Goal: Task Accomplishment & Management: Manage account settings

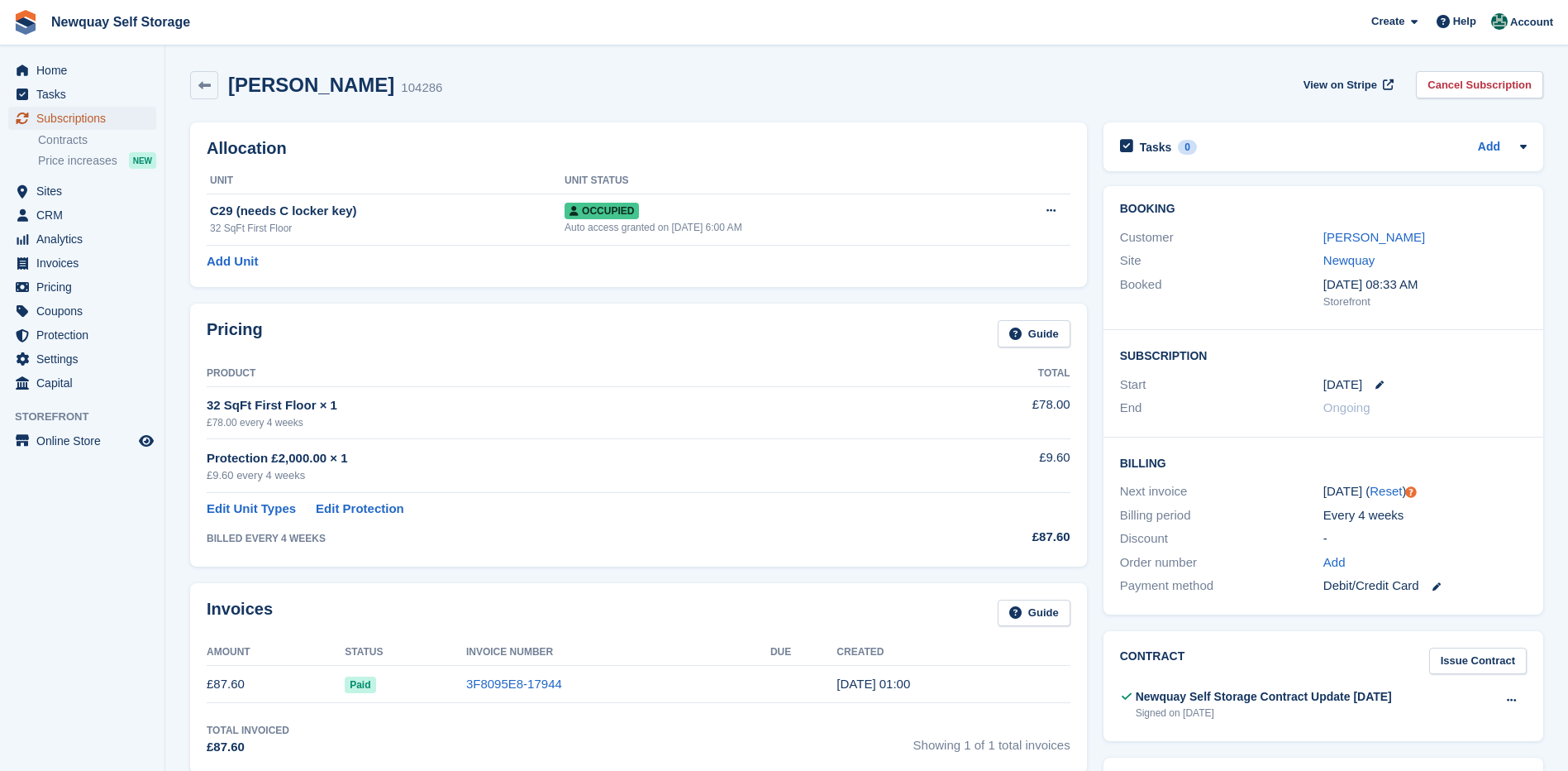
click at [82, 111] on span "Subscriptions" at bounding box center [86, 118] width 99 height 23
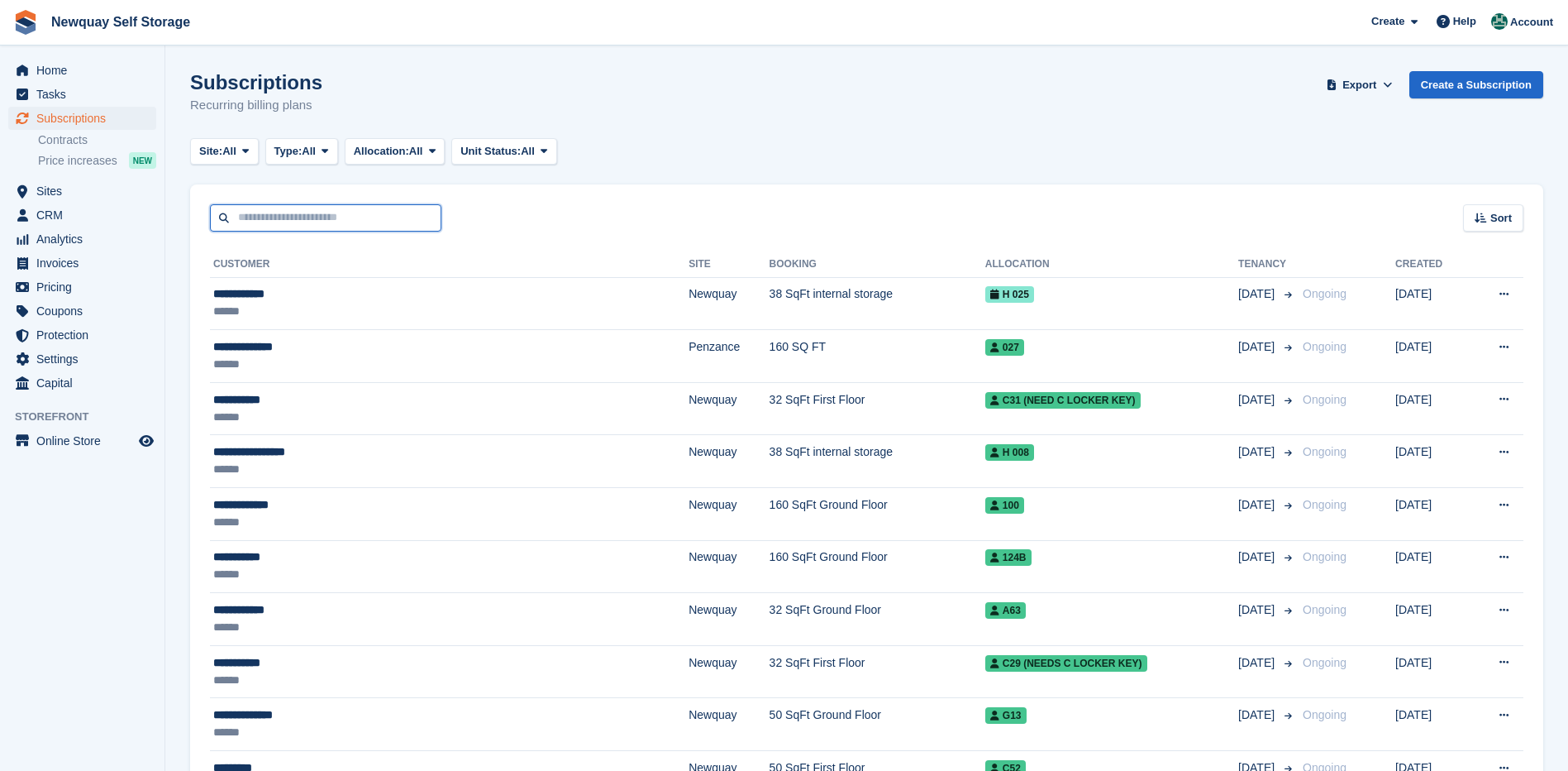
click at [300, 221] on input "text" at bounding box center [326, 218] width 232 height 28
click at [772, 143] on div "Site: All All Newquay Penzance Type: All All Upcoming Previous Active Ending Al…" at bounding box center [867, 152] width 1353 height 28
click at [269, 214] on input "text" at bounding box center [326, 218] width 232 height 28
type input "***"
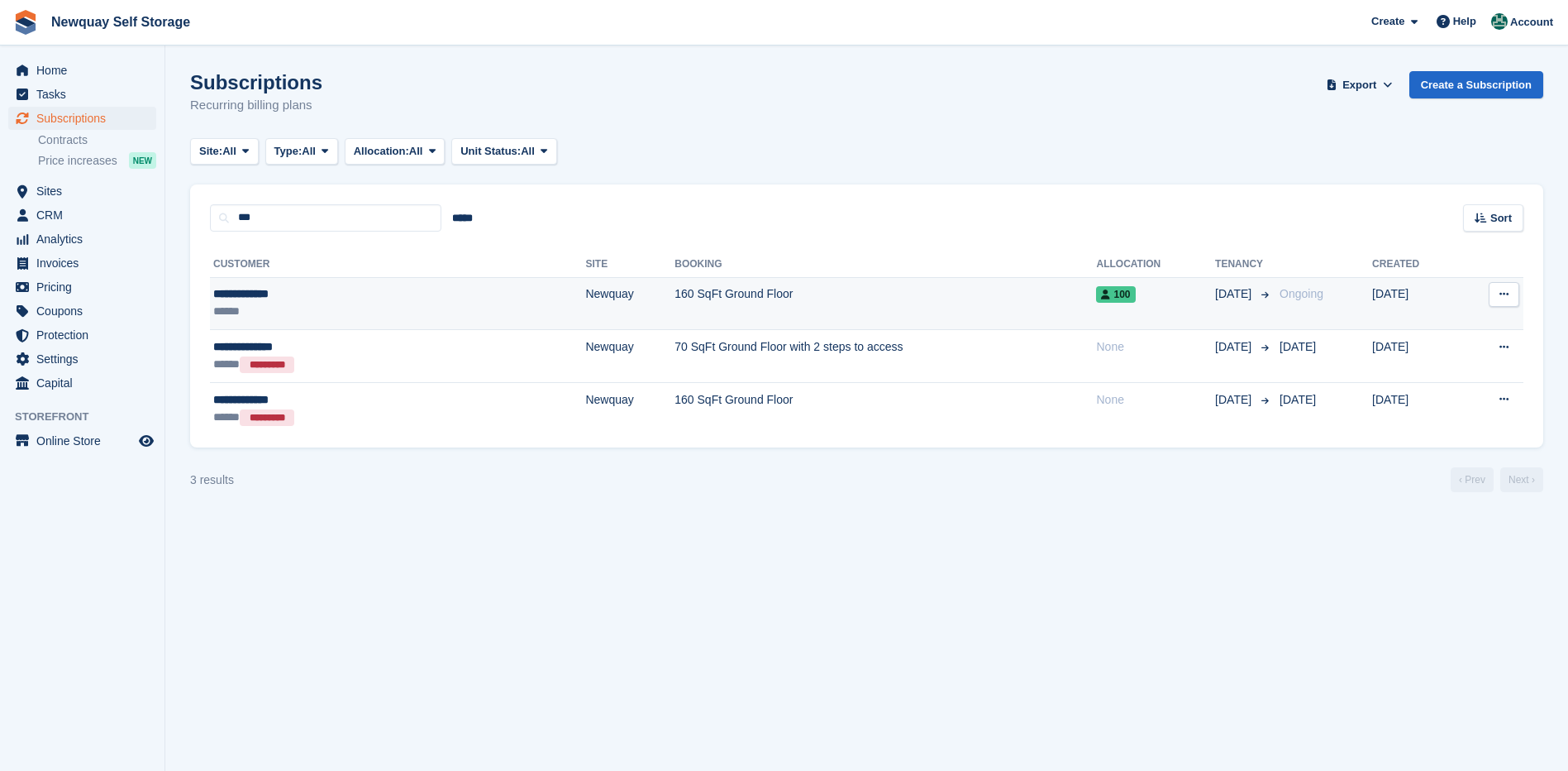
click at [256, 294] on div "**********" at bounding box center [313, 294] width 200 height 18
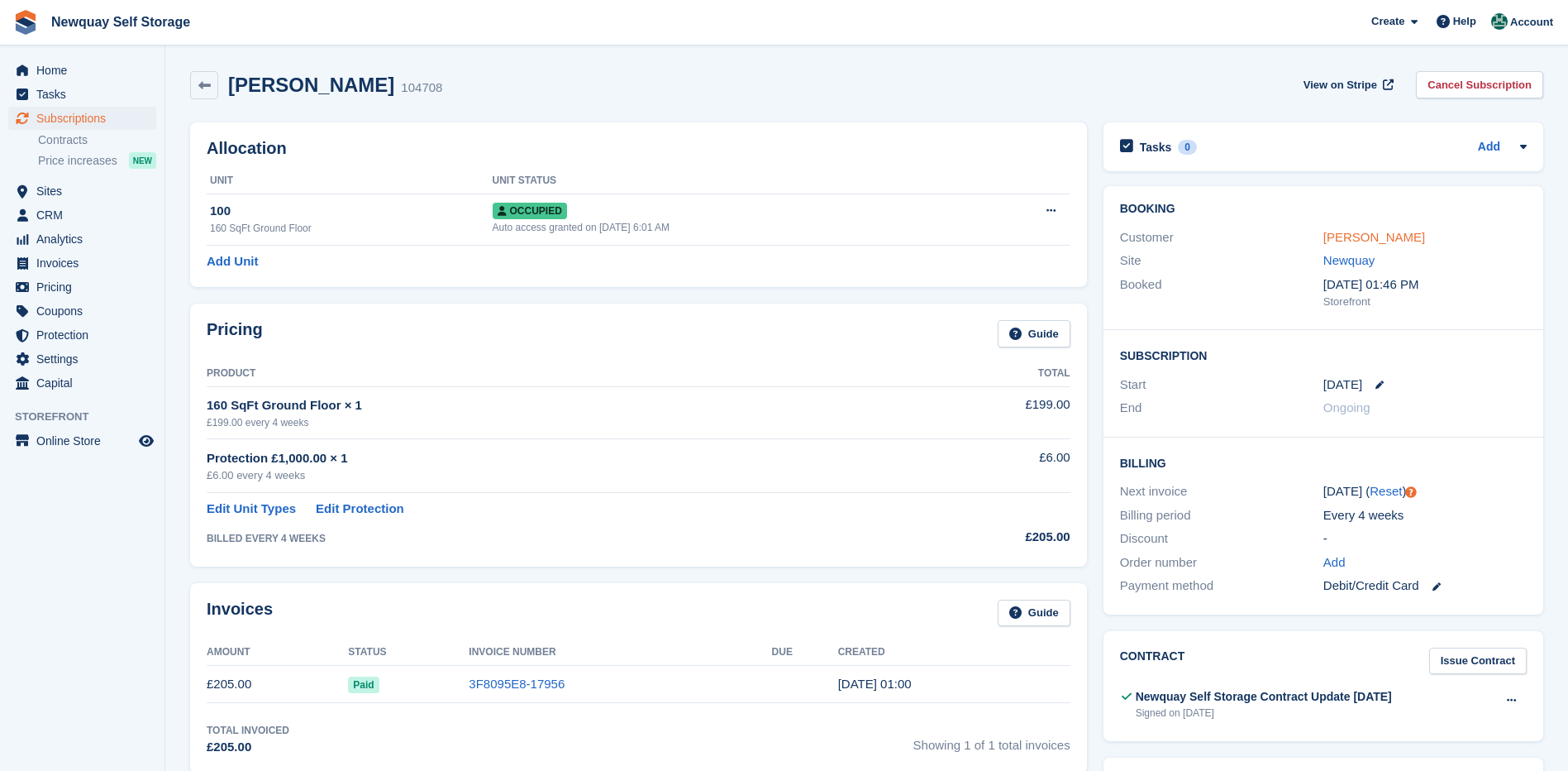
click at [1359, 236] on link "Ashley Fenton" at bounding box center [1374, 237] width 102 height 14
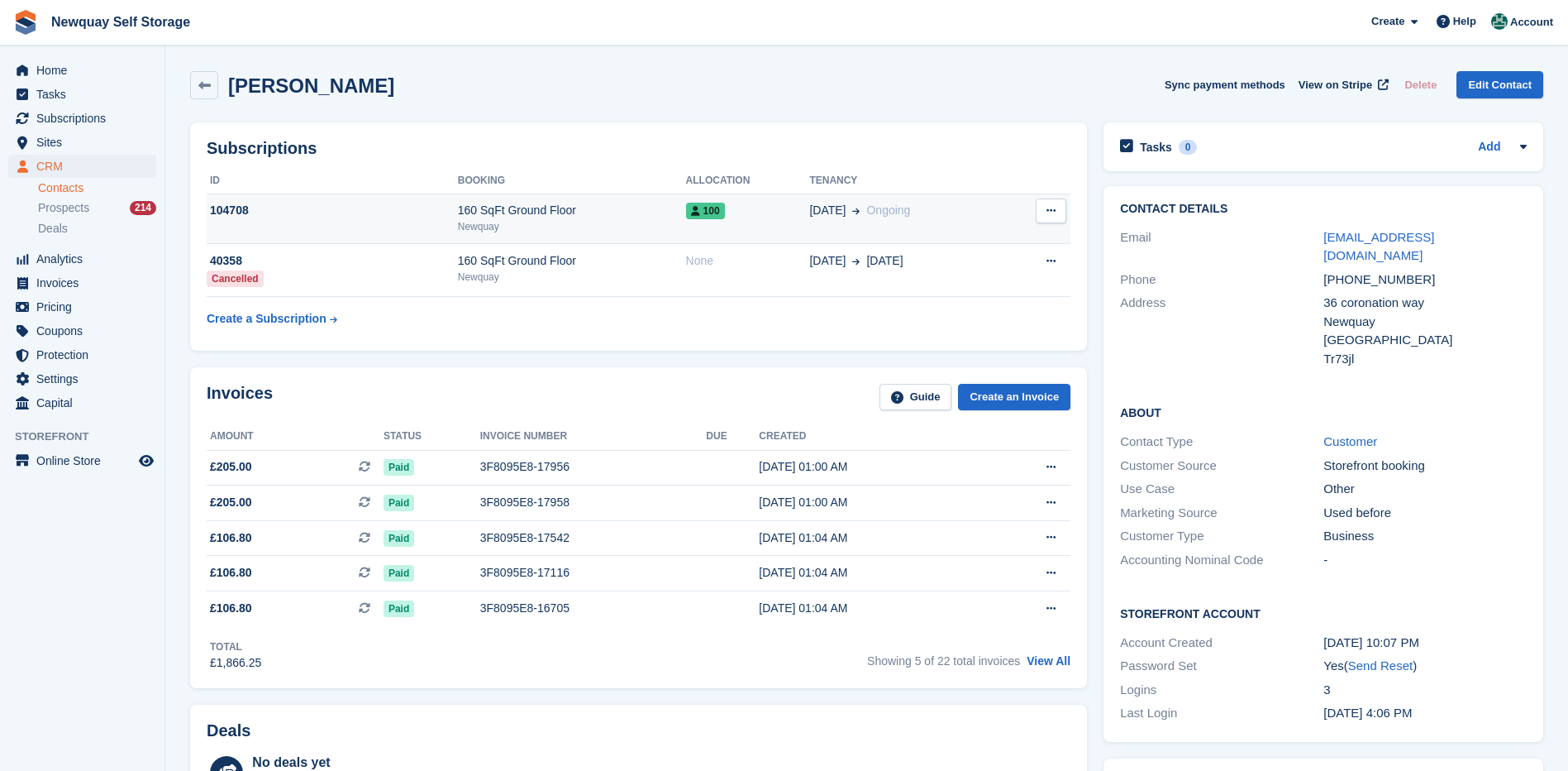
click at [1049, 207] on icon at bounding box center [1050, 210] width 9 height 11
click at [922, 137] on div "Subscriptions ID Booking Allocation Tenancy 104708 160 SqFt Ground Floor Newqua…" at bounding box center [638, 236] width 896 height 228
click at [1046, 207] on icon at bounding box center [1050, 210] width 9 height 11
click at [921, 307] on table "ID Booking Allocation Tenancy 104708 160 SqFt Ground Floor Newquay 100 31 Aug O…" at bounding box center [639, 251] width 864 height 166
click at [237, 208] on div "104708" at bounding box center [333, 211] width 252 height 18
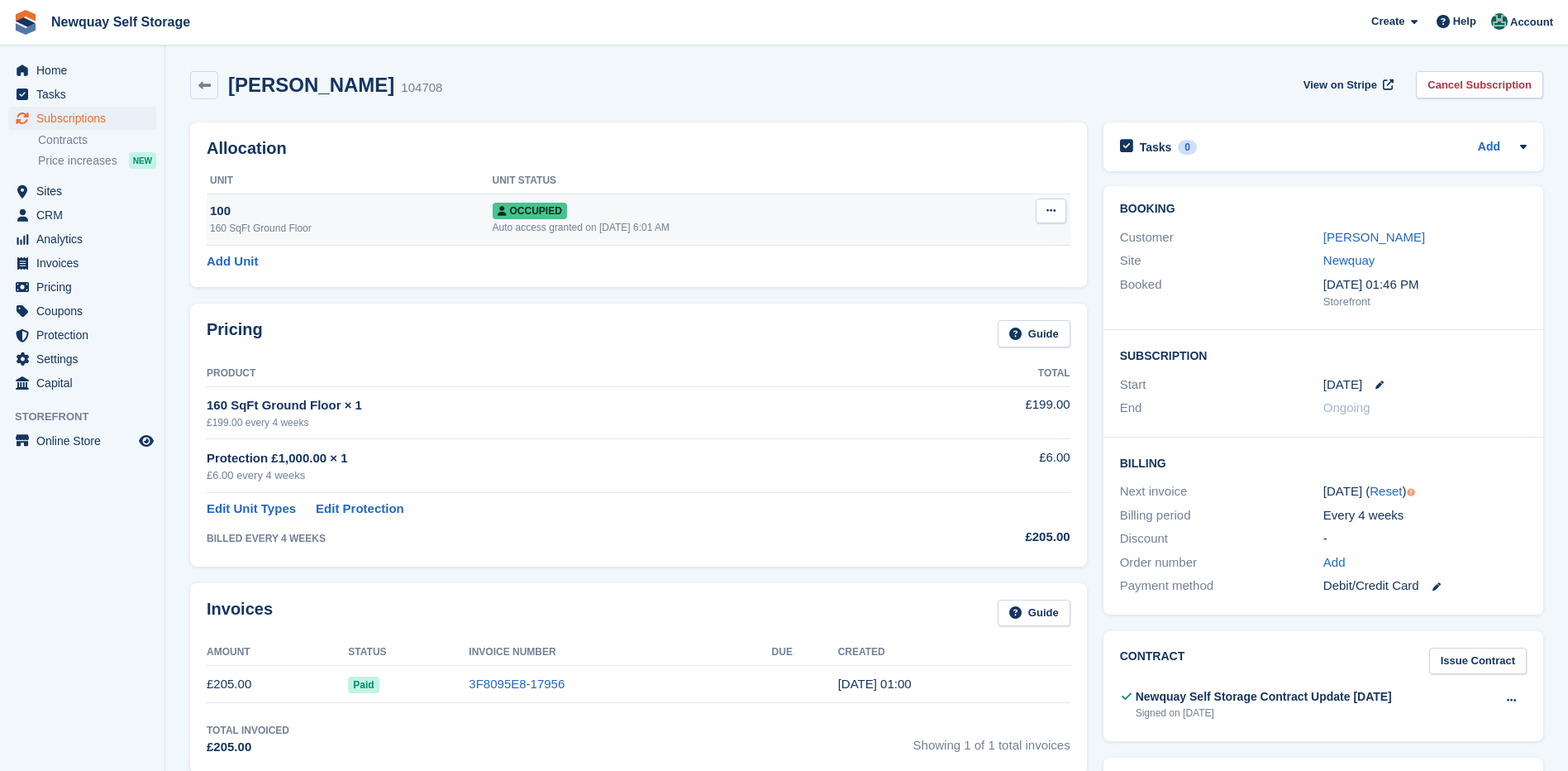
click at [1042, 209] on button at bounding box center [1050, 210] width 31 height 25
click at [1351, 232] on link "Ashley Fenton" at bounding box center [1374, 237] width 102 height 14
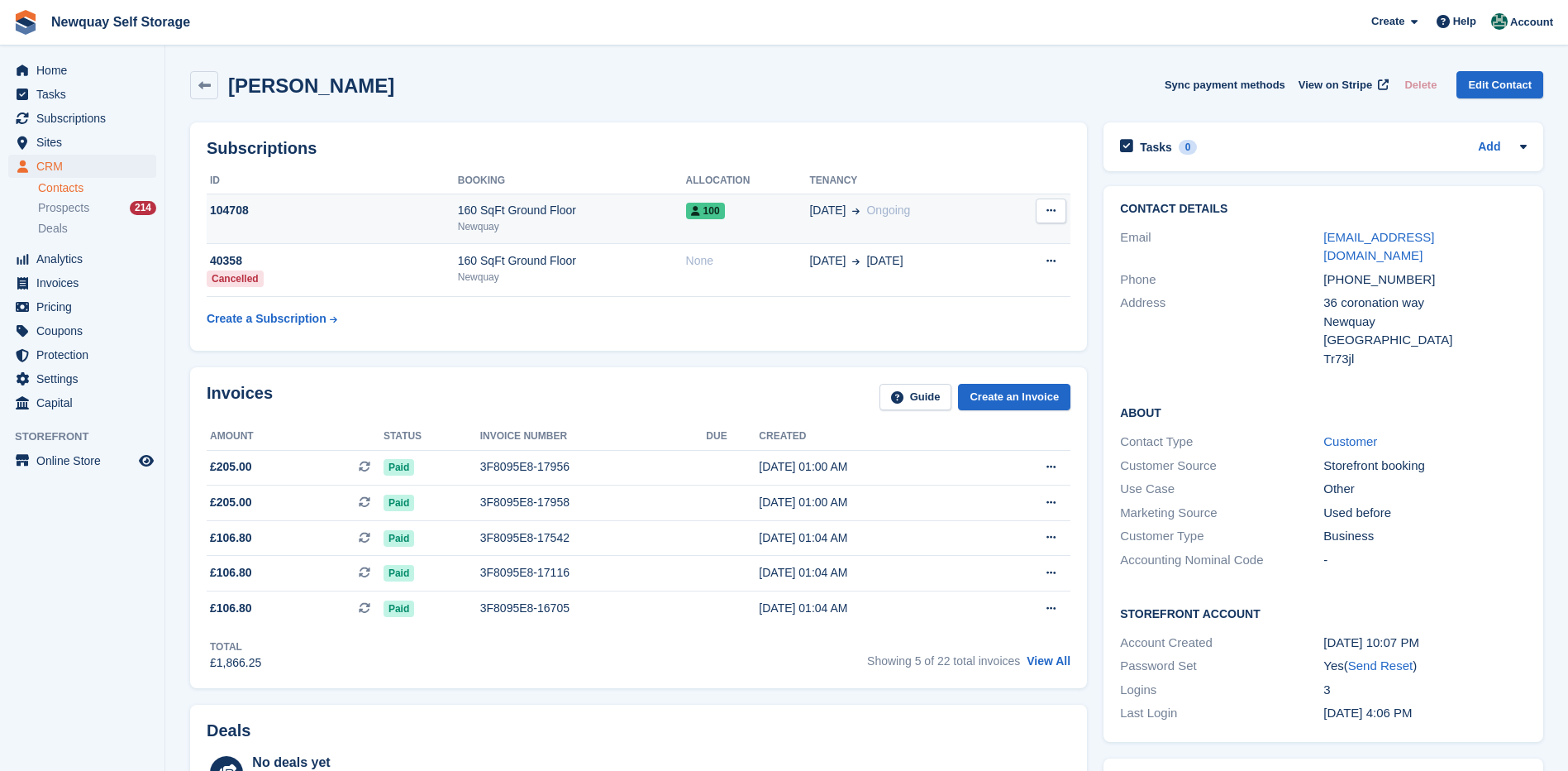
click at [1052, 204] on button at bounding box center [1050, 210] width 31 height 25
click at [960, 299] on table "ID Booking Allocation Tenancy 104708 160 SqFt Ground Floor Newquay 100 31 Aug O…" at bounding box center [639, 251] width 864 height 166
click at [199, 81] on icon at bounding box center [204, 85] width 13 height 13
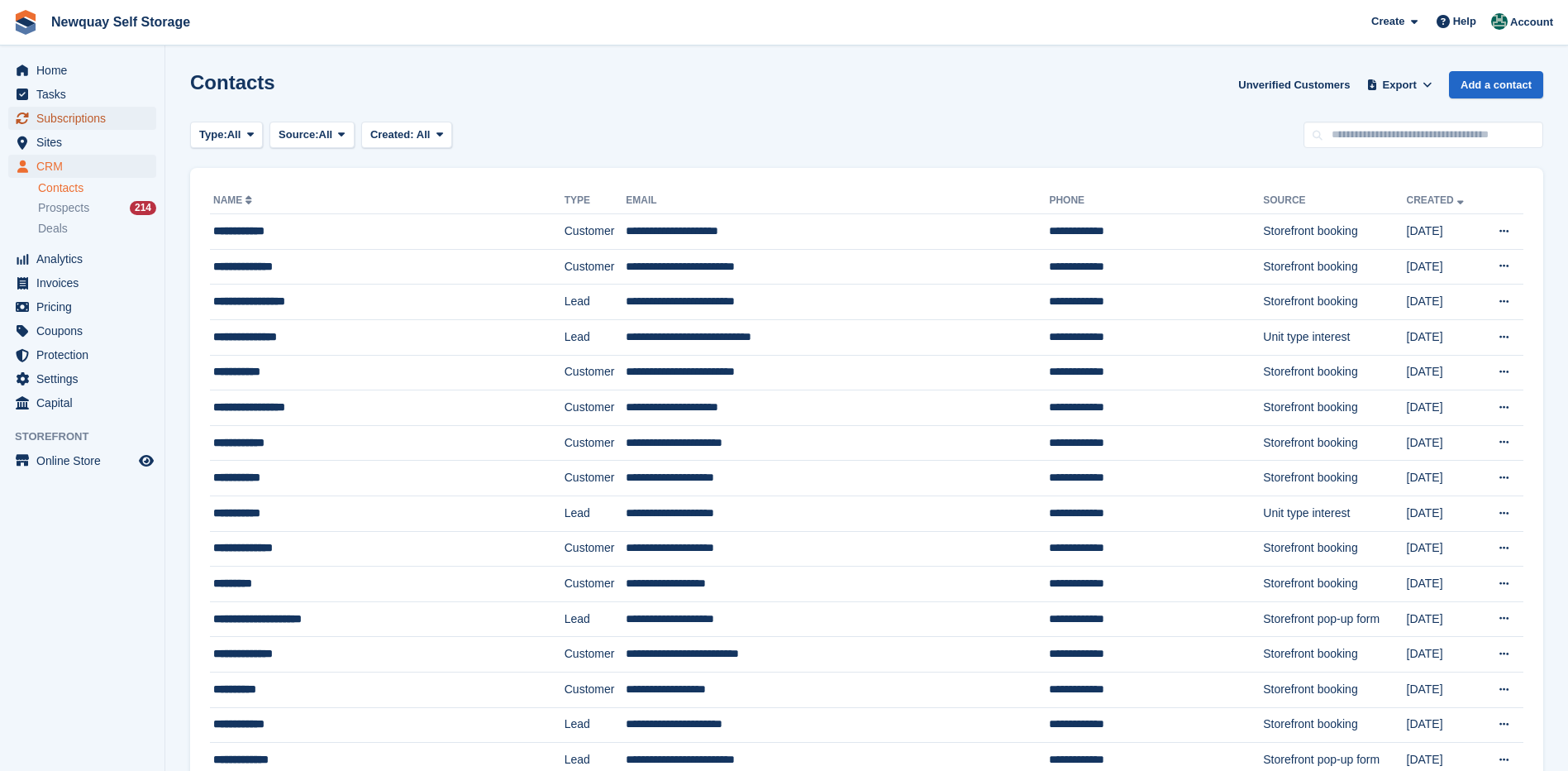
click at [80, 113] on span "Subscriptions" at bounding box center [86, 118] width 99 height 23
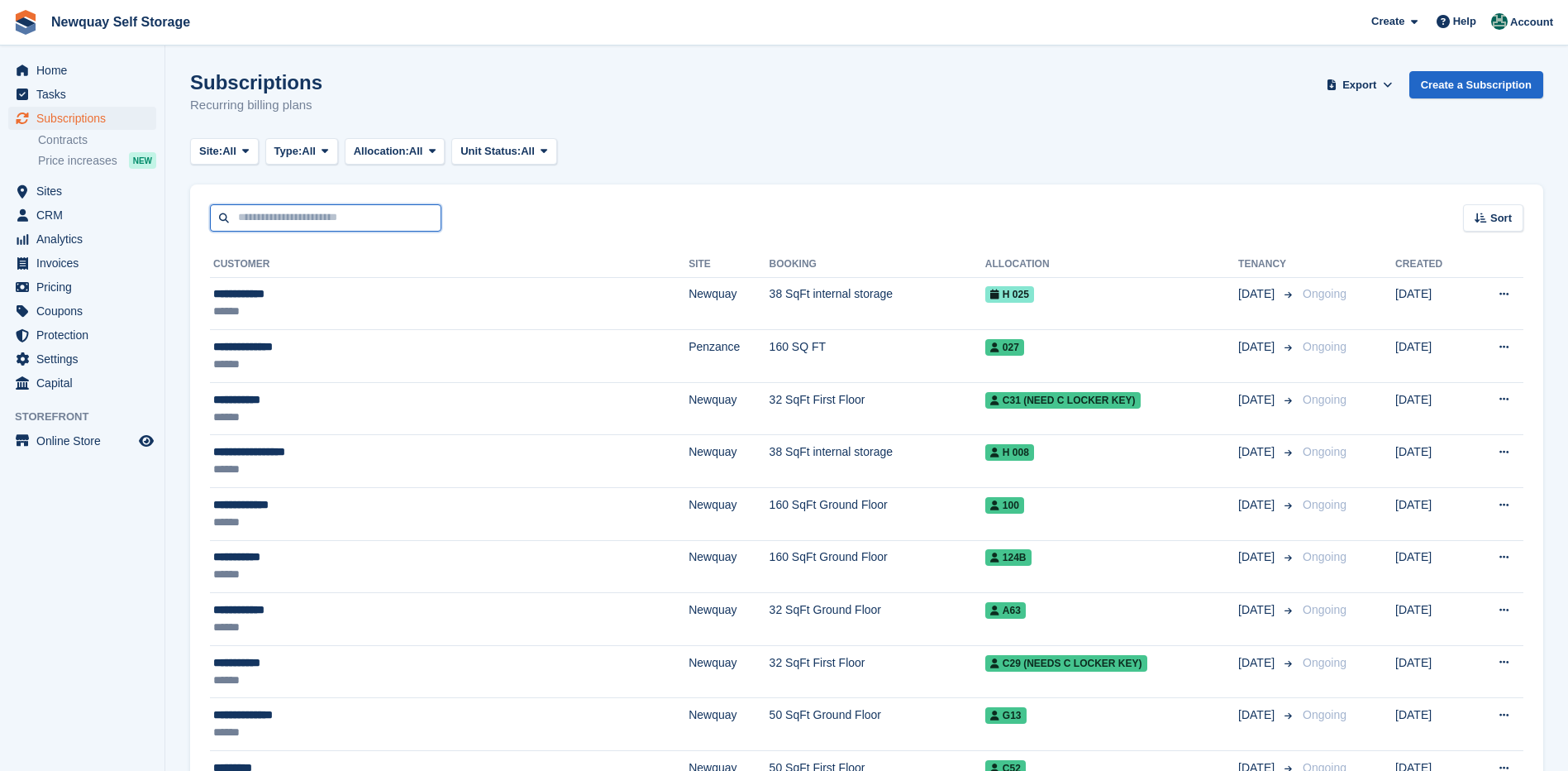
click at [262, 210] on input "text" at bounding box center [326, 218] width 232 height 28
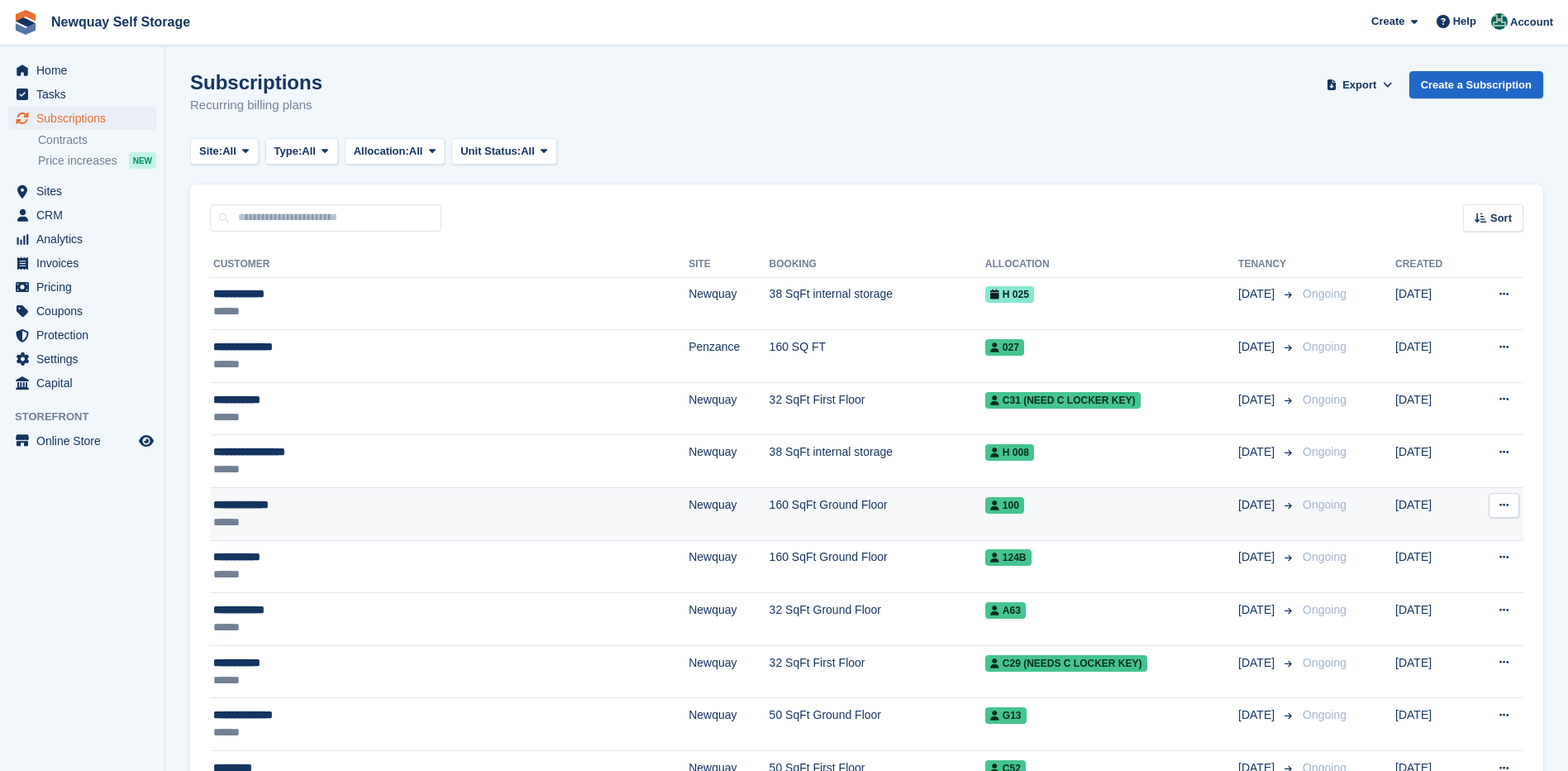
click at [246, 506] on div "**********" at bounding box center [364, 505] width 302 height 18
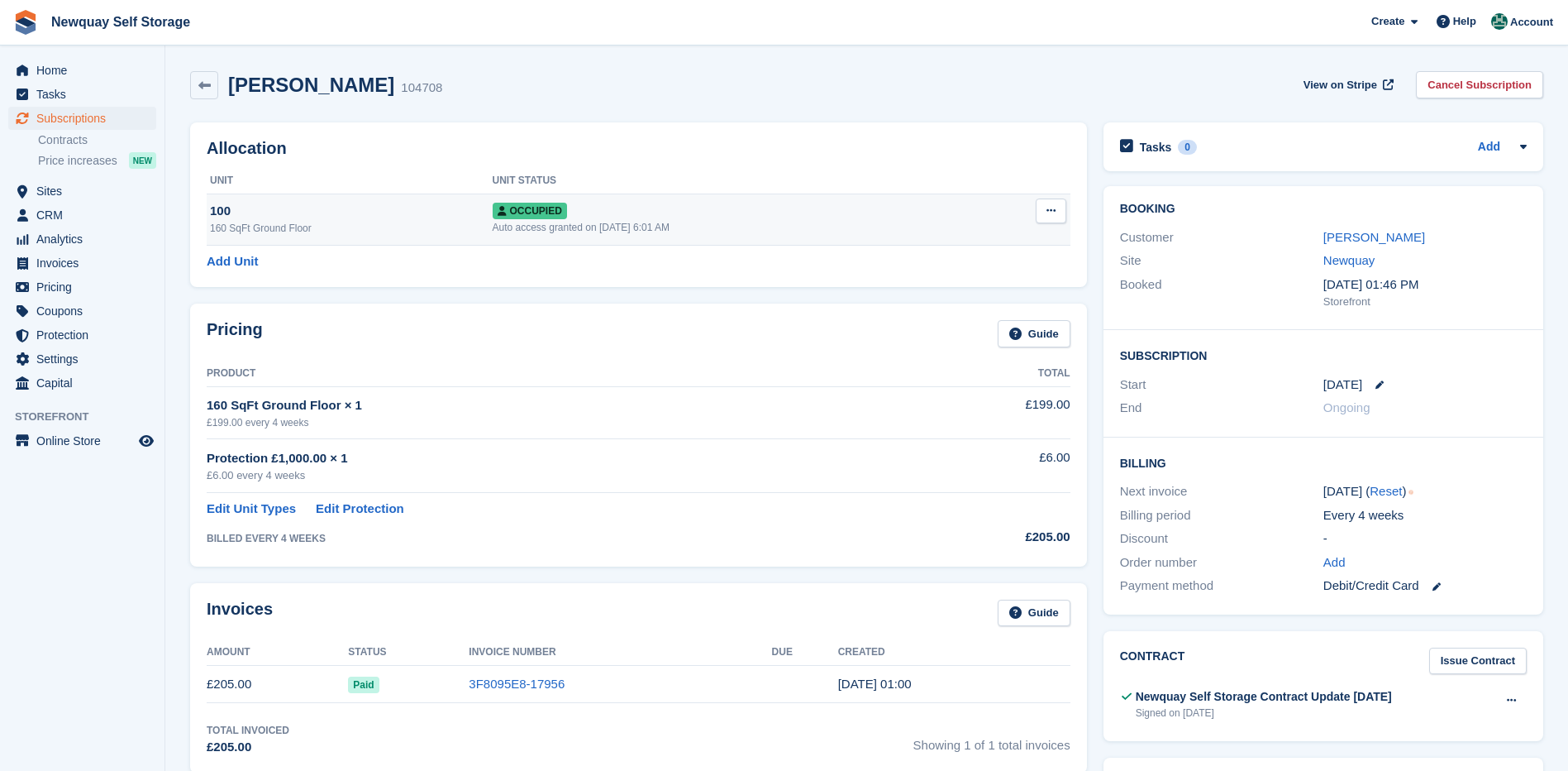
click at [1050, 207] on icon at bounding box center [1050, 210] width 9 height 11
click at [829, 374] on th "Product" at bounding box center [559, 374] width 703 height 27
click at [250, 506] on link "Edit Unit Types" at bounding box center [252, 508] width 89 height 19
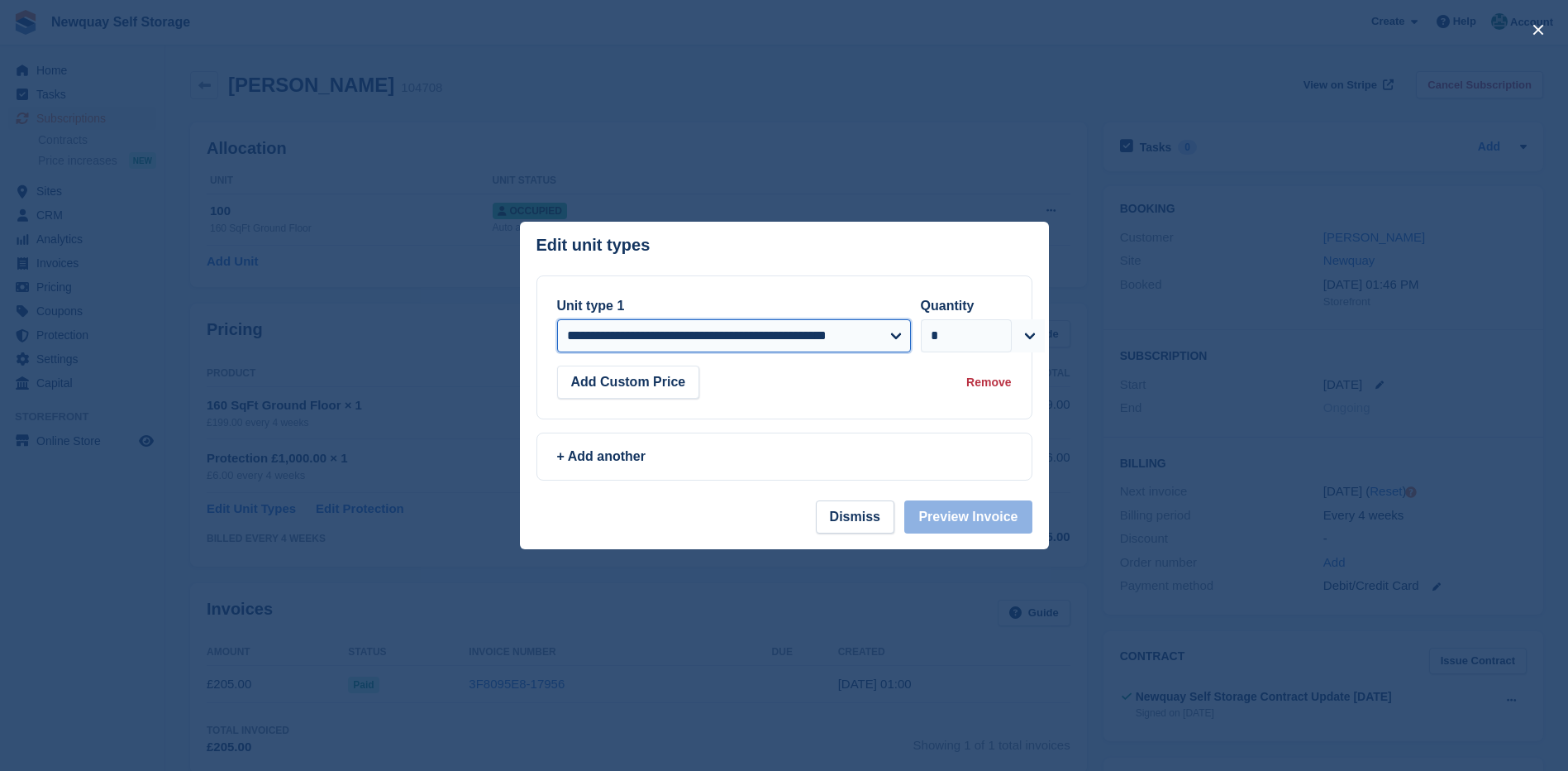
click at [894, 332] on select "**********" at bounding box center [733, 335] width 354 height 33
click at [953, 128] on div at bounding box center [784, 386] width 1568 height 771
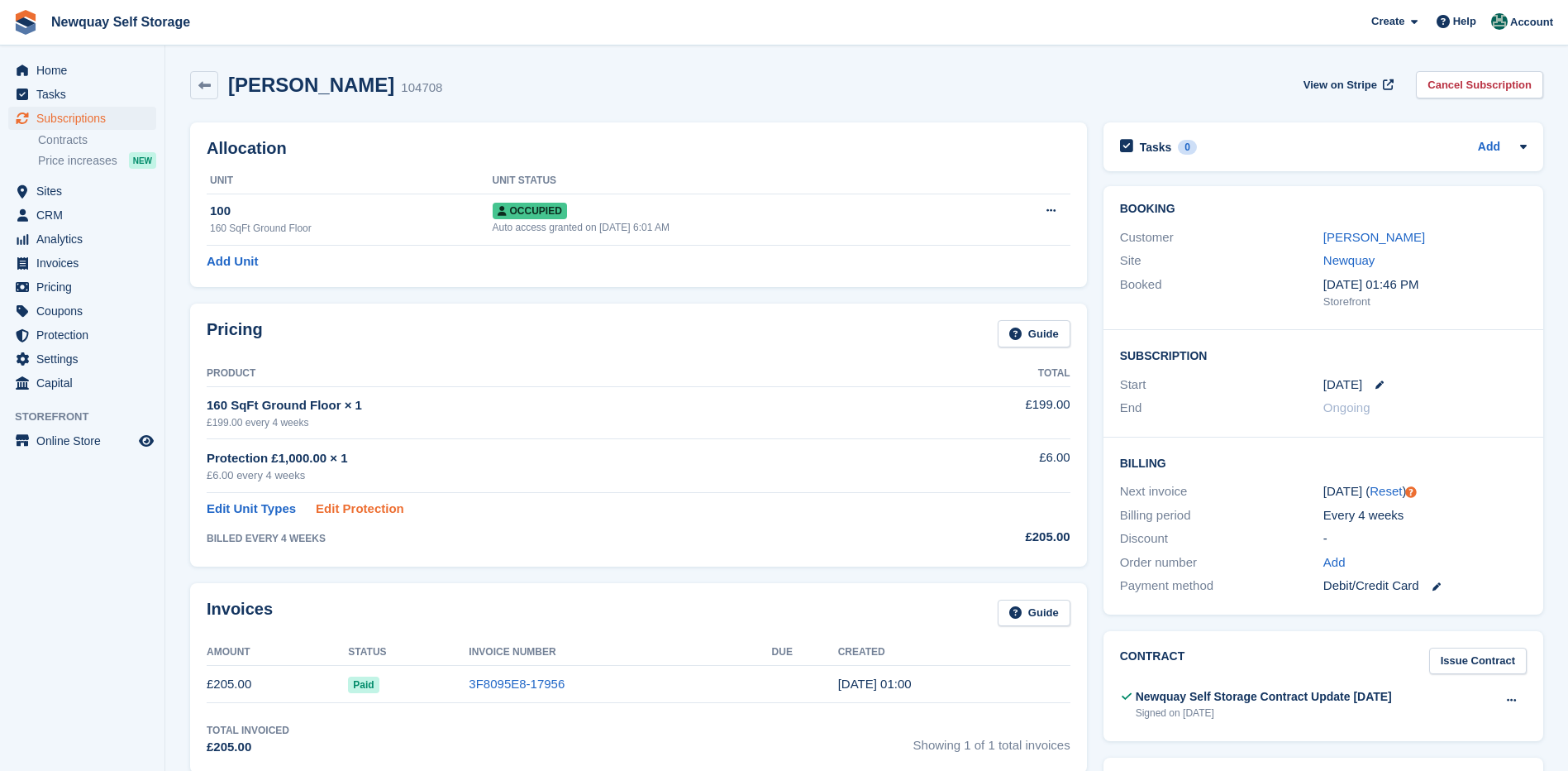
click at [366, 506] on link "Edit Protection" at bounding box center [360, 508] width 88 height 19
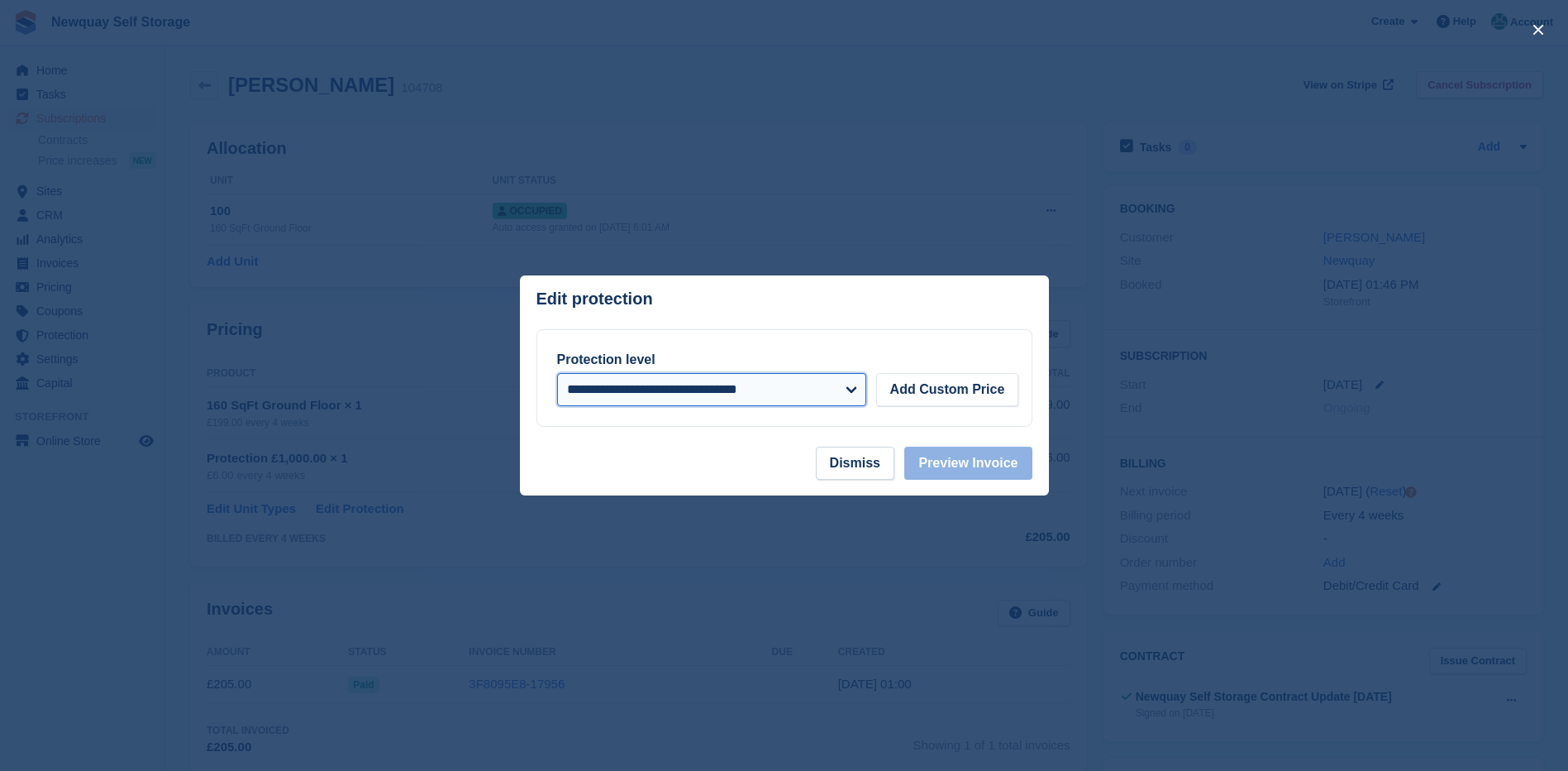
click at [840, 388] on select "**********" at bounding box center [711, 388] width 309 height 33
click at [1338, 371] on div at bounding box center [784, 386] width 1568 height 771
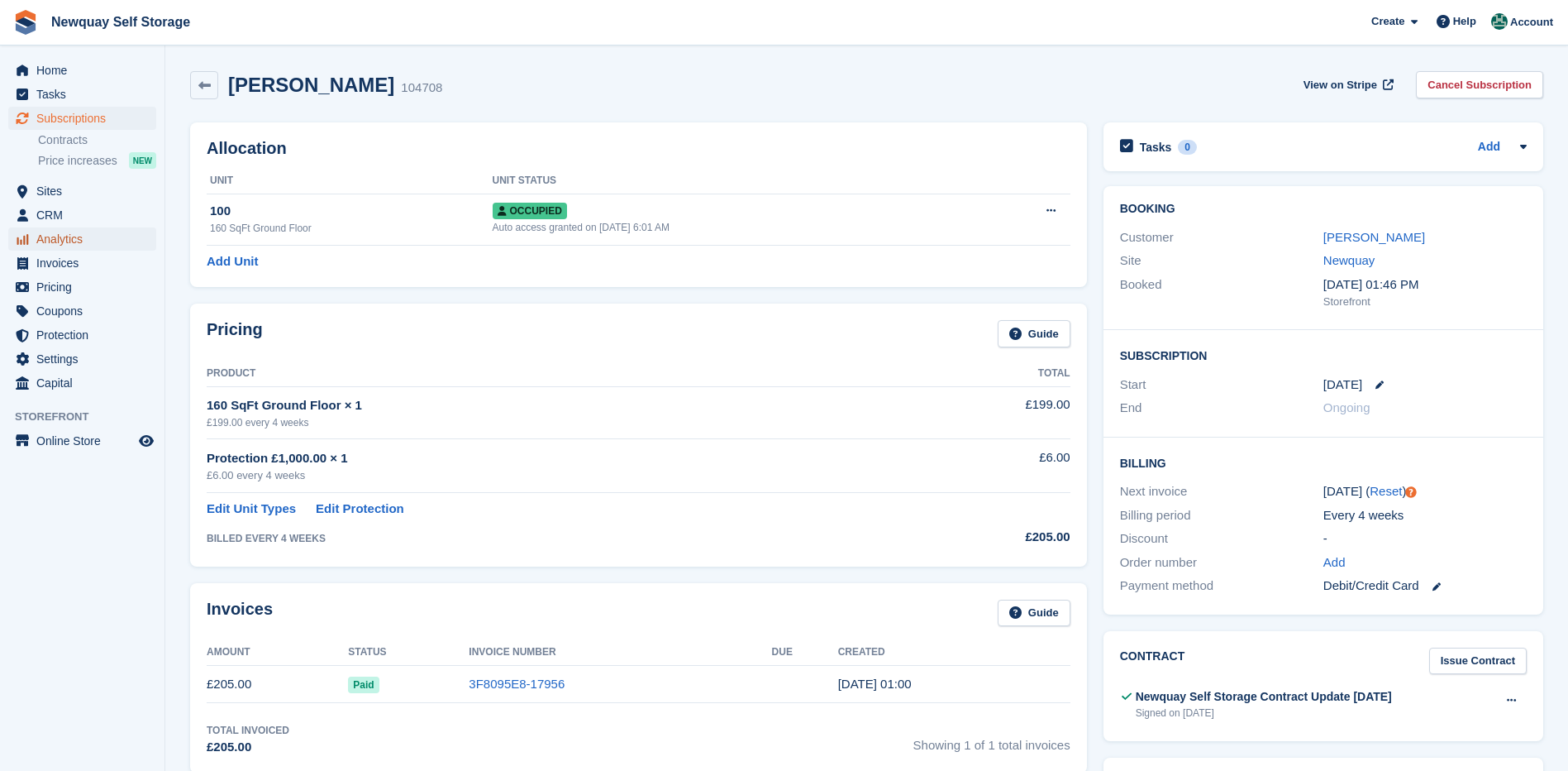
click at [78, 235] on span "Analytics" at bounding box center [86, 238] width 99 height 23
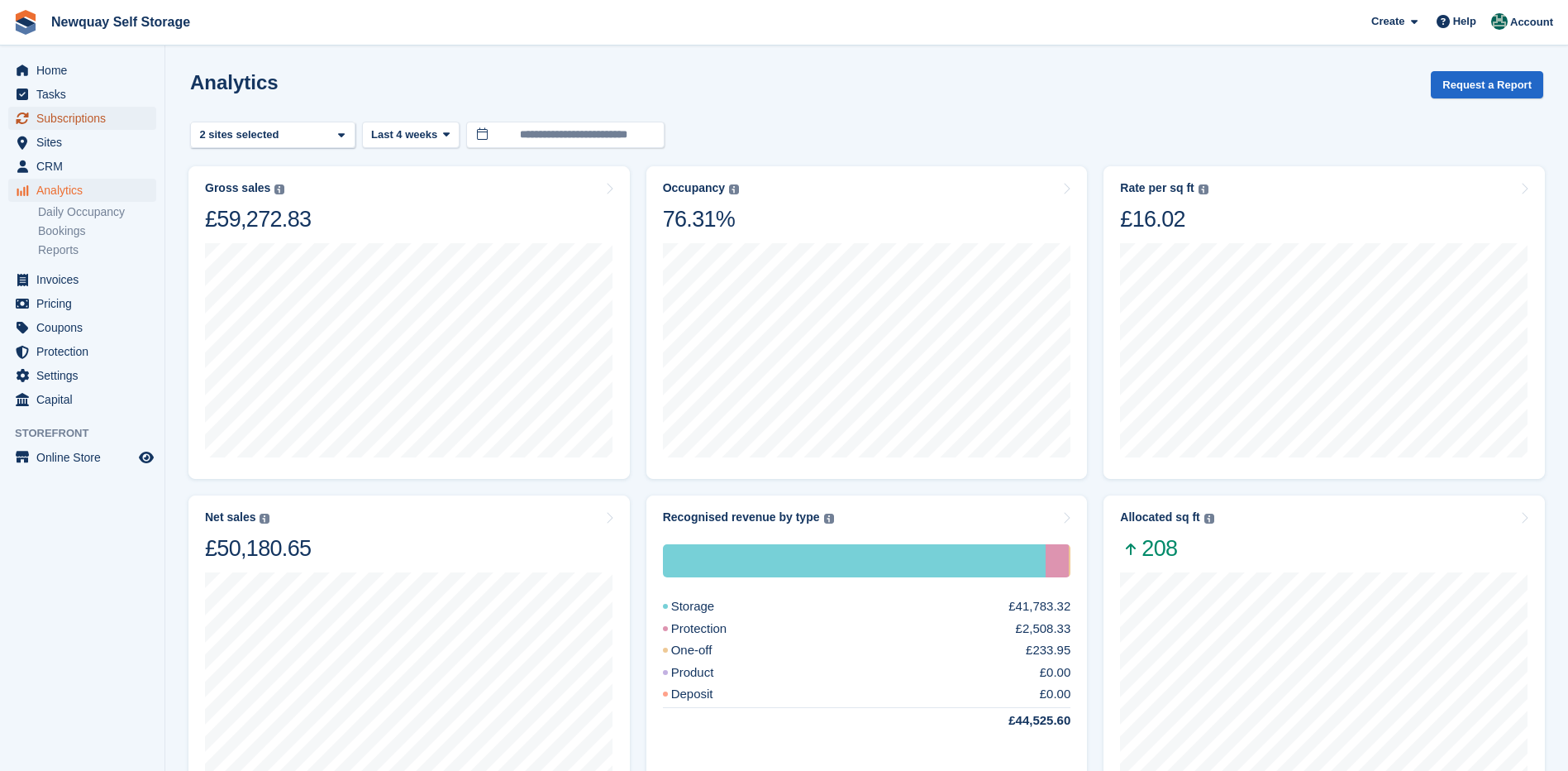
click at [67, 117] on span "Subscriptions" at bounding box center [86, 118] width 99 height 23
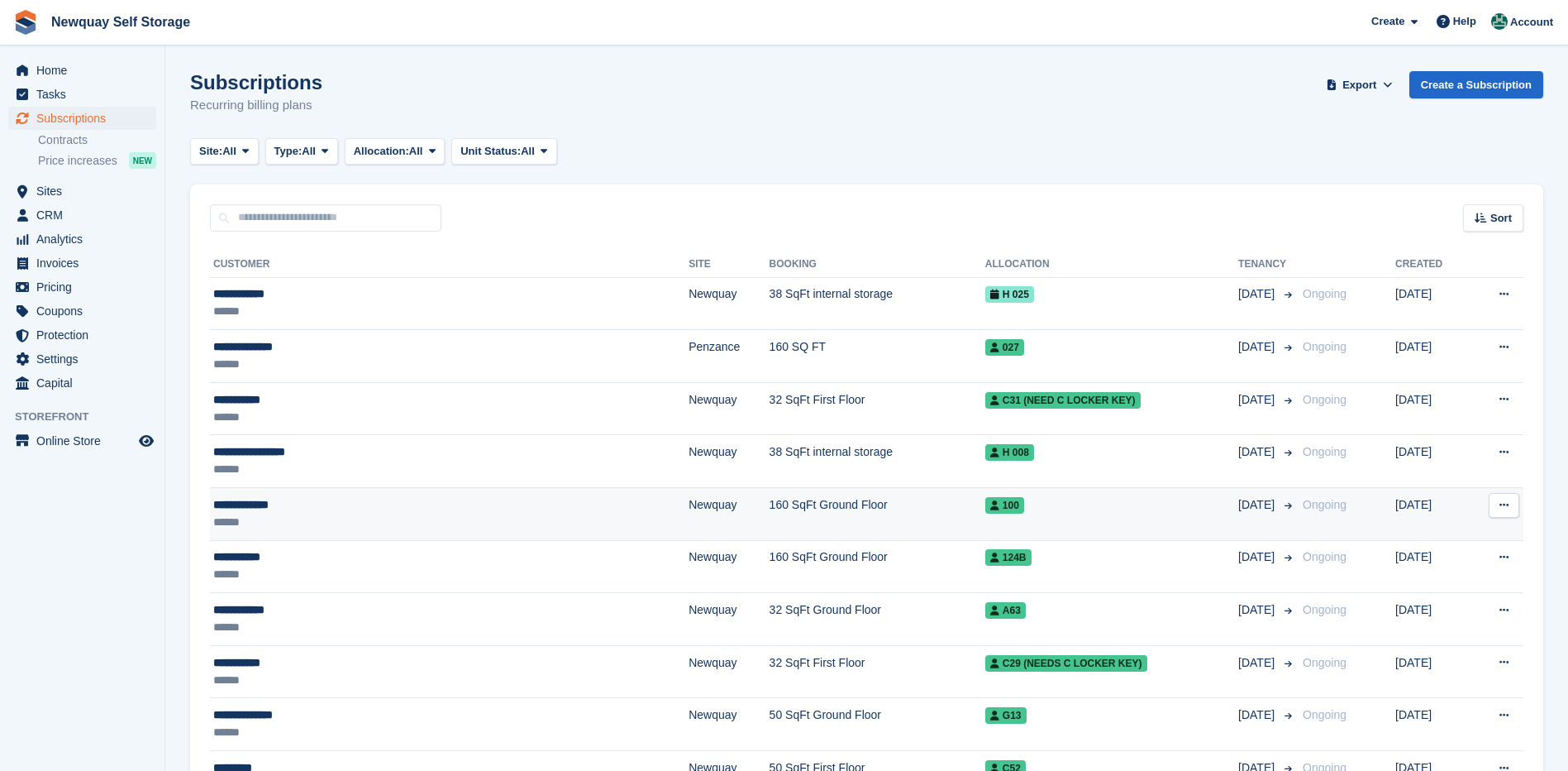
click at [243, 501] on div "**********" at bounding box center [364, 505] width 302 height 18
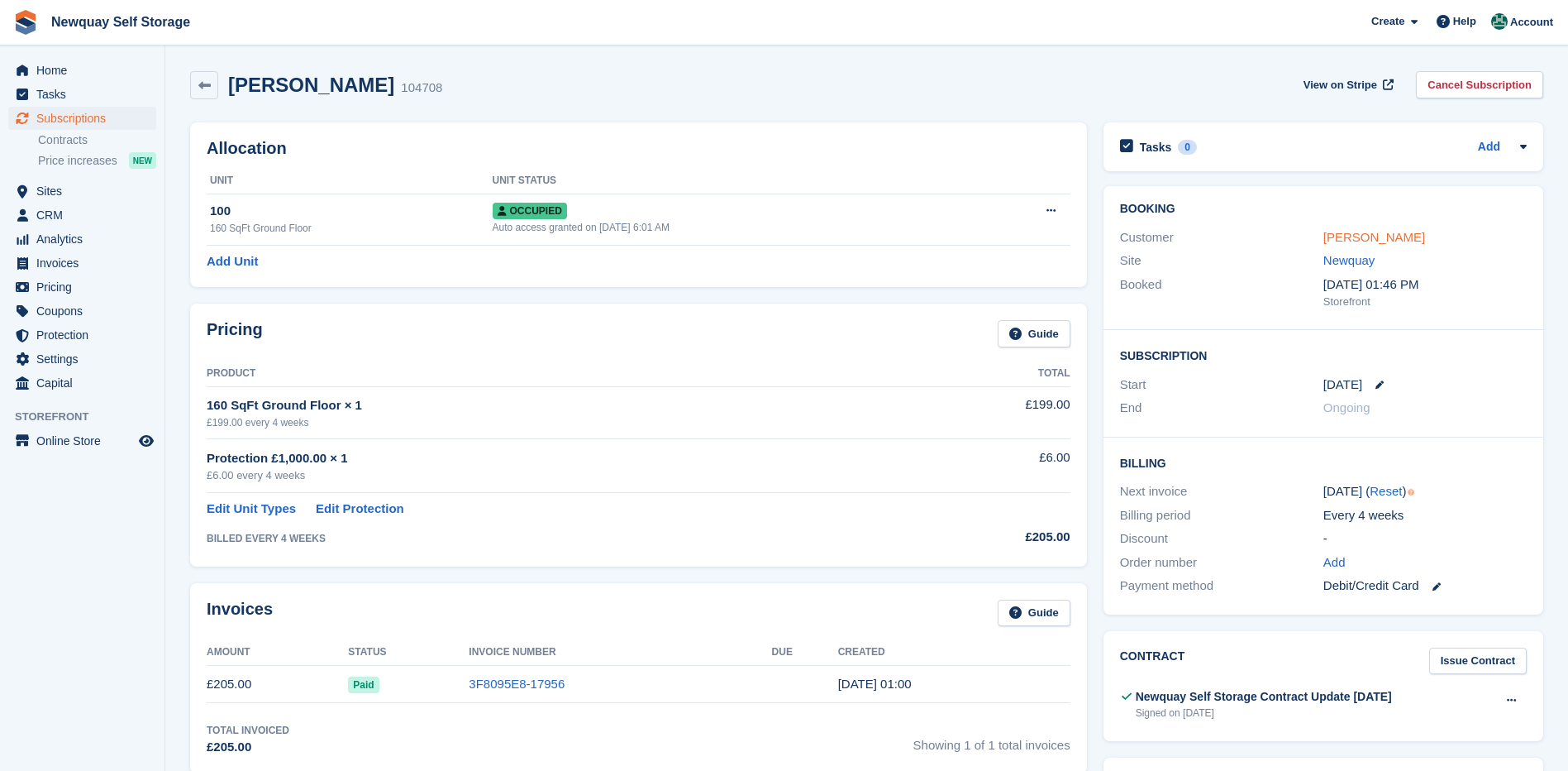
click at [1384, 241] on link "[PERSON_NAME]" at bounding box center [1374, 237] width 102 height 14
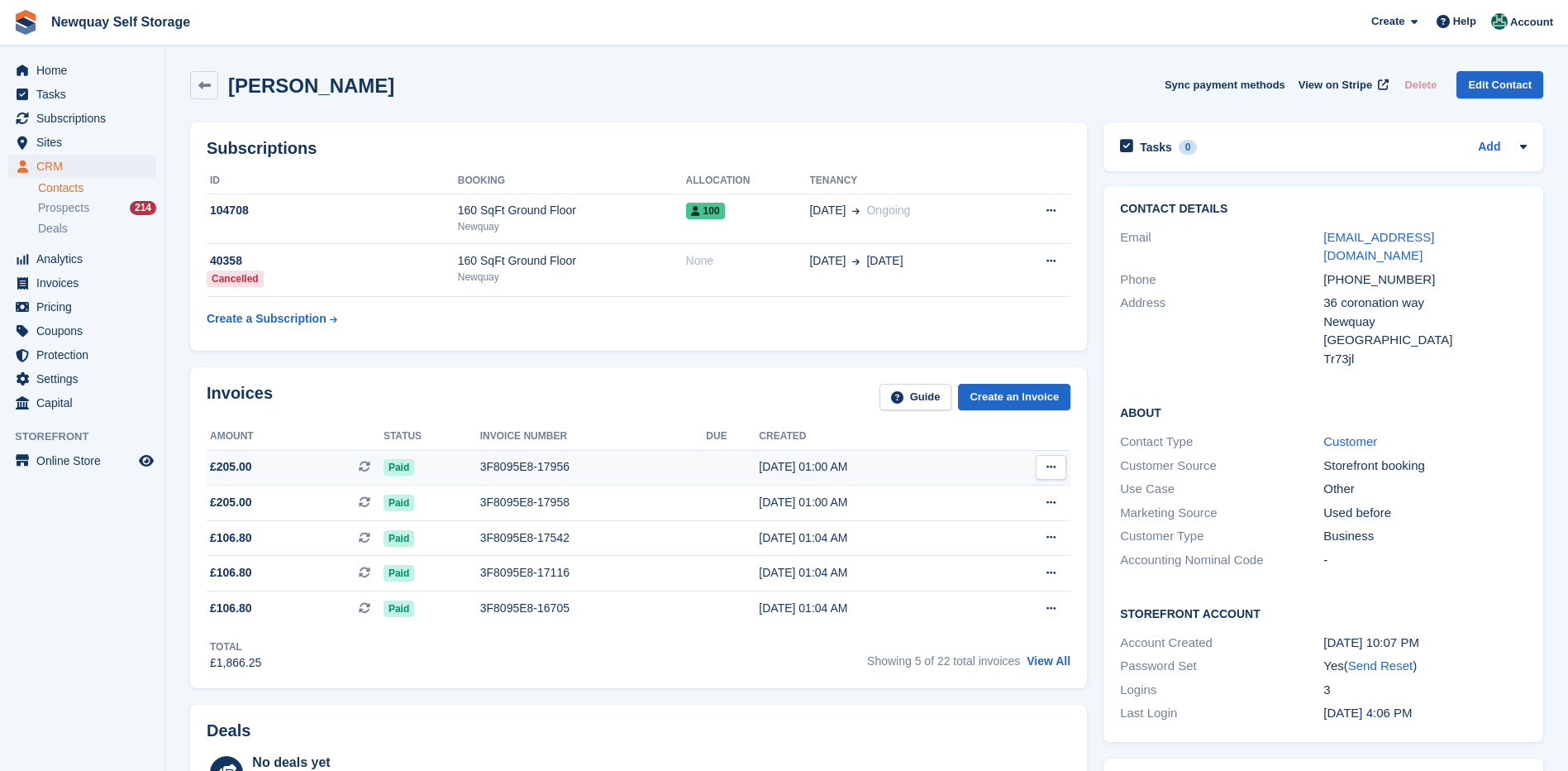
click at [516, 461] on div "3F8095E8-17956" at bounding box center [593, 467] width 227 height 18
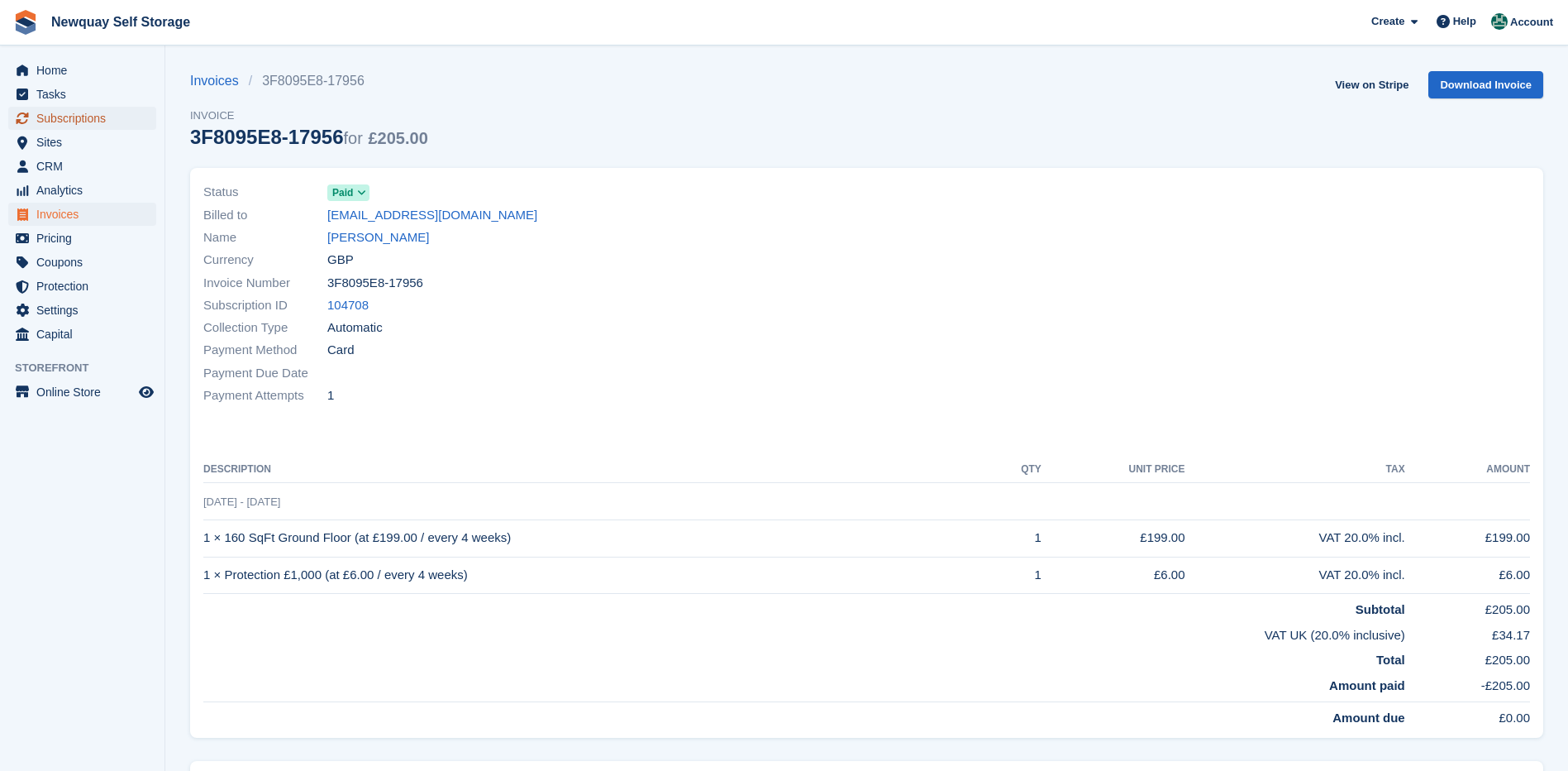
click at [73, 116] on span "Subscriptions" at bounding box center [86, 118] width 99 height 23
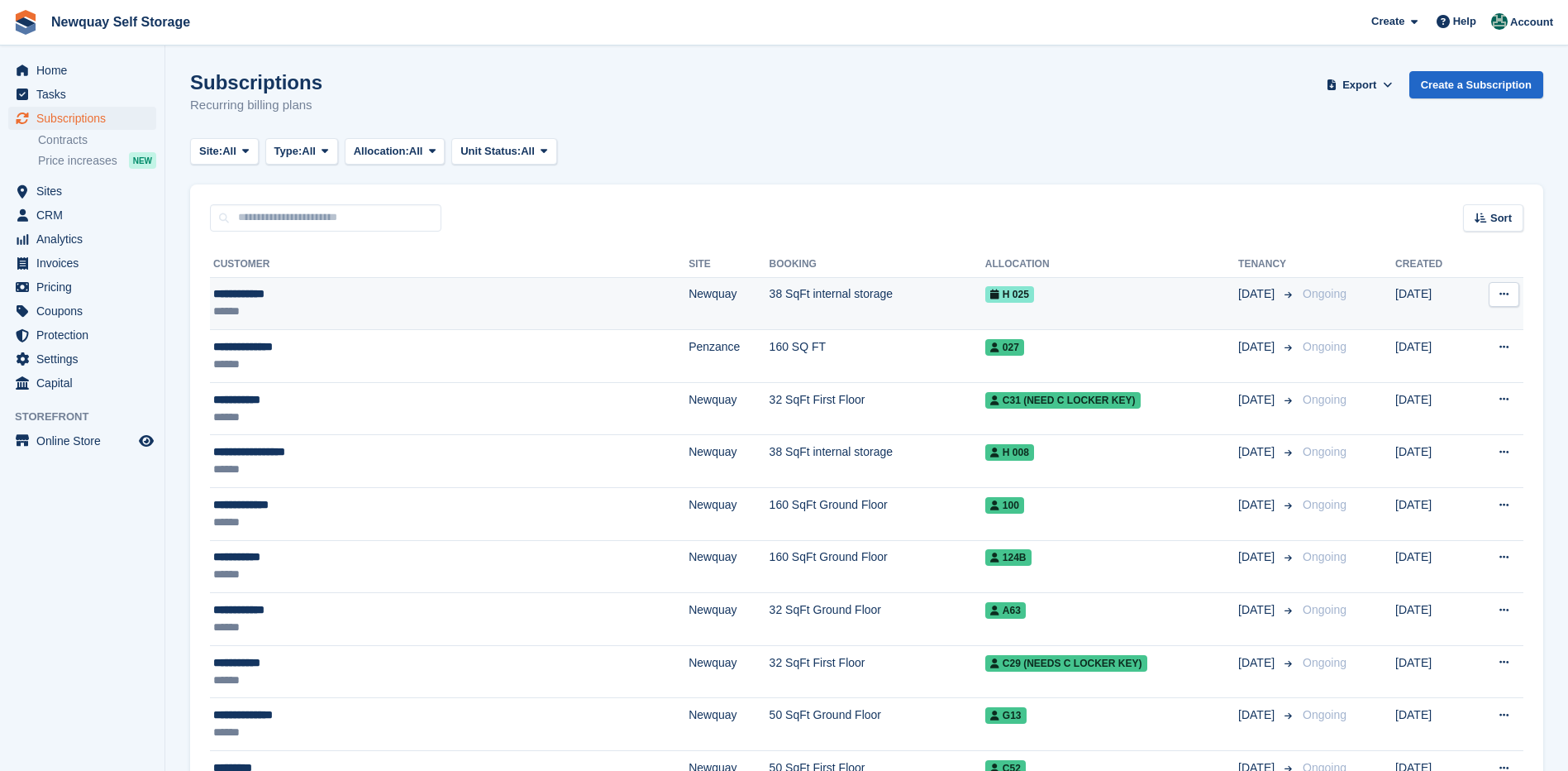
click at [250, 296] on div "**********" at bounding box center [364, 294] width 302 height 18
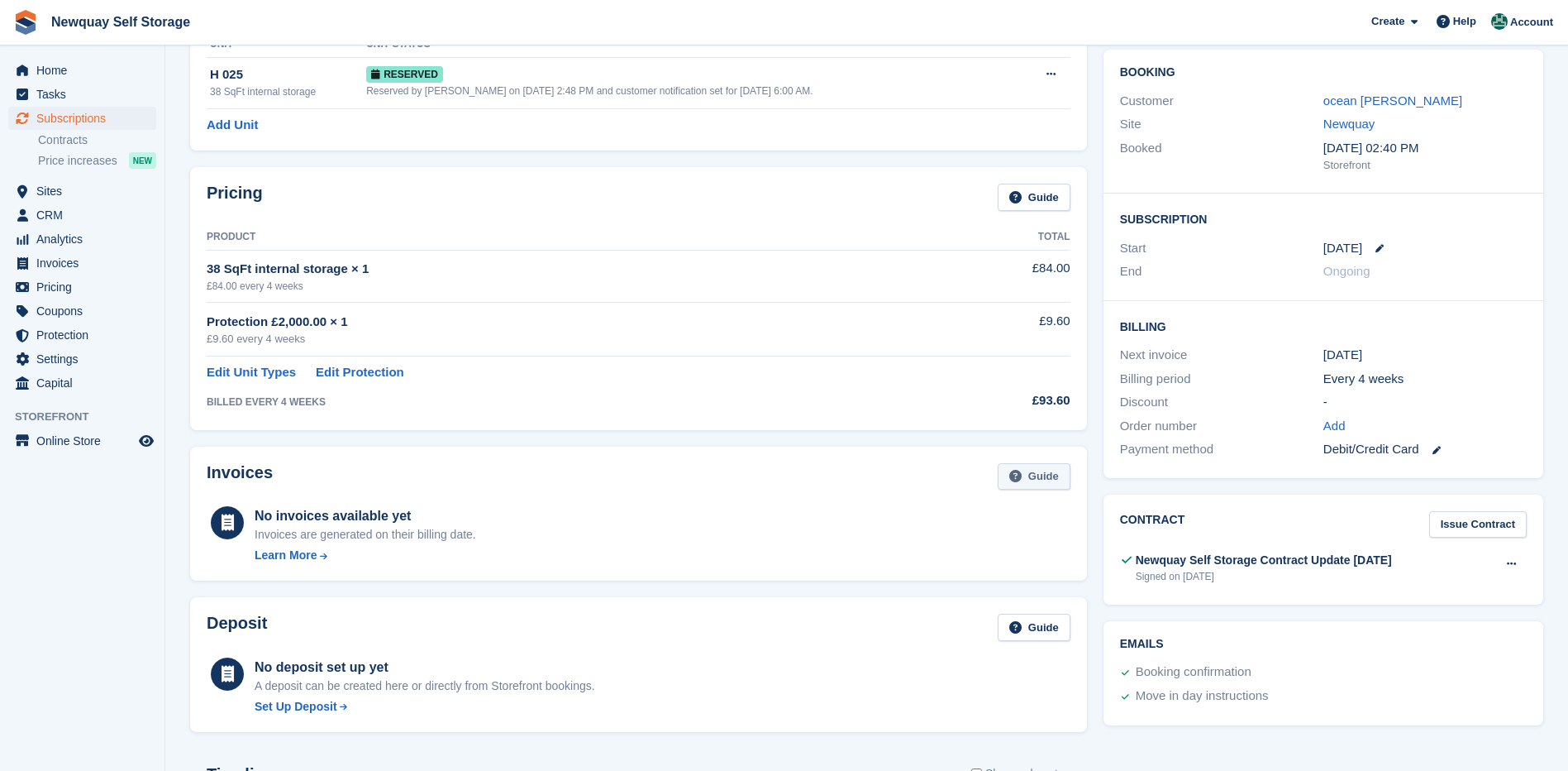
scroll to position [165, 0]
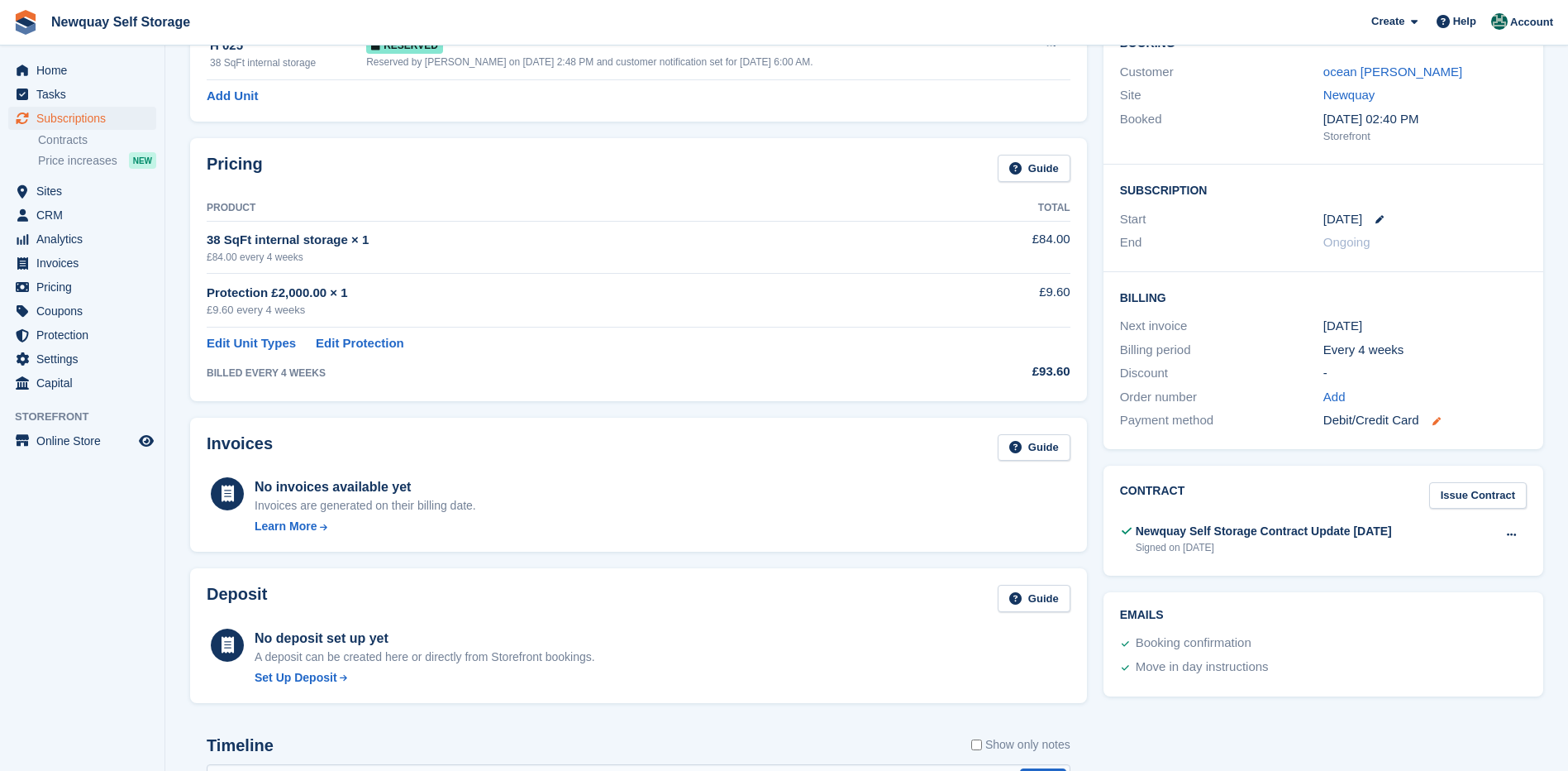
click at [1438, 418] on icon at bounding box center [1436, 420] width 8 height 8
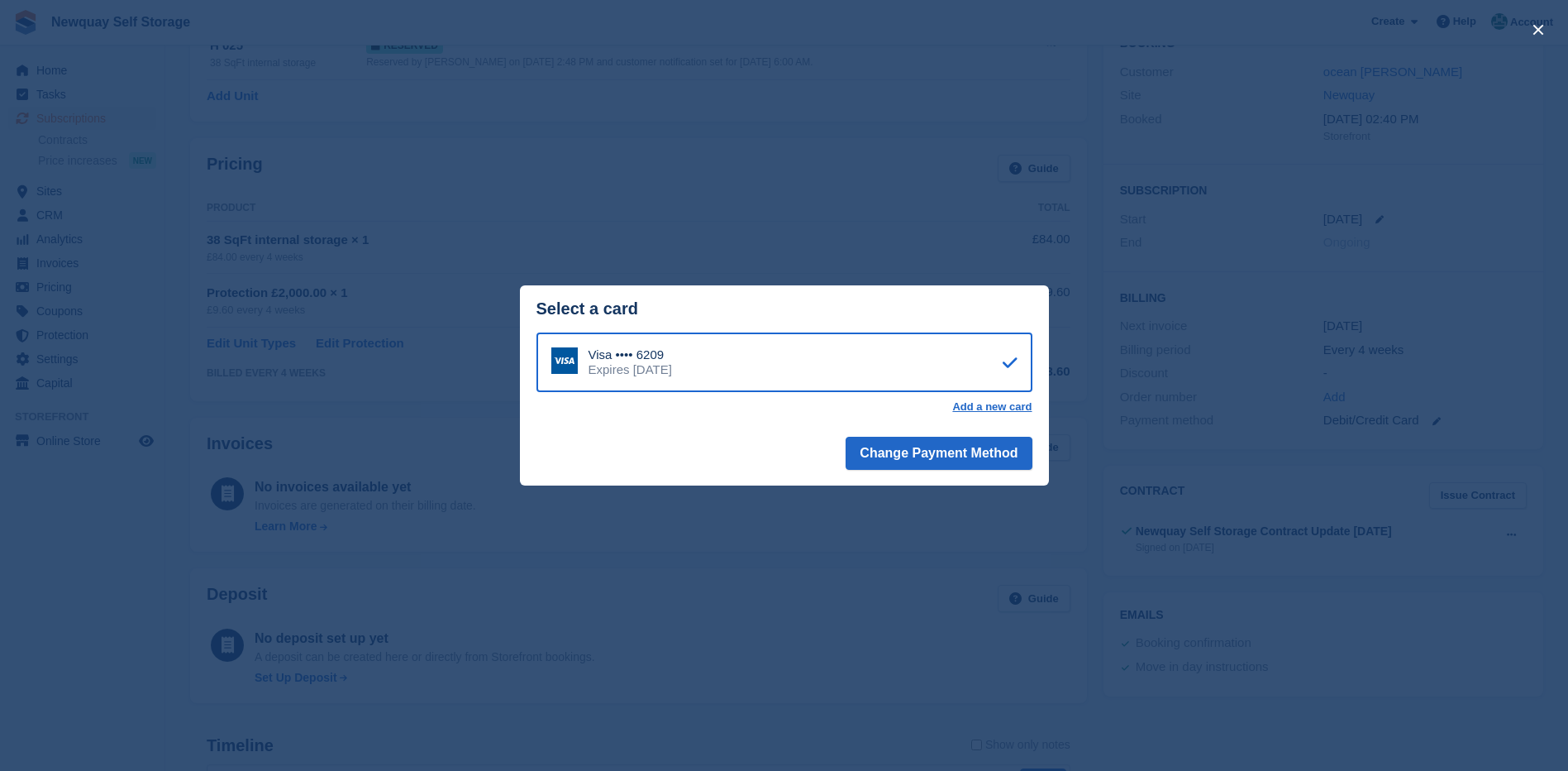
click at [1195, 406] on div "close" at bounding box center [784, 386] width 1568 height 771
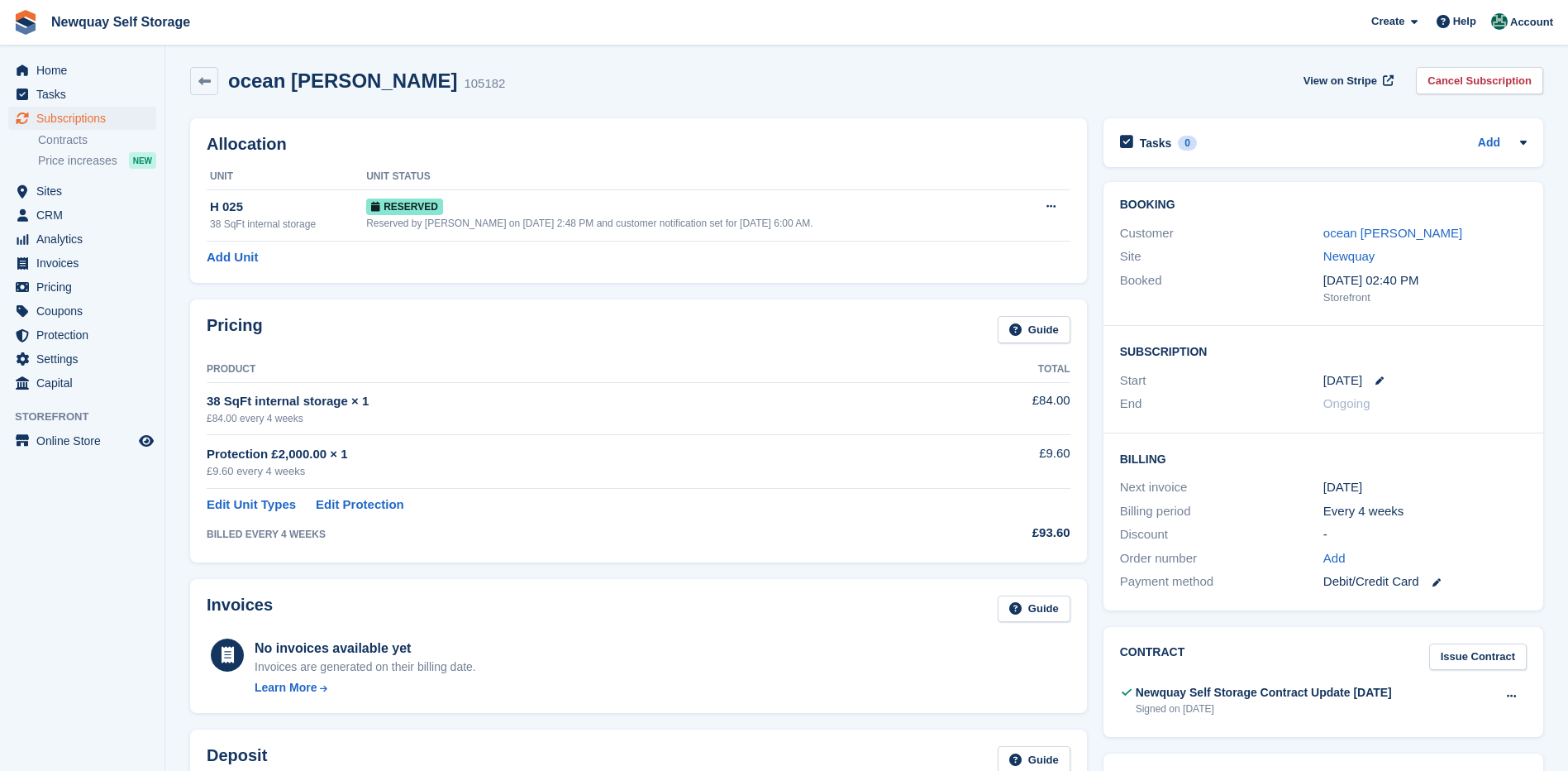
scroll to position [0, 0]
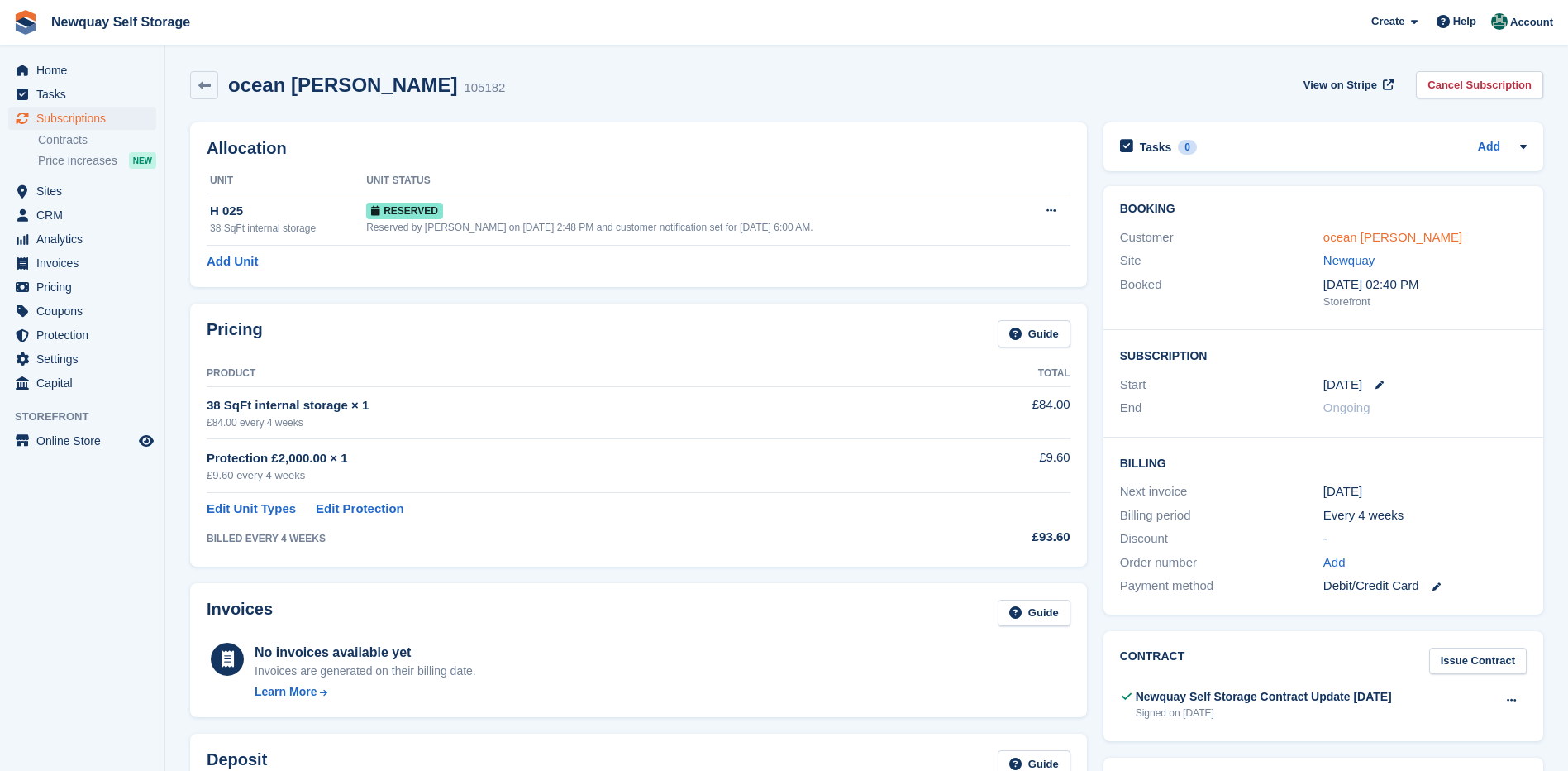
click at [1352, 230] on link "ocean [PERSON_NAME]" at bounding box center [1393, 237] width 139 height 14
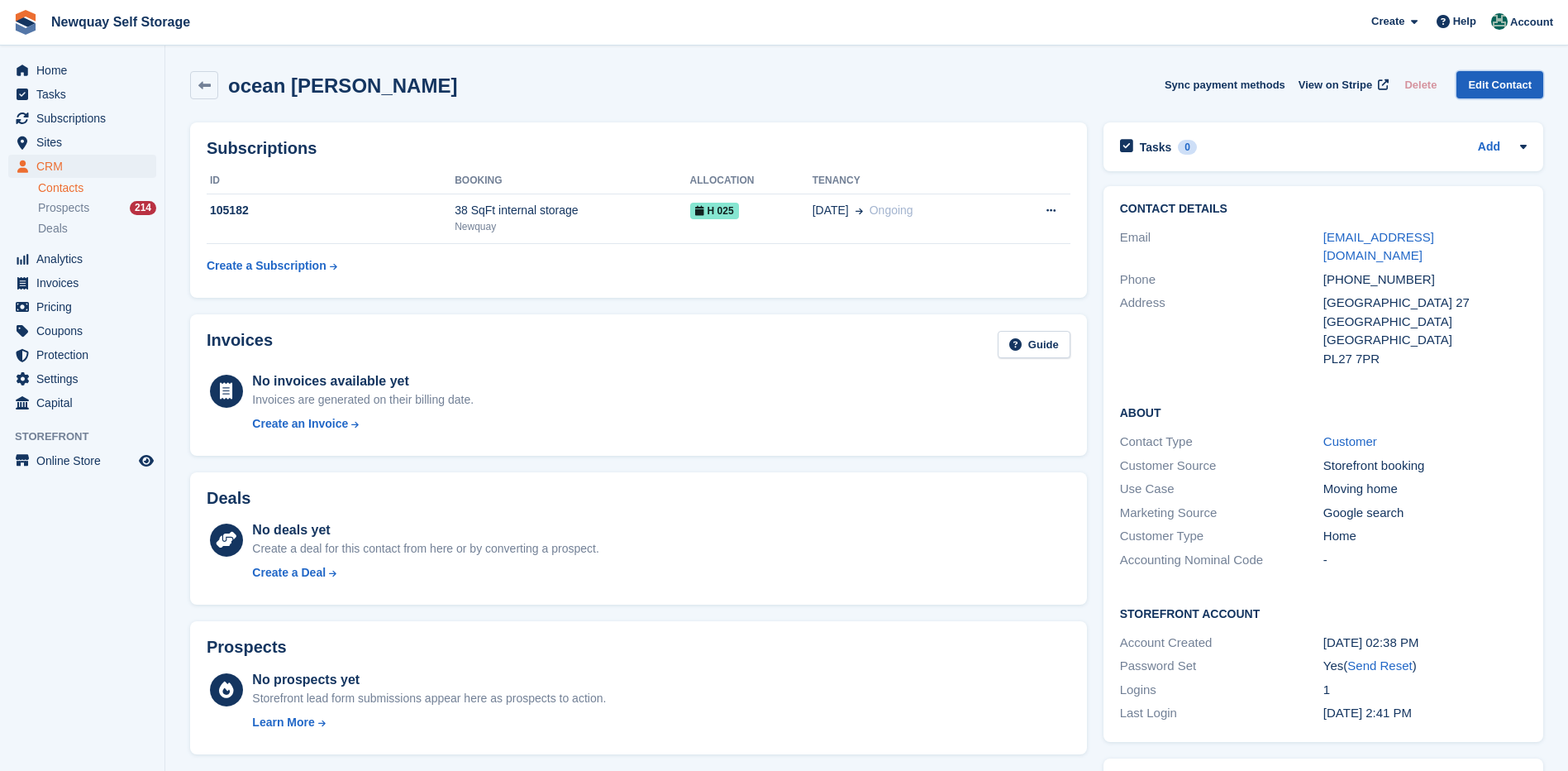
click at [1516, 74] on link "Edit Contact" at bounding box center [1500, 85] width 87 height 28
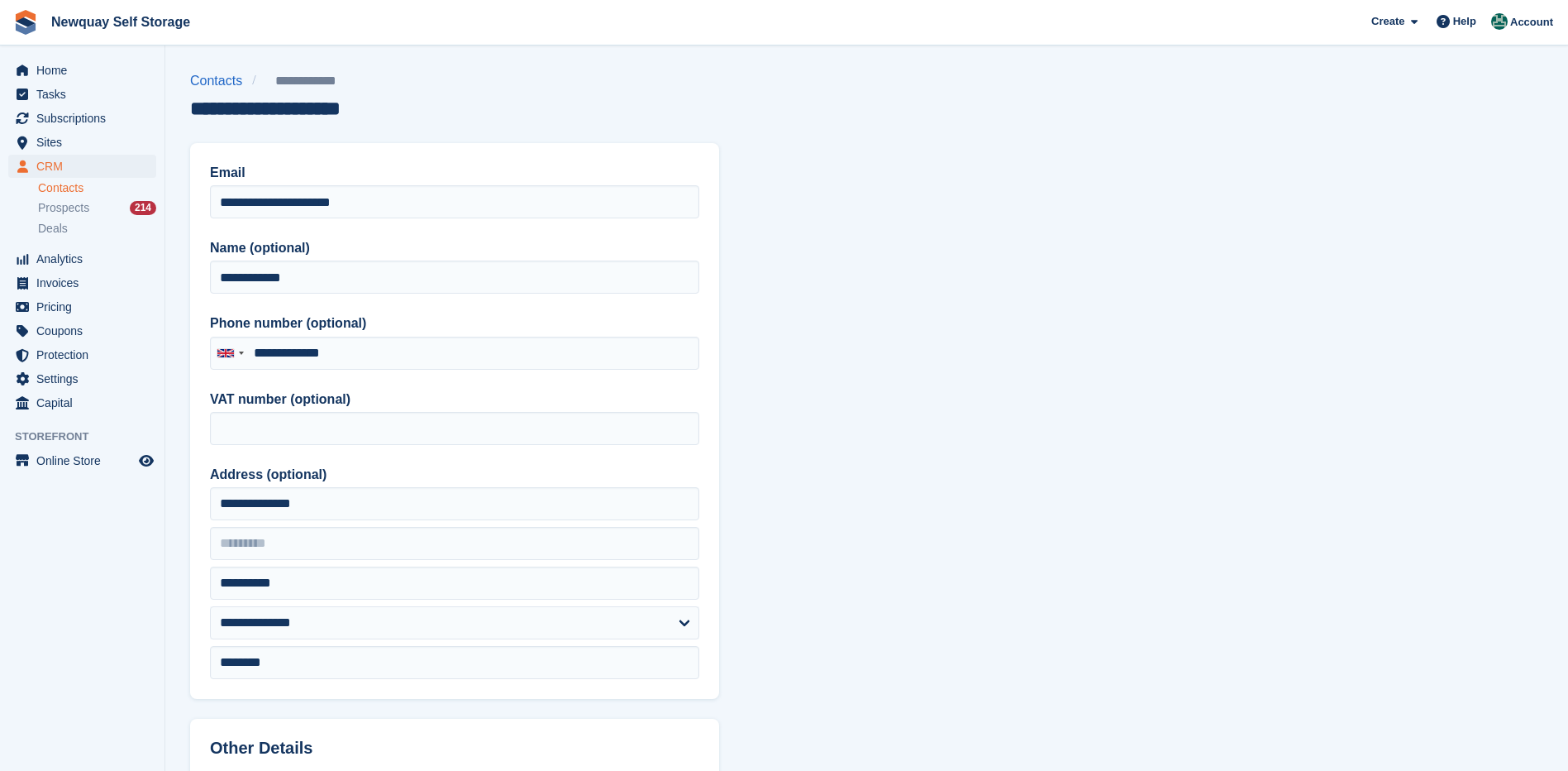
type input "**********"
click at [76, 110] on span "Subscriptions" at bounding box center [86, 118] width 99 height 23
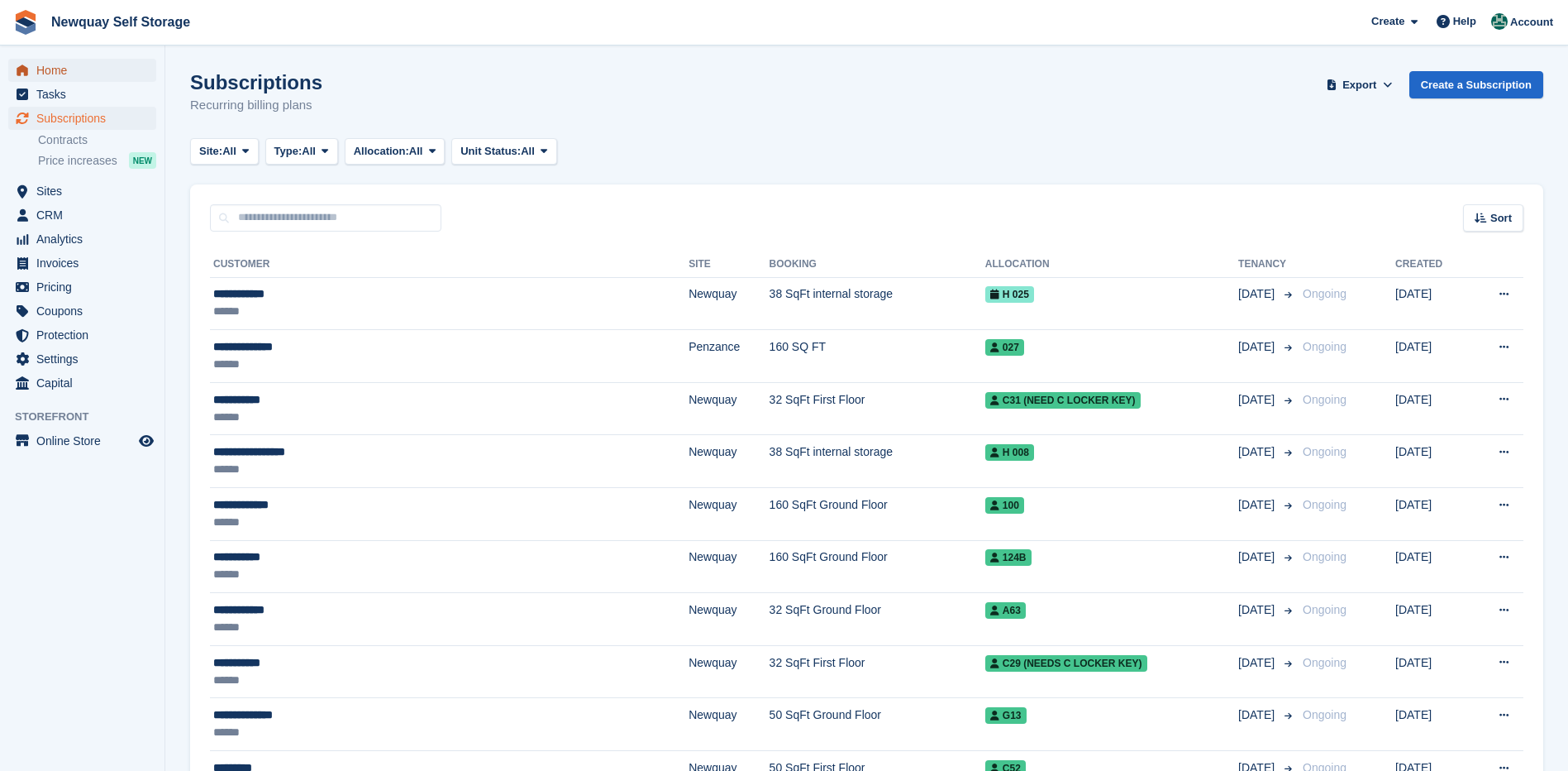
click at [40, 64] on span "Home" at bounding box center [86, 69] width 99 height 23
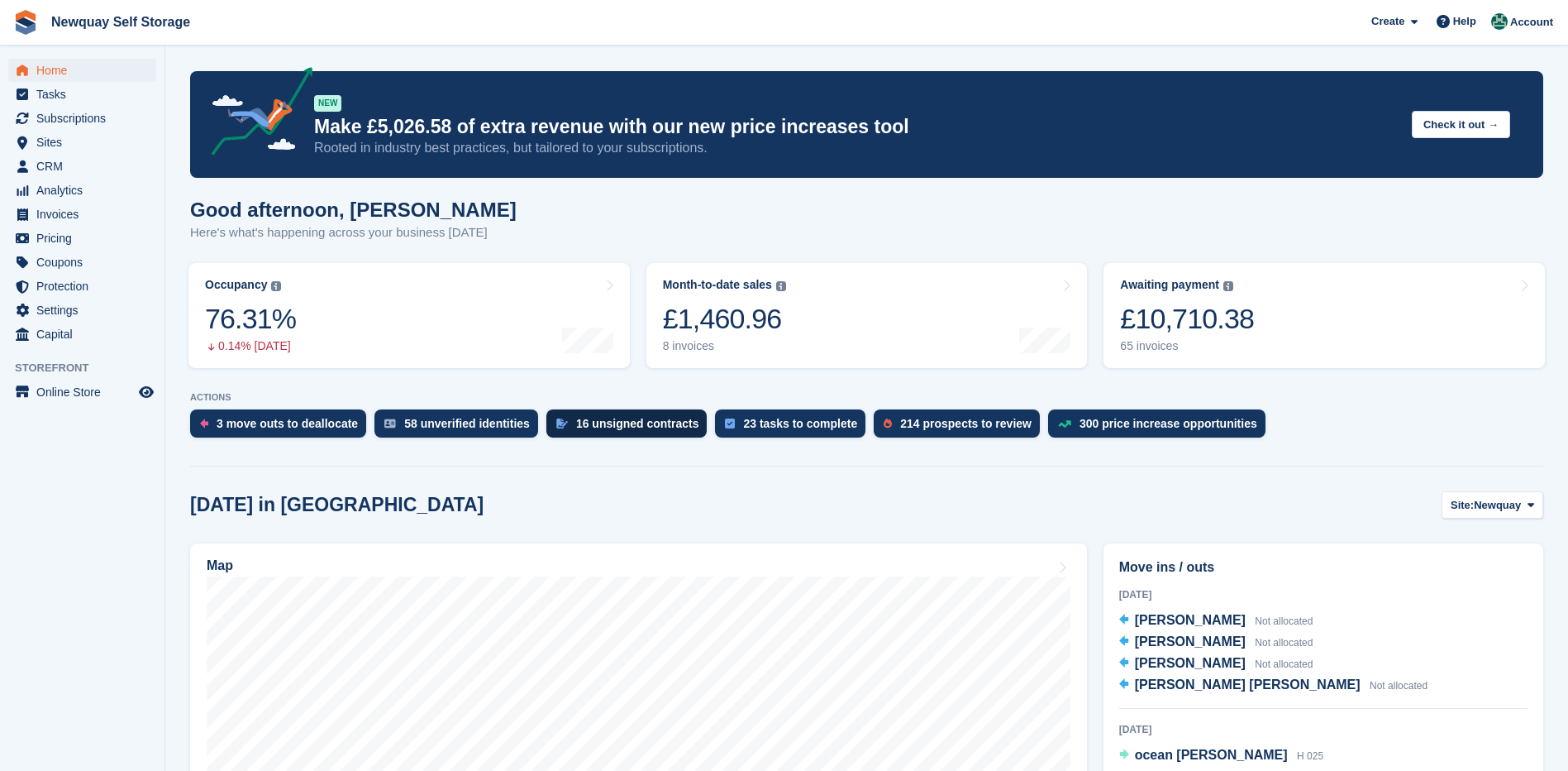
click at [618, 416] on div "16 unsigned contracts" at bounding box center [637, 422] width 123 height 13
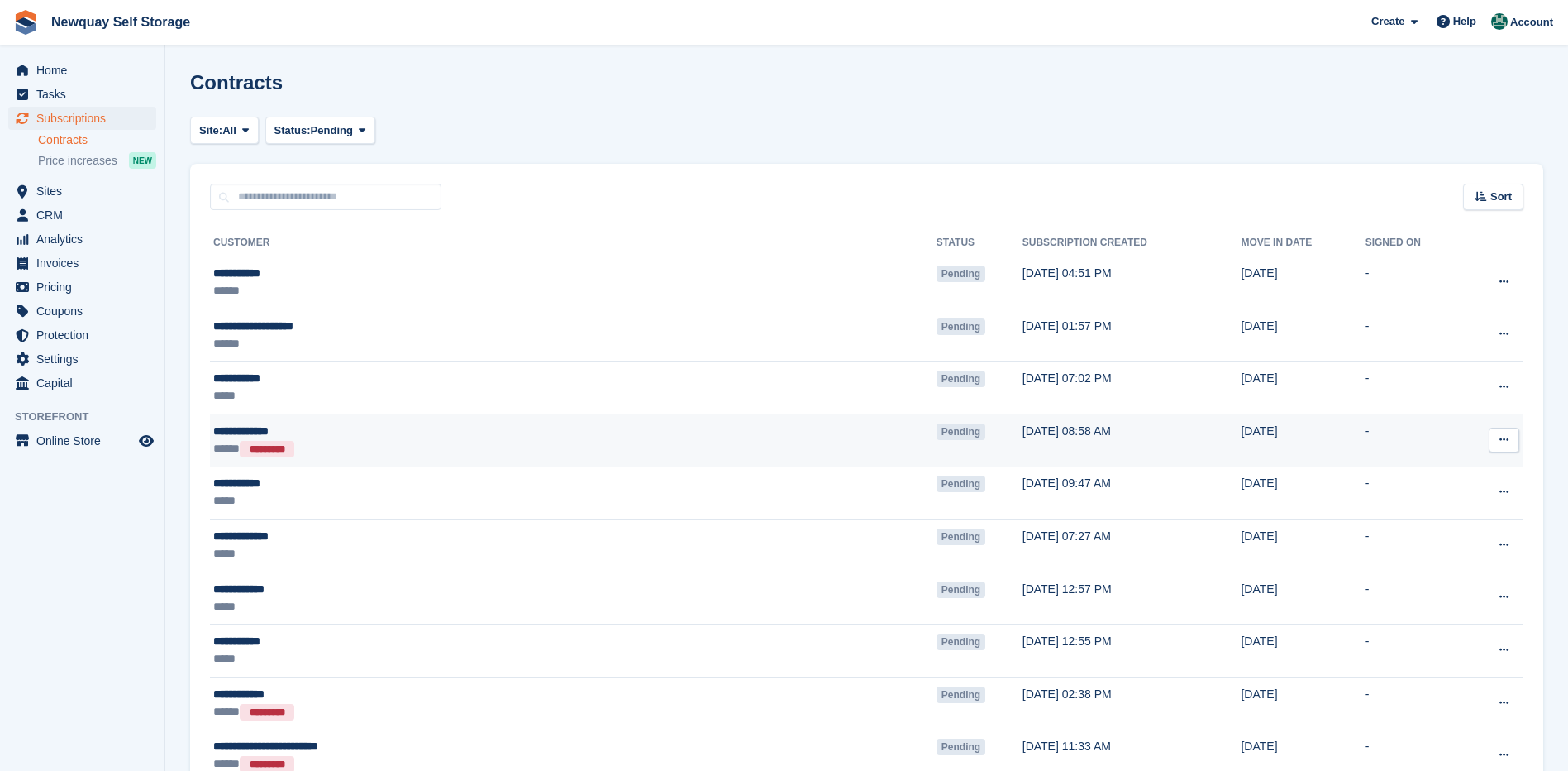
click at [1500, 432] on button at bounding box center [1504, 439] width 31 height 25
click at [1410, 509] on p "Void contract" at bounding box center [1439, 515] width 144 height 22
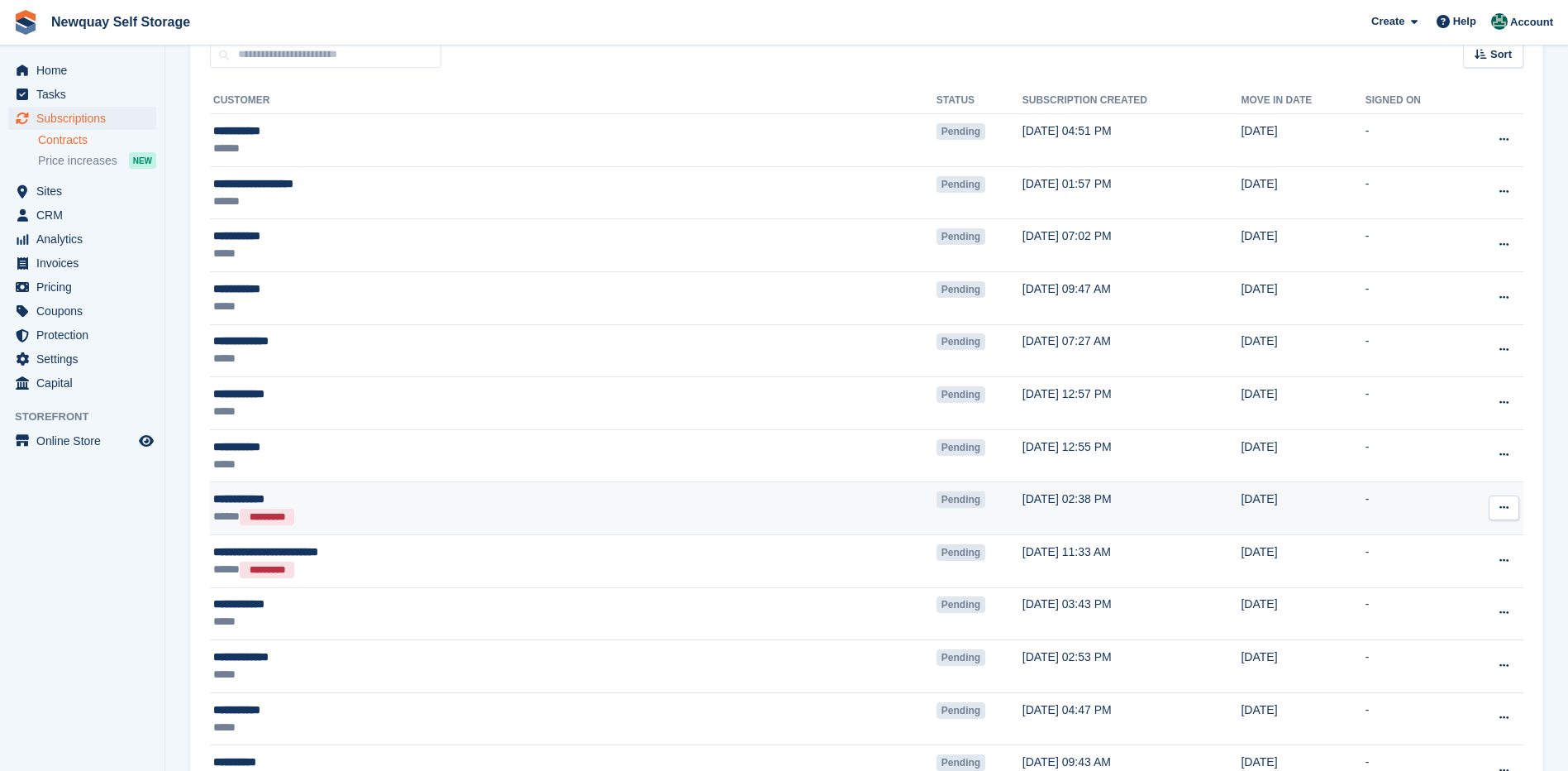
scroll to position [20, 0]
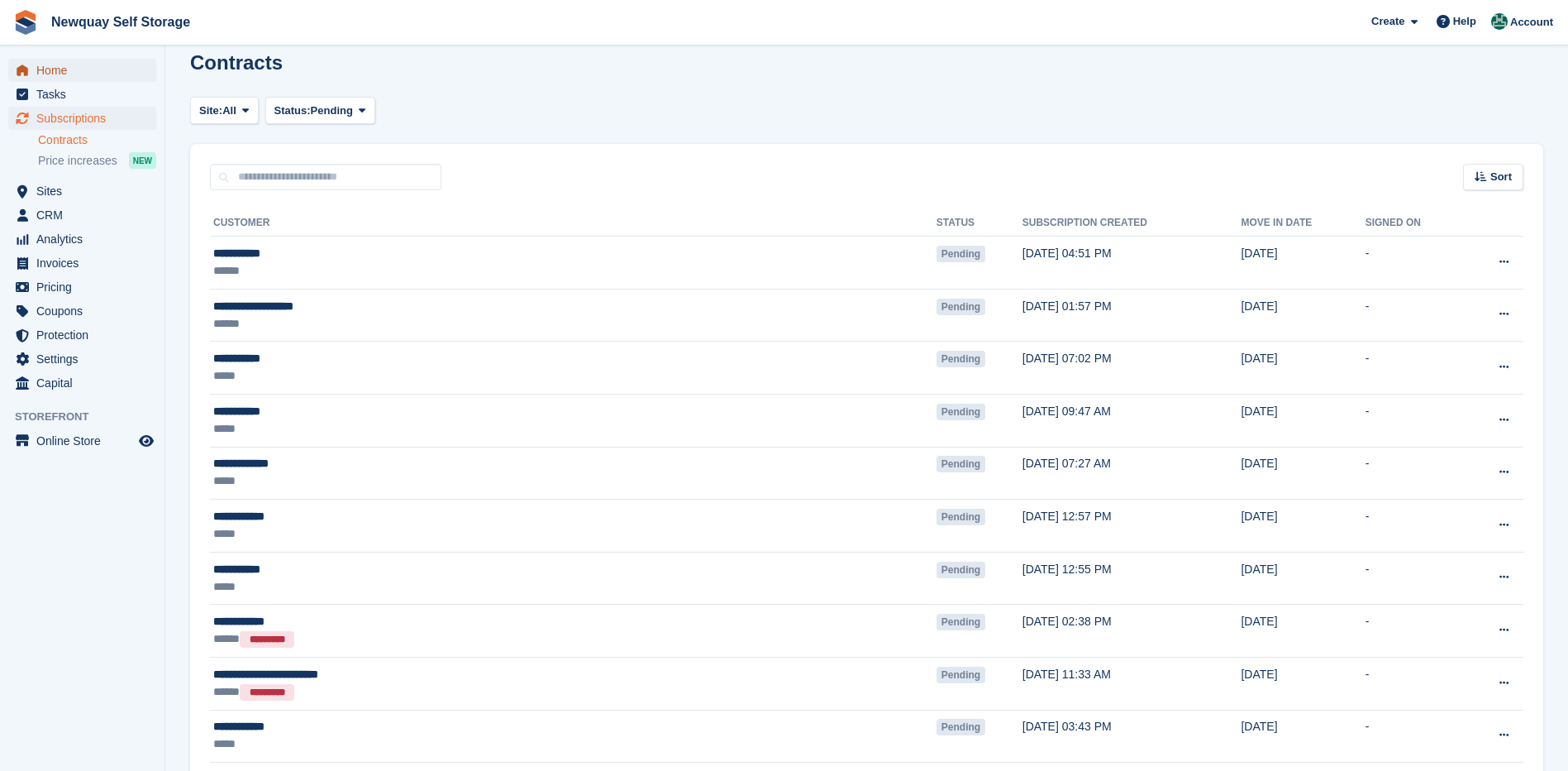
click at [50, 62] on span "Home" at bounding box center [86, 69] width 99 height 23
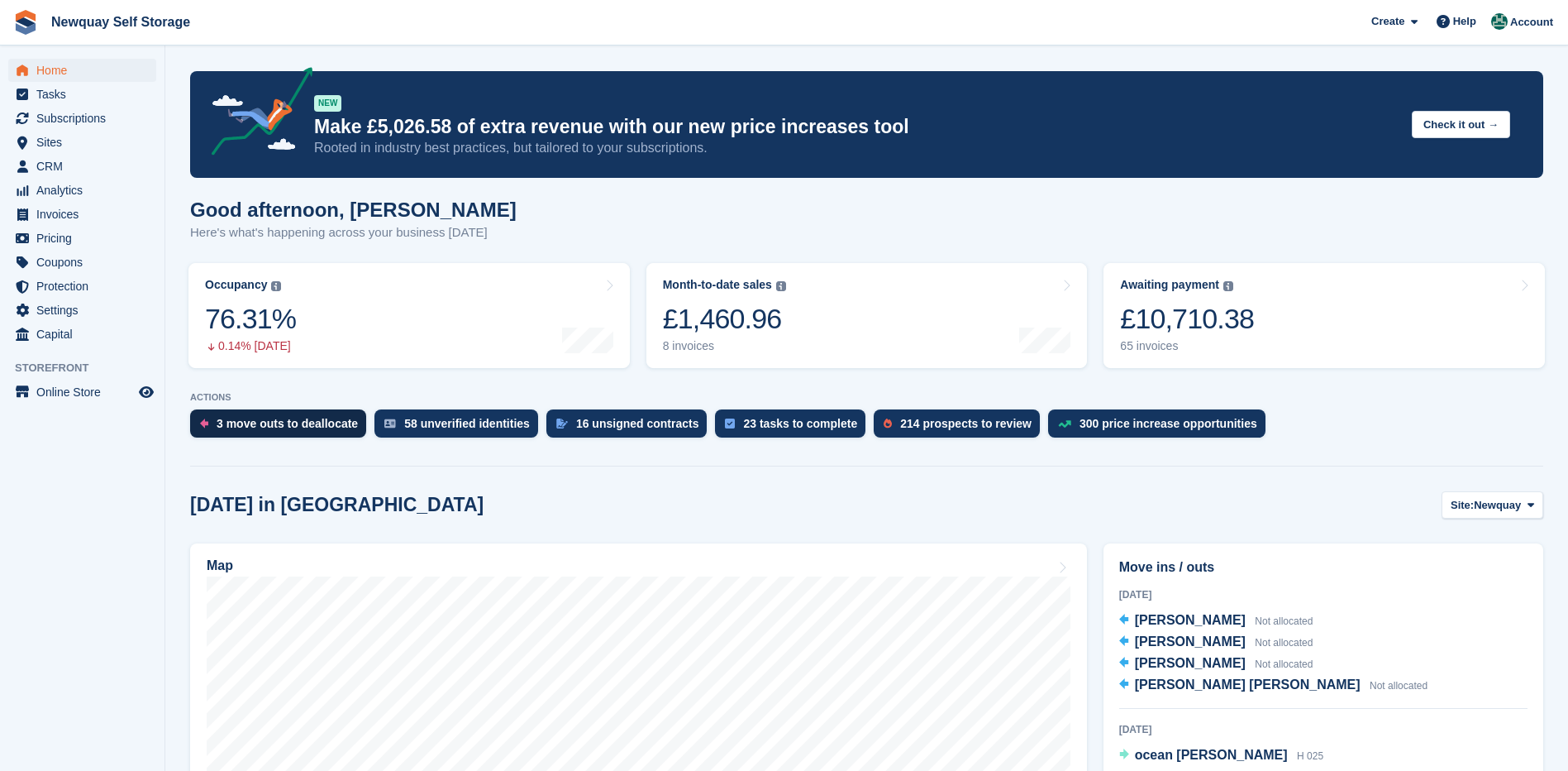
click at [273, 422] on div "3 move outs to deallocate" at bounding box center [287, 422] width 142 height 13
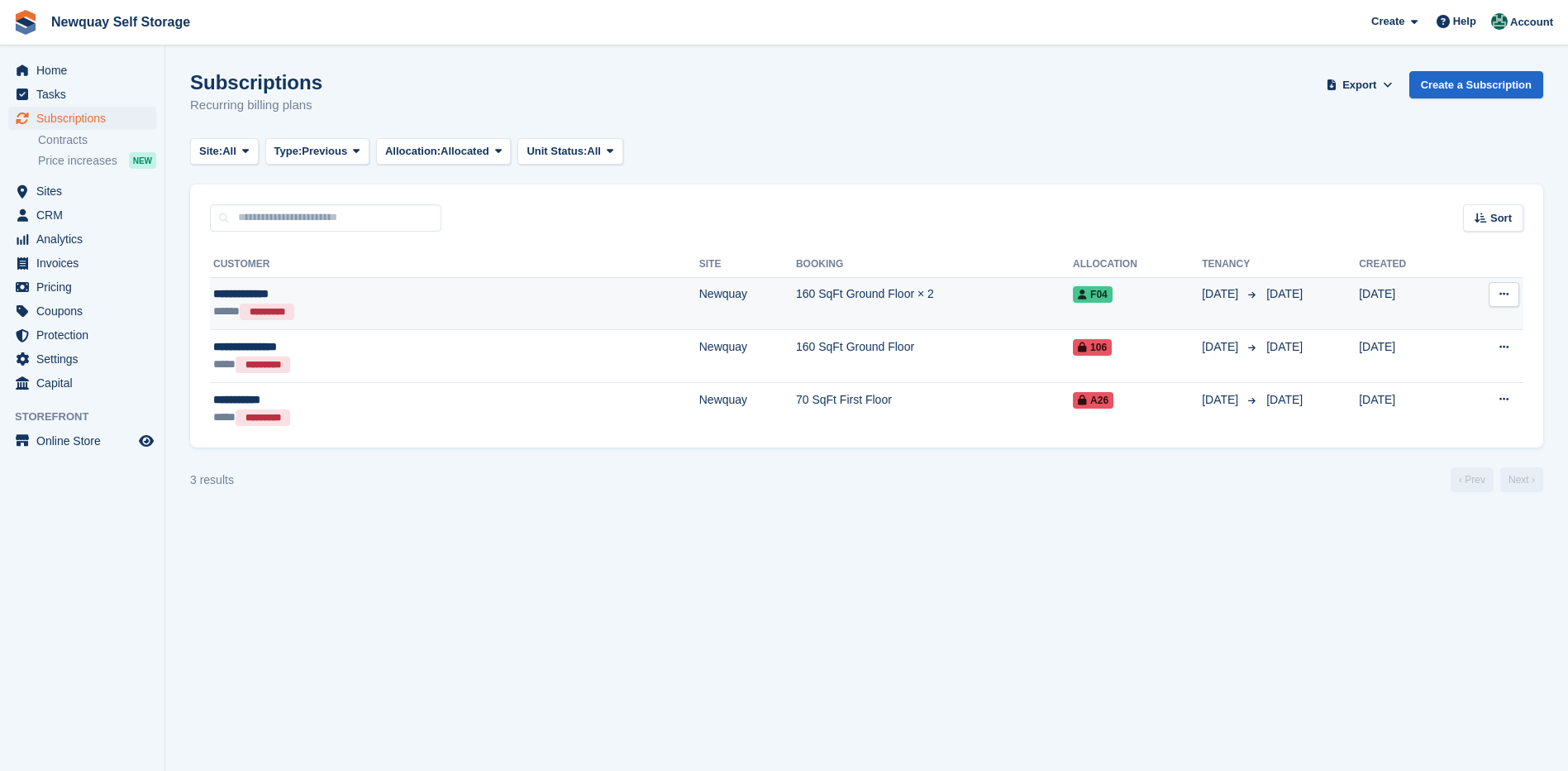
click at [243, 294] on div "**********" at bounding box center [333, 294] width 241 height 18
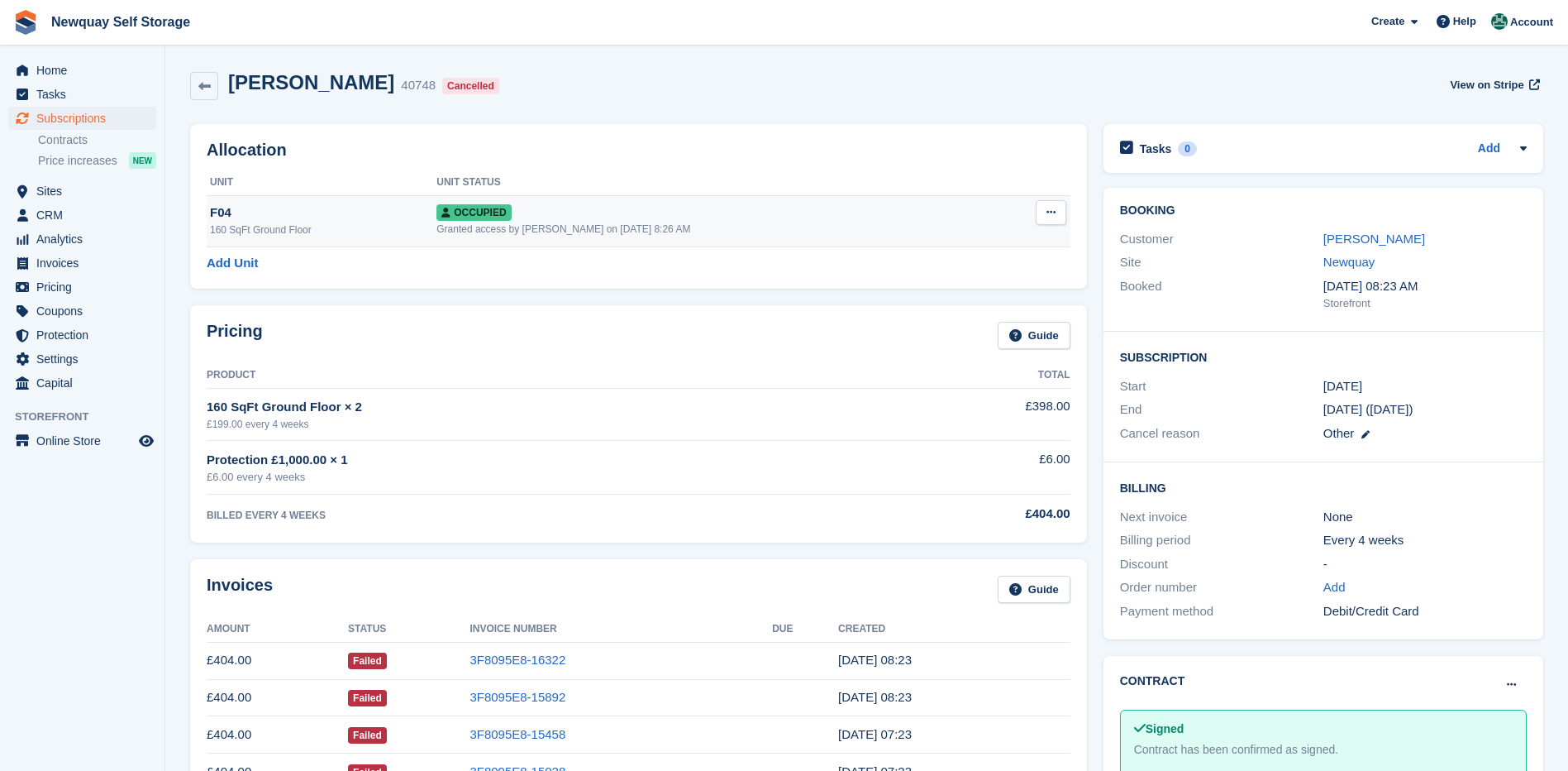
click at [1050, 210] on icon at bounding box center [1050, 212] width 9 height 11
click at [951, 247] on p "Overlock" at bounding box center [987, 245] width 144 height 22
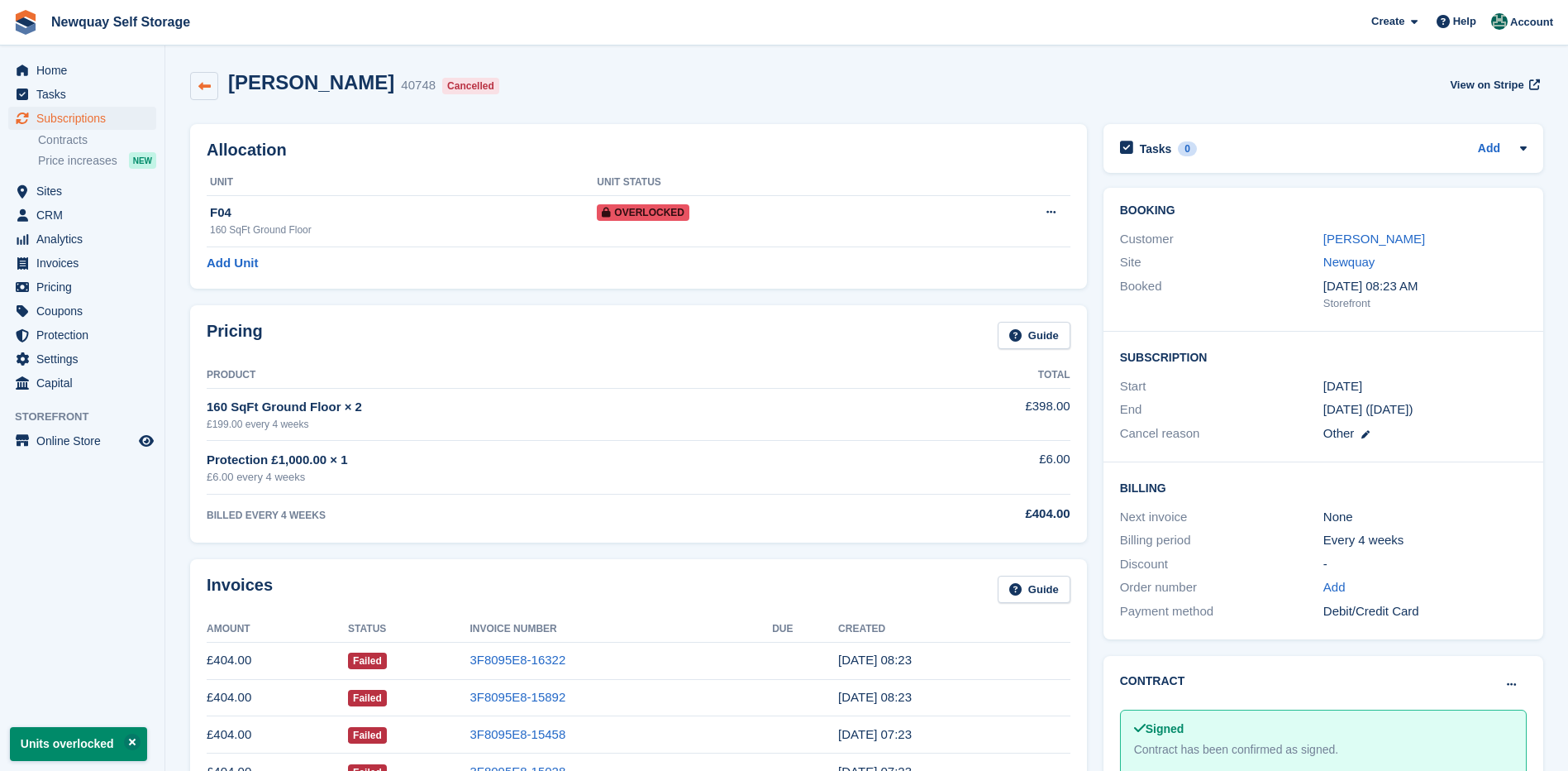
click at [206, 81] on icon at bounding box center [204, 86] width 13 height 13
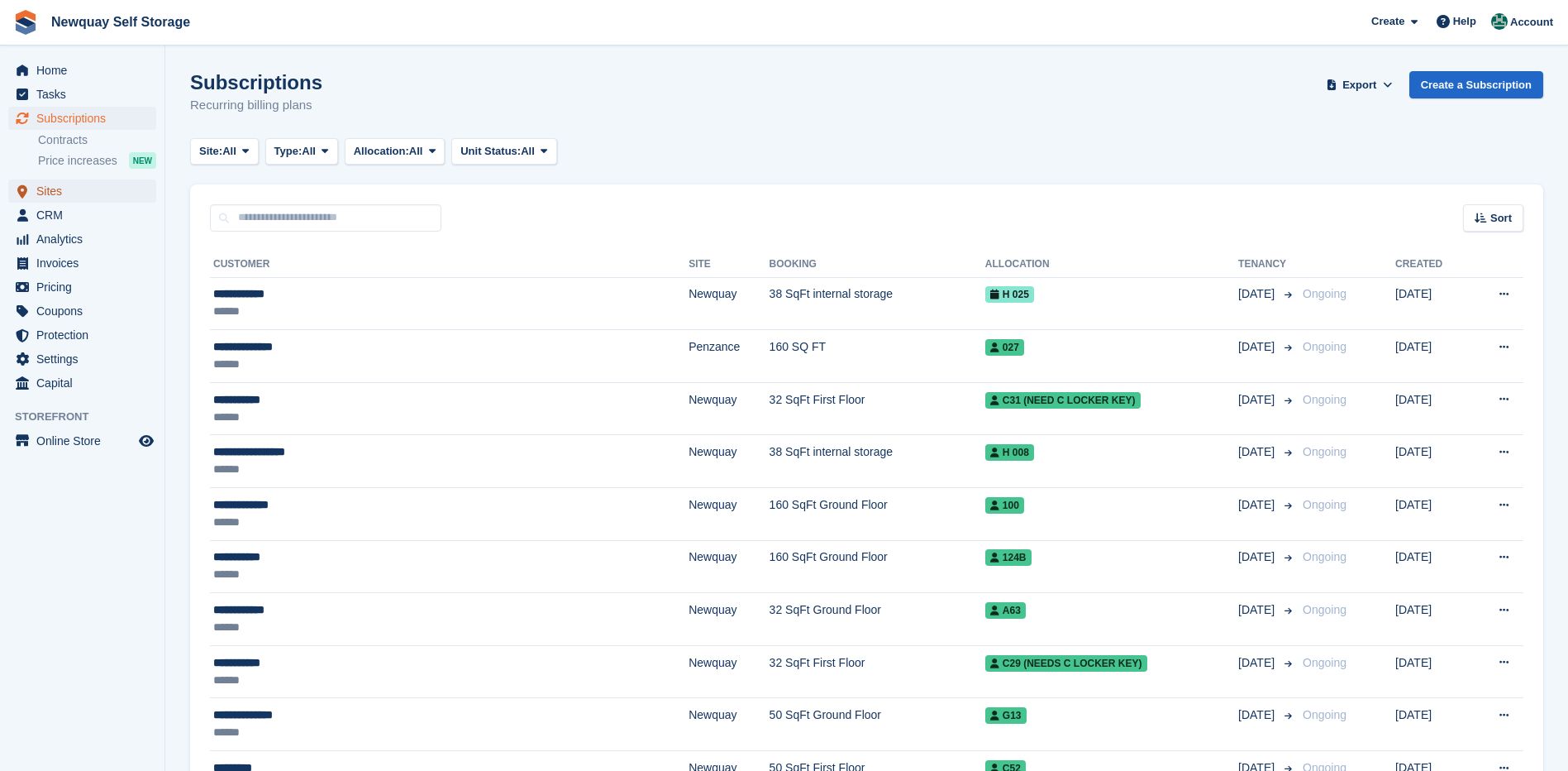
click at [52, 184] on span "Sites" at bounding box center [86, 190] width 99 height 23
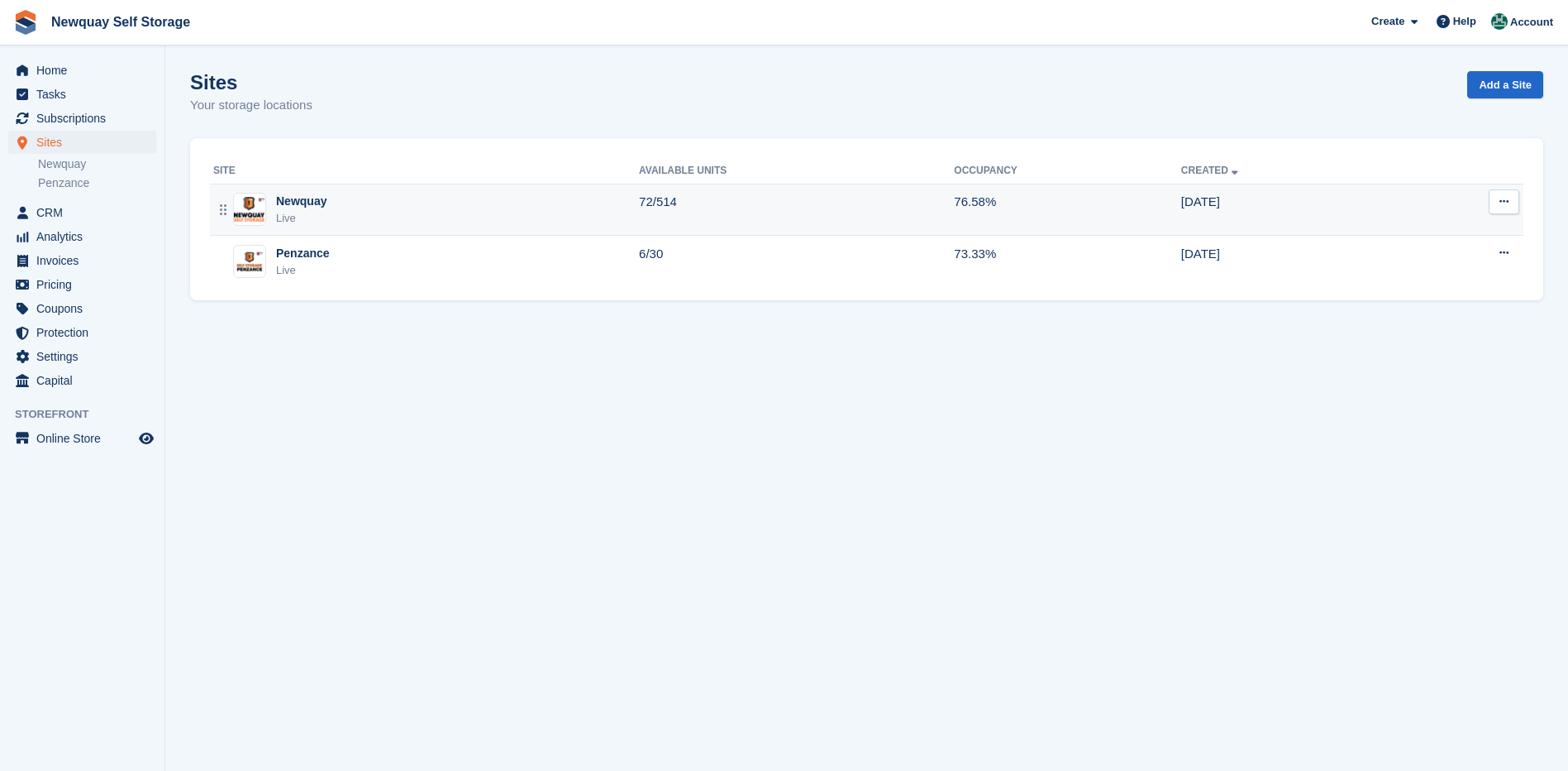
click at [302, 207] on div "Newquay" at bounding box center [301, 201] width 51 height 18
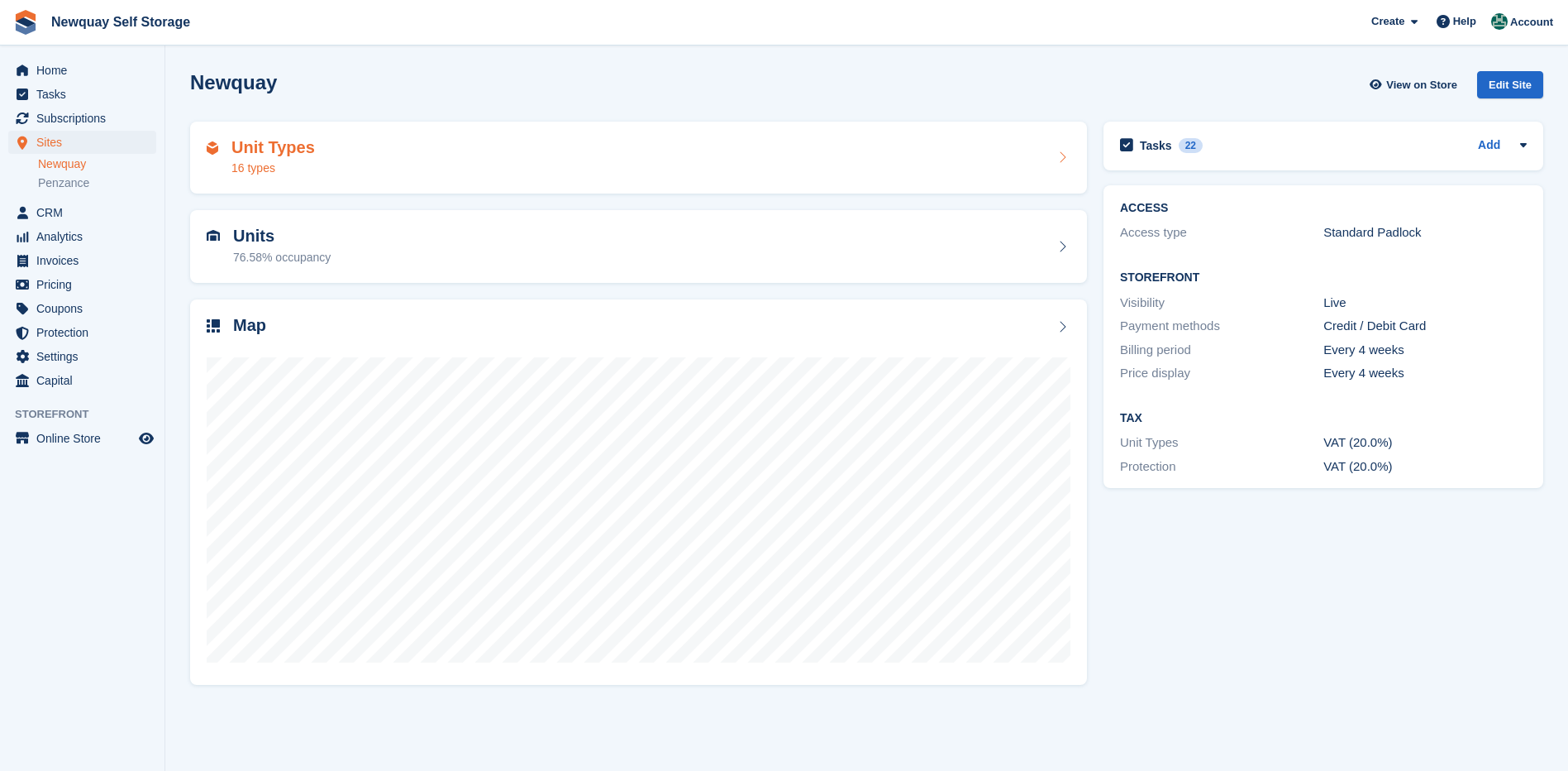
click at [261, 153] on h2 "Unit Types" at bounding box center [273, 147] width 83 height 19
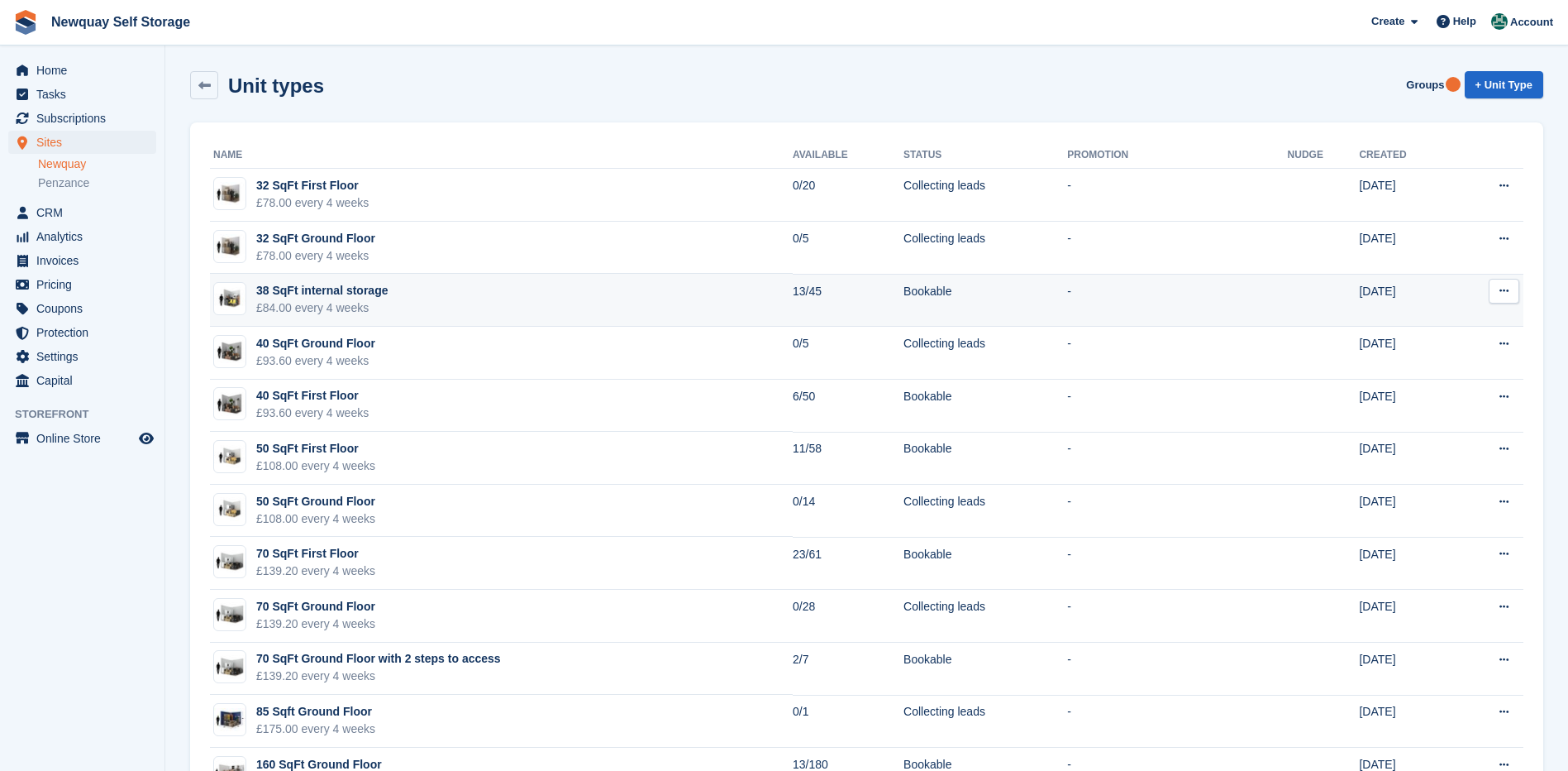
click at [792, 286] on td "13/45" at bounding box center [848, 299] width 111 height 53
click at [321, 281] on div "38 SqFt internal storage" at bounding box center [322, 290] width 132 height 18
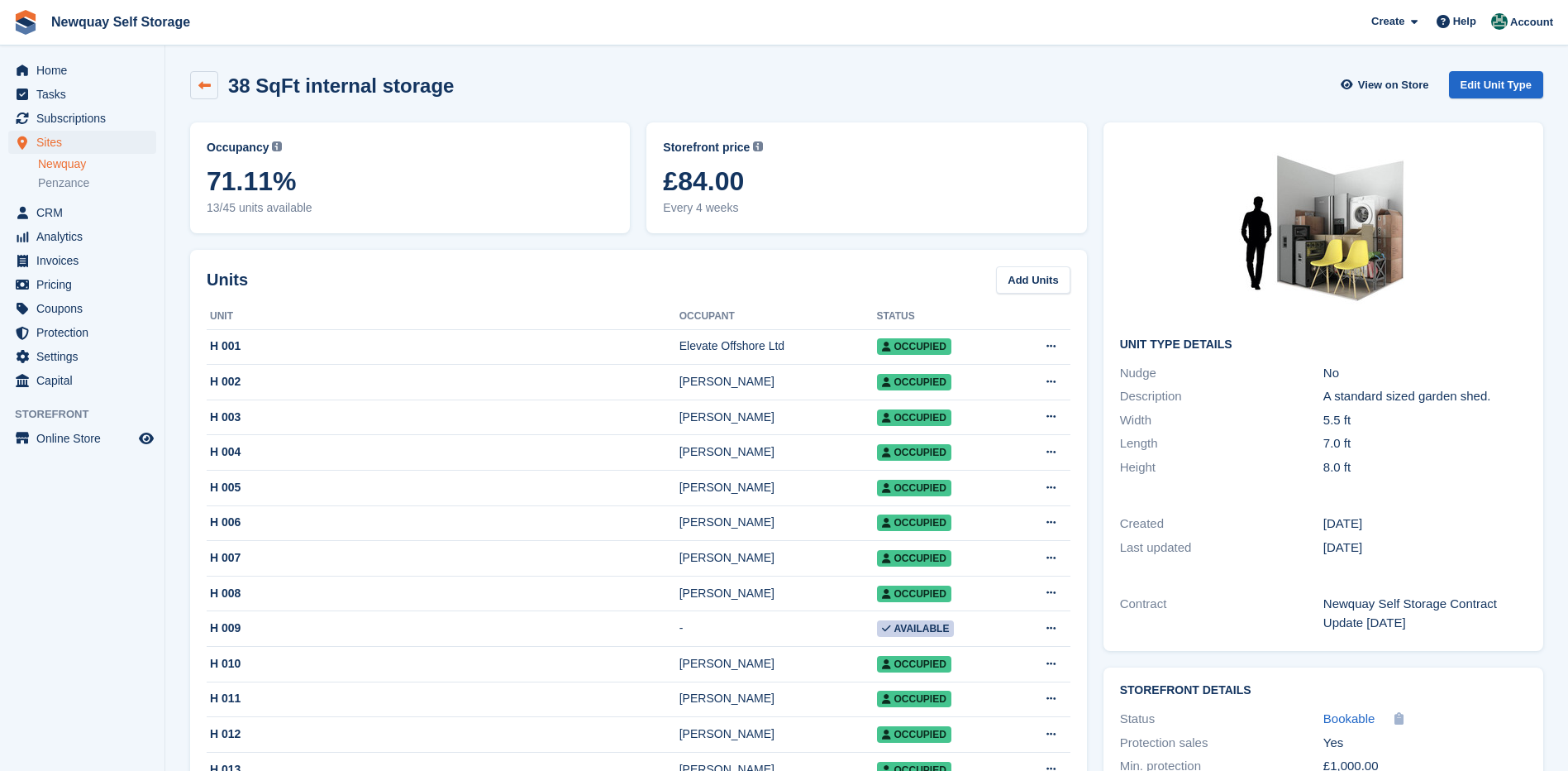
click at [209, 81] on icon at bounding box center [204, 85] width 13 height 13
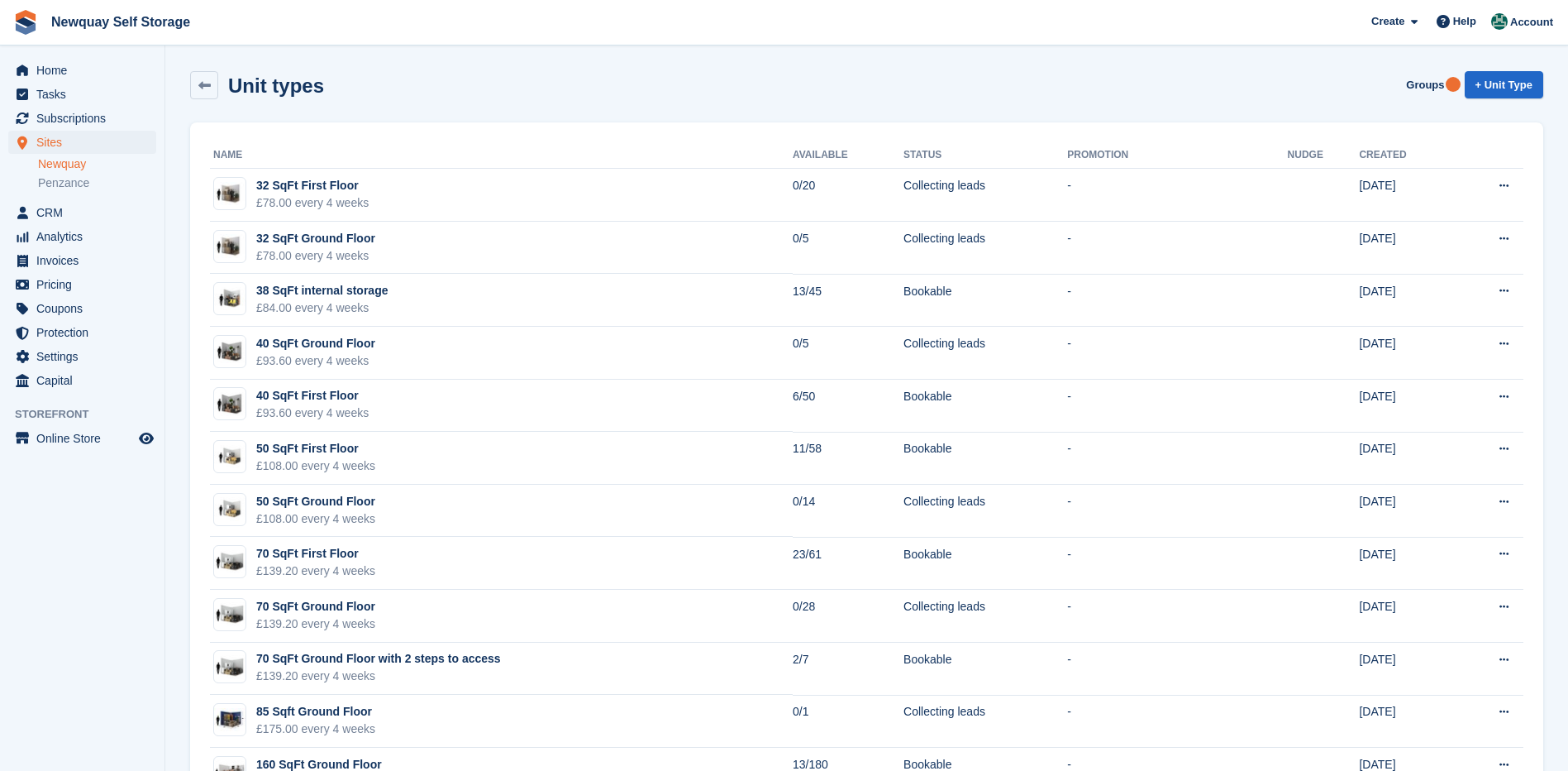
click at [209, 81] on icon at bounding box center [204, 85] width 13 height 13
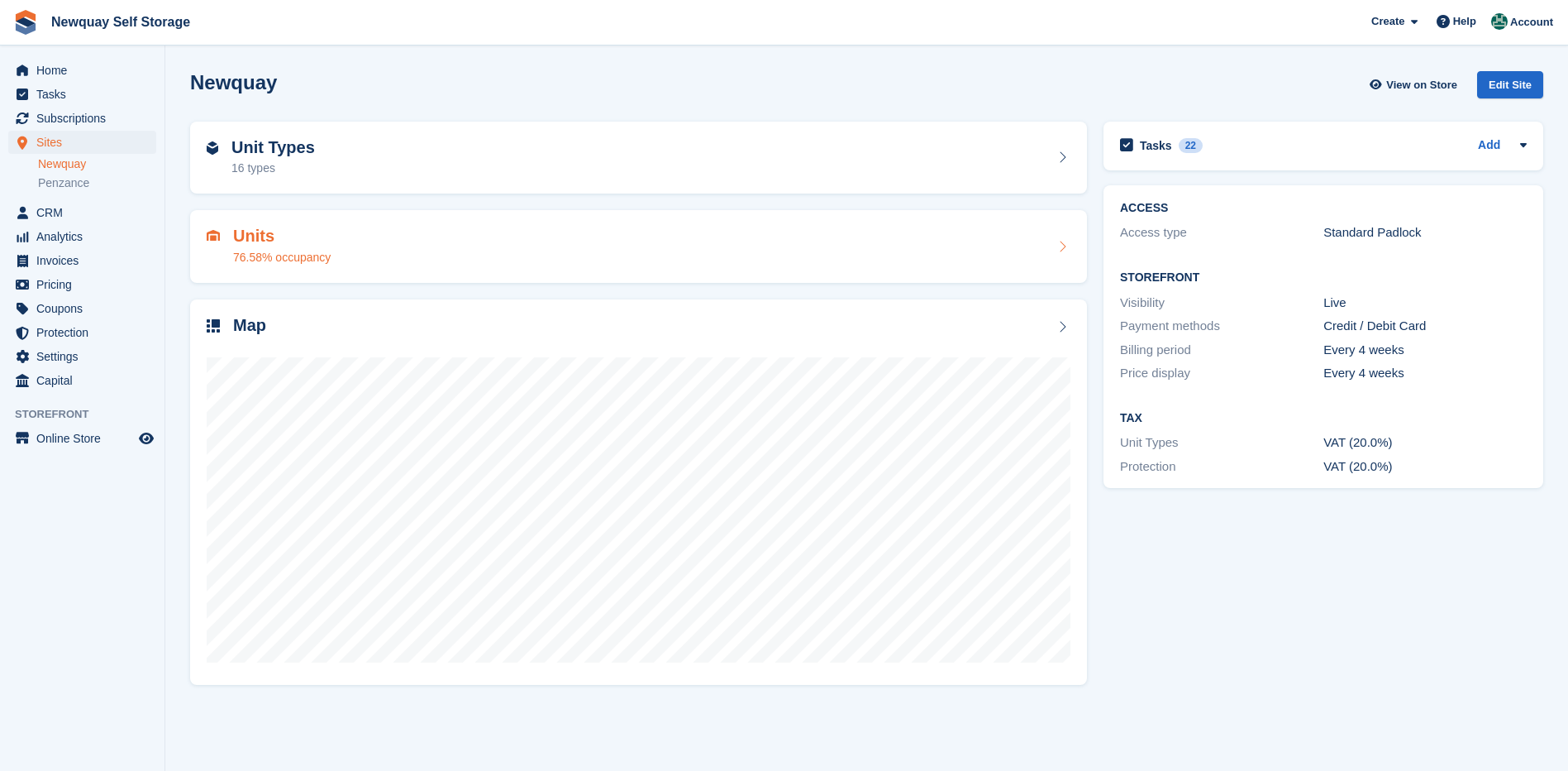
click at [264, 242] on h2 "Units" at bounding box center [281, 236] width 97 height 19
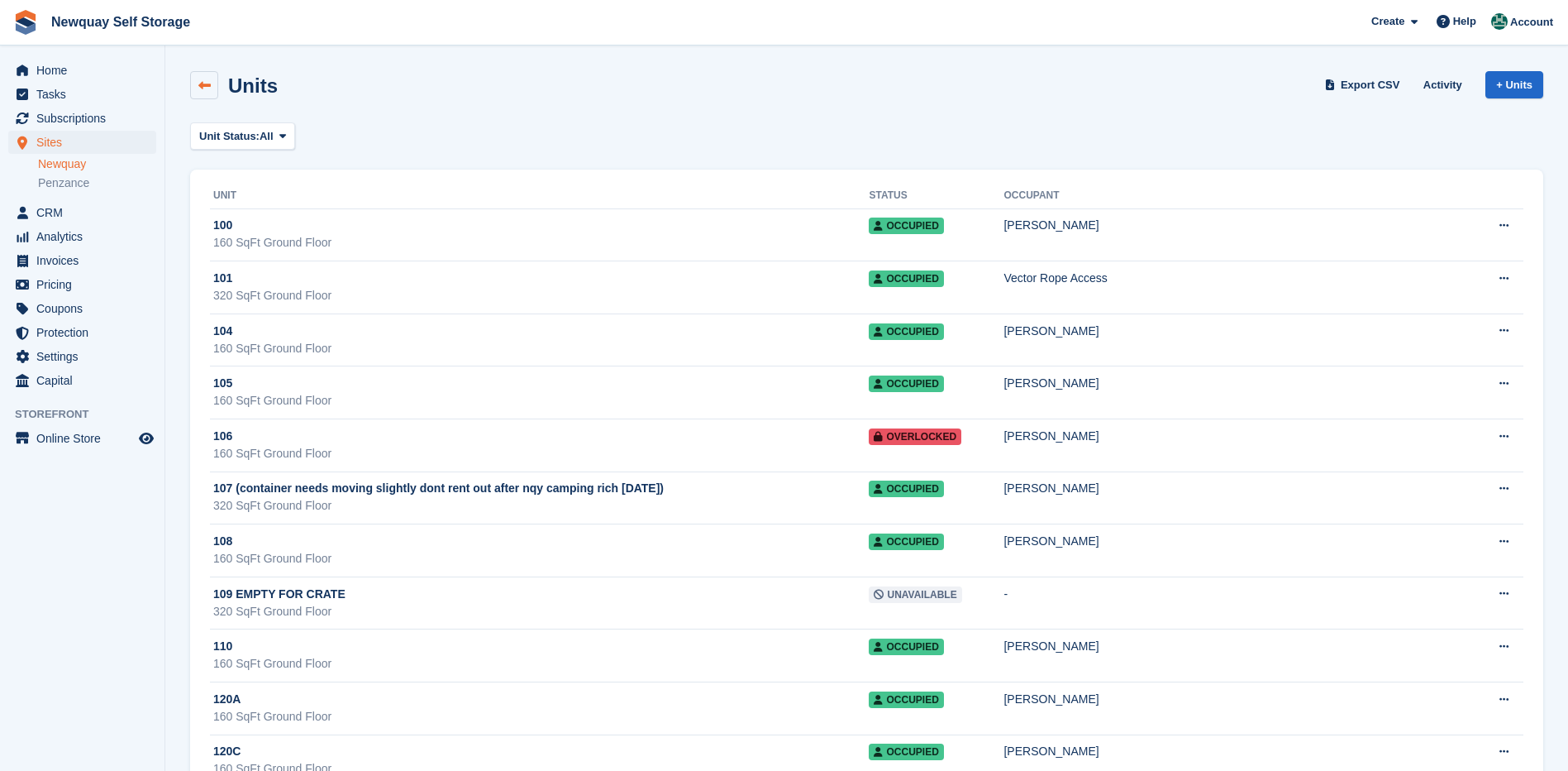
click at [202, 76] on link at bounding box center [204, 85] width 28 height 28
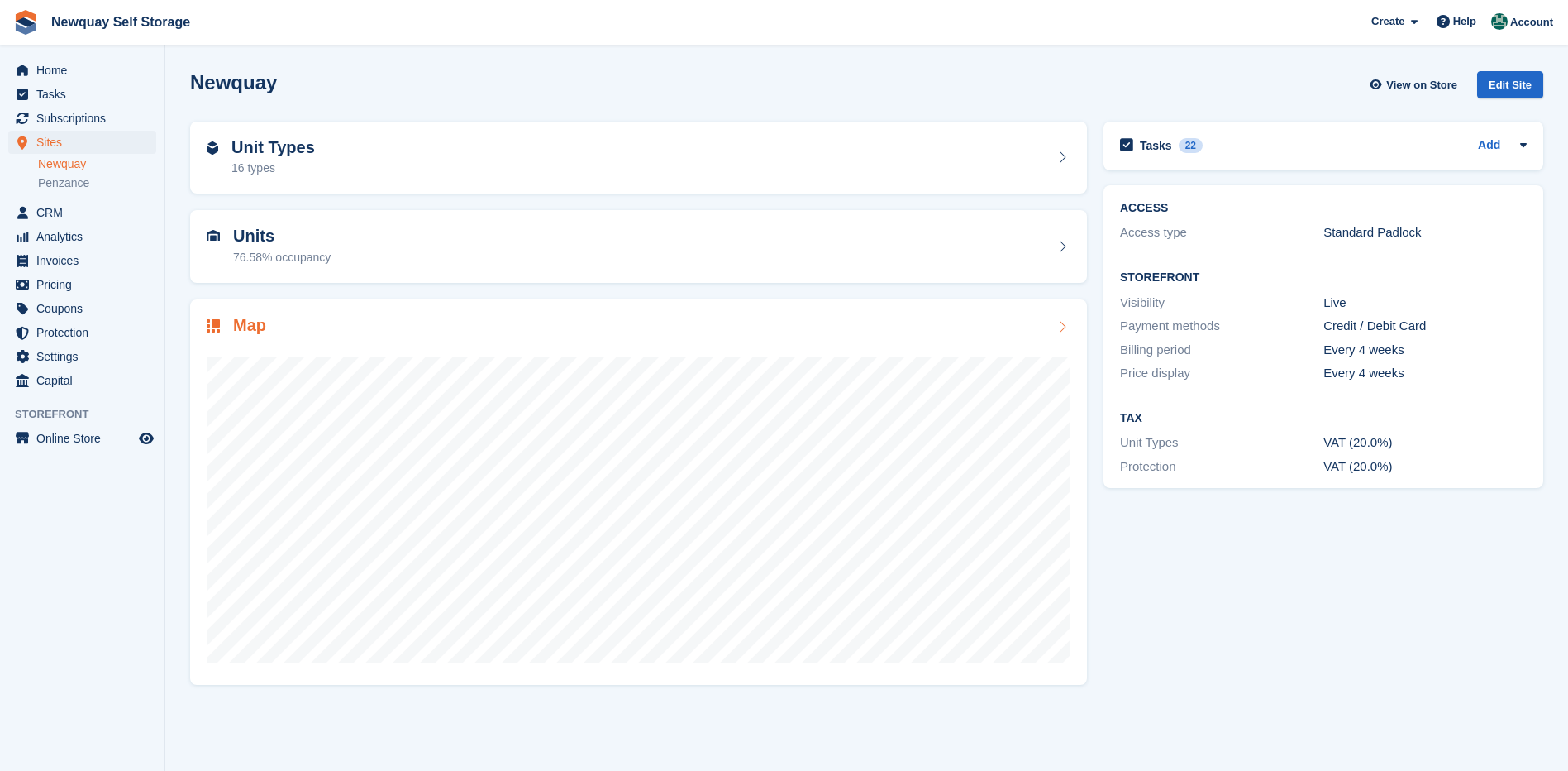
click at [251, 331] on h2 "Map" at bounding box center [249, 325] width 33 height 19
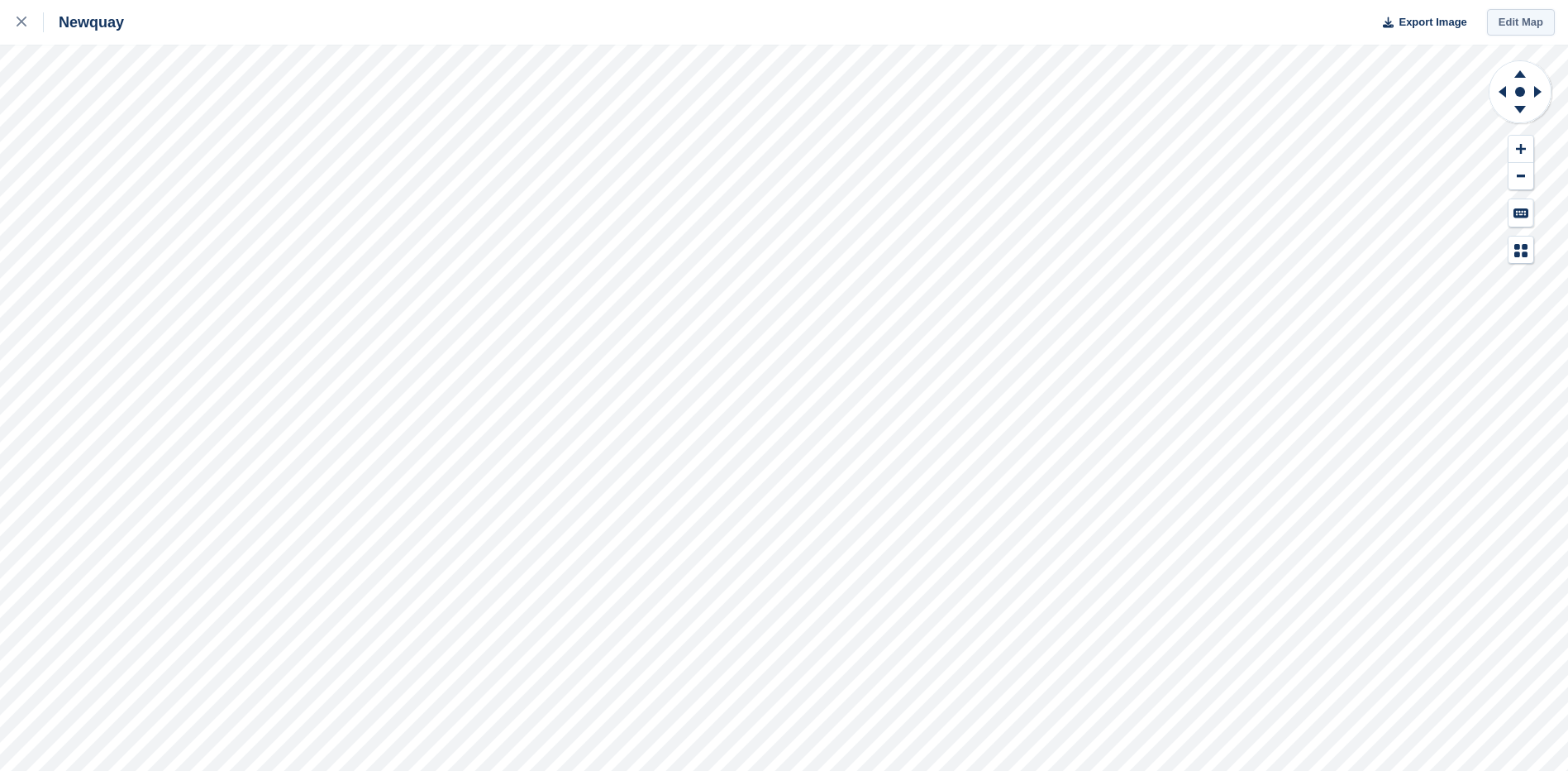
click at [1518, 23] on link "Edit Map" at bounding box center [1520, 23] width 67 height 28
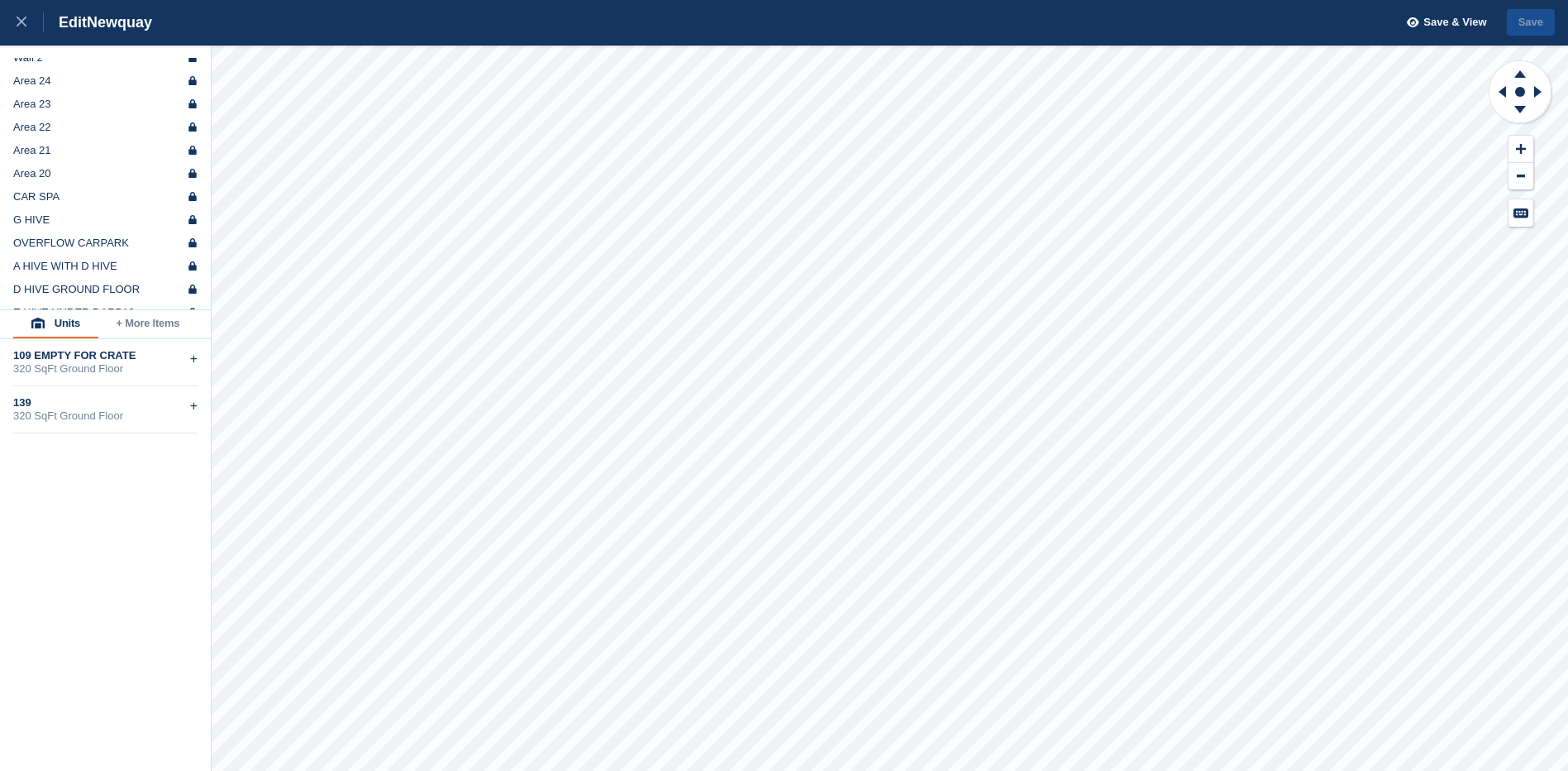
scroll to position [100, 0]
click at [35, 194] on div "G HIVE" at bounding box center [31, 198] width 37 height 13
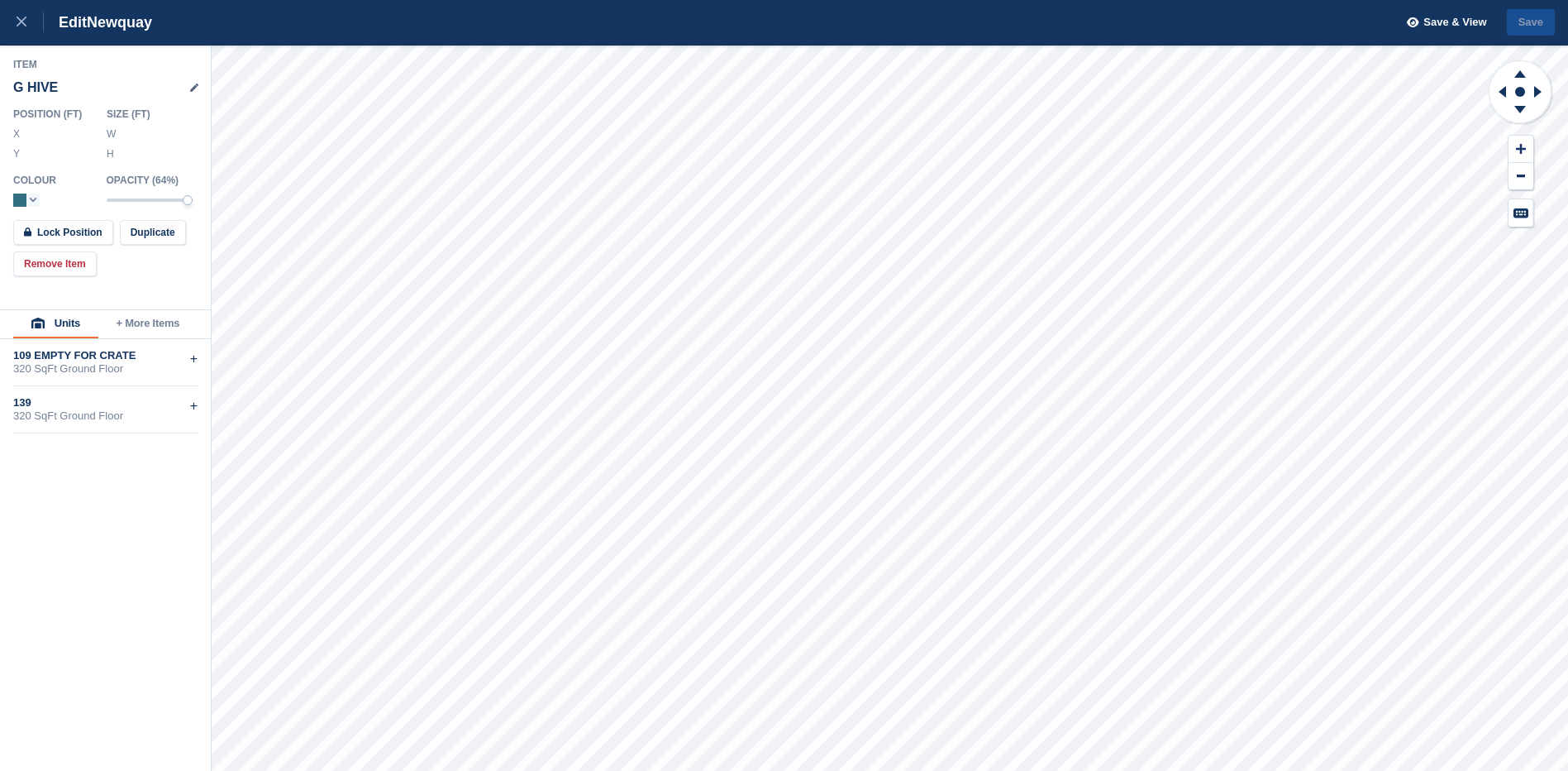
click at [157, 319] on button "+ More Items" at bounding box center [148, 324] width 99 height 28
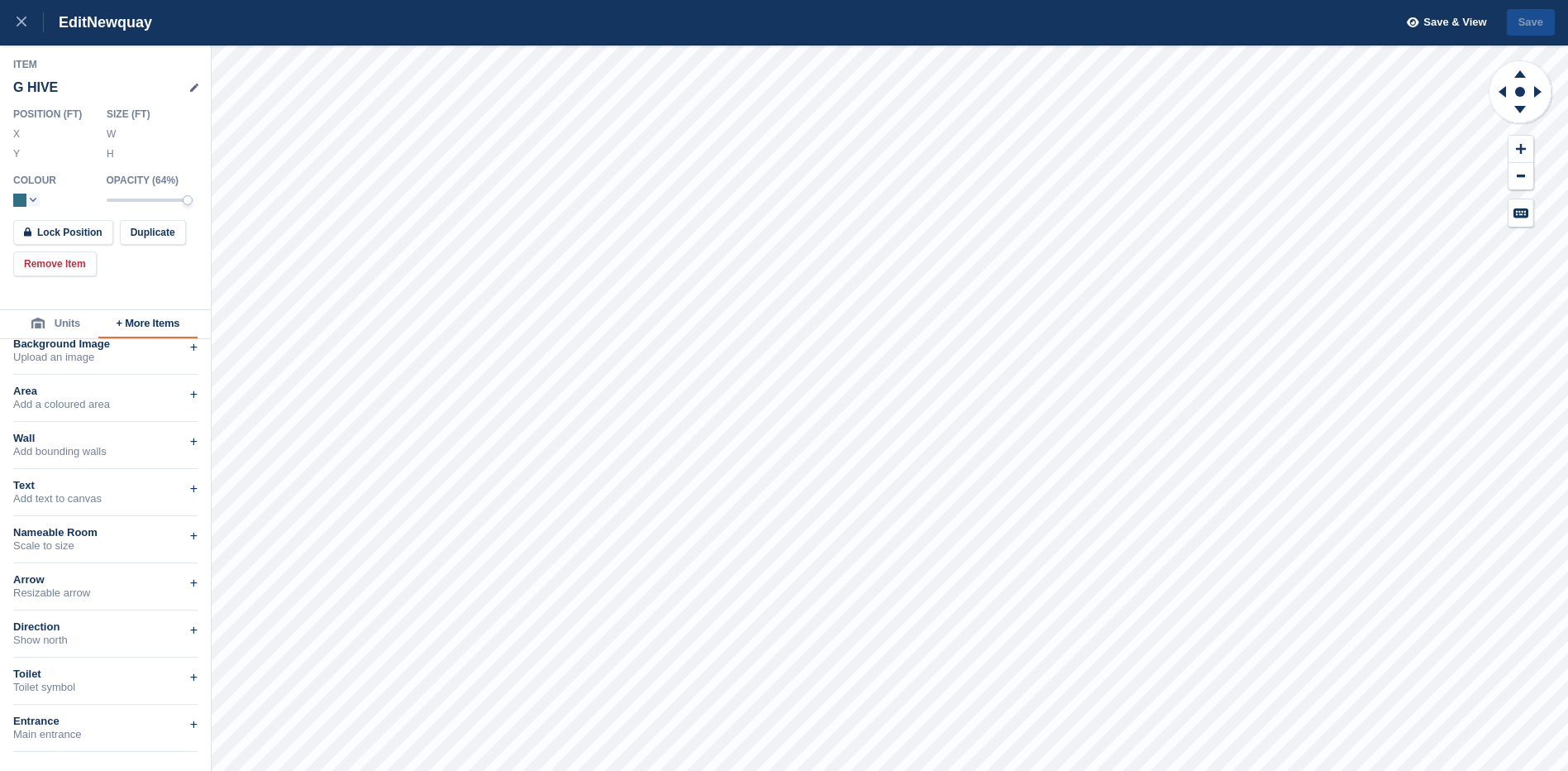
scroll to position [0, 0]
click at [66, 319] on button "Units" at bounding box center [55, 324] width 85 height 28
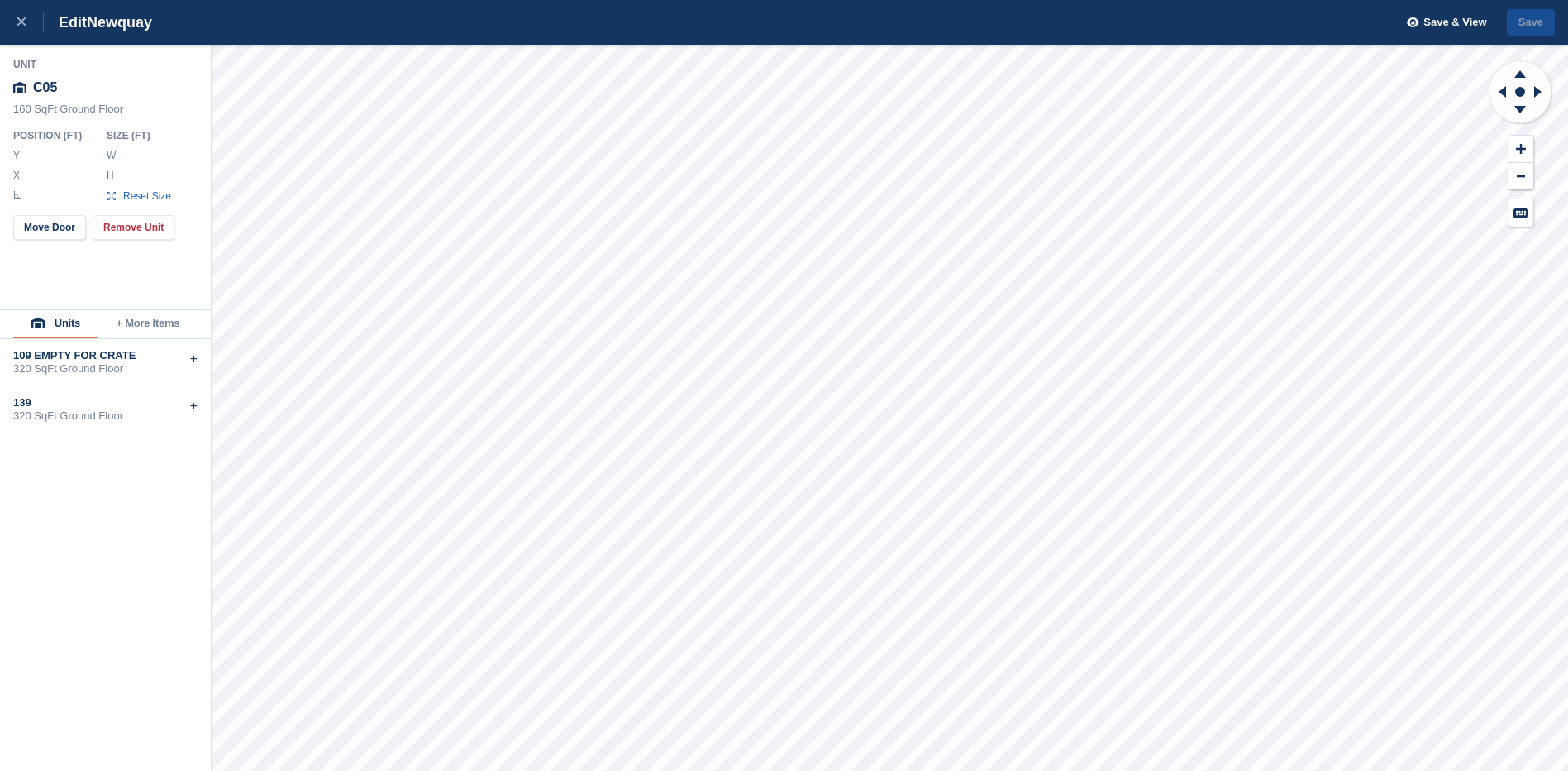
type input "*****"
type input "*******"
type input "*****"
type input "******"
click at [1536, 18] on button "Save" at bounding box center [1530, 23] width 48 height 28
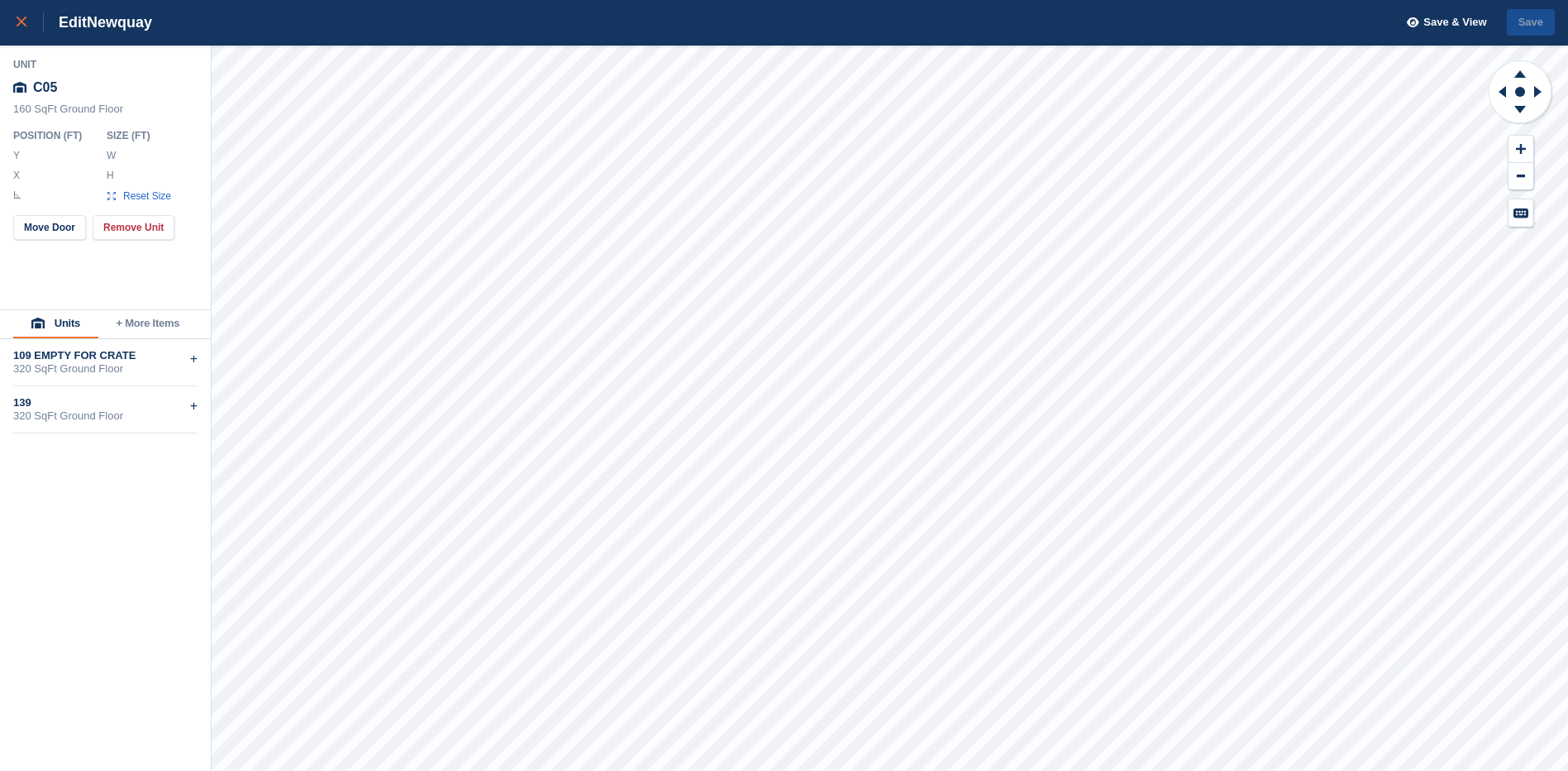
click at [19, 23] on icon at bounding box center [22, 22] width 10 height 10
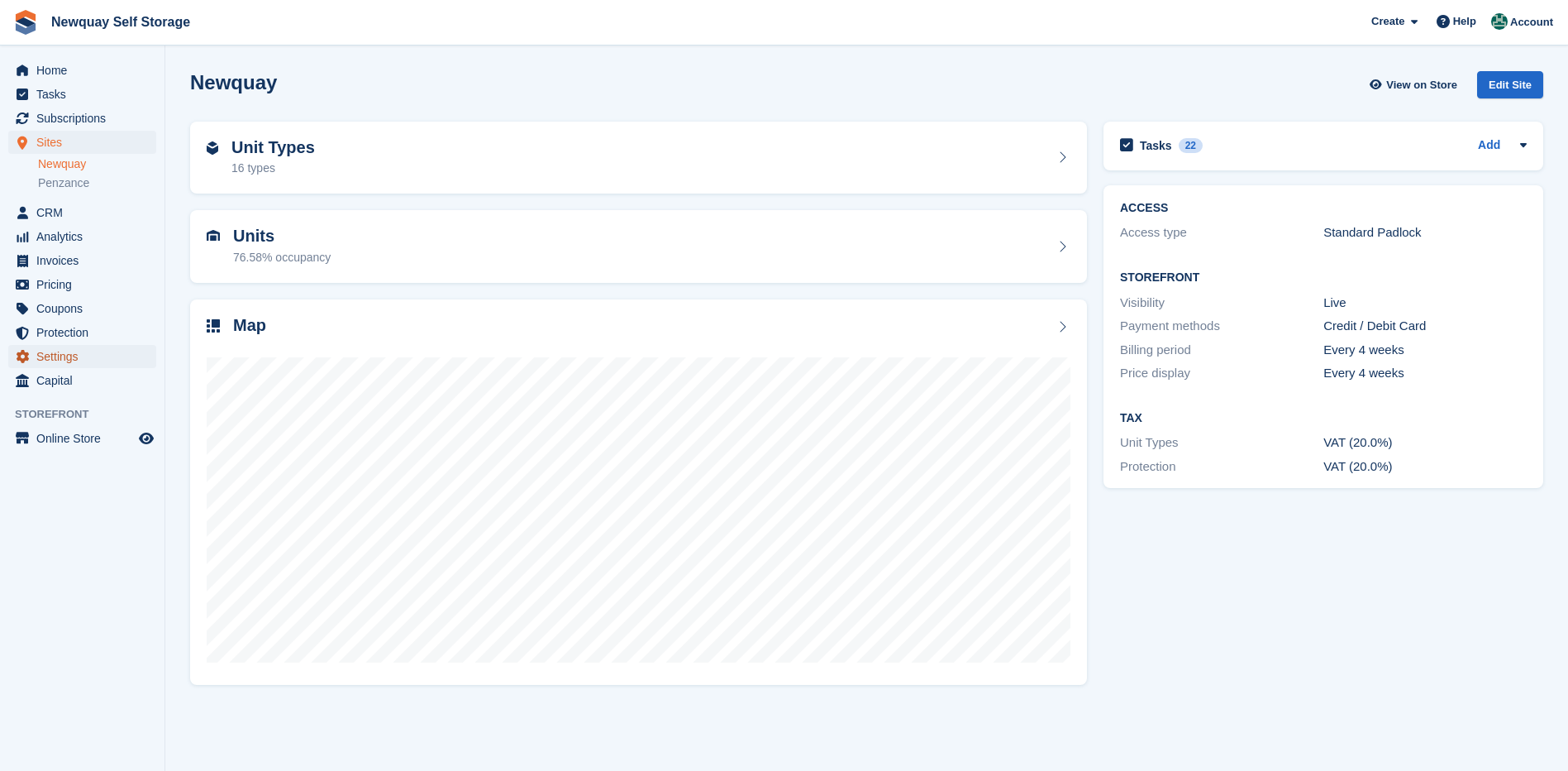
click at [57, 349] on span "Settings" at bounding box center [86, 356] width 99 height 23
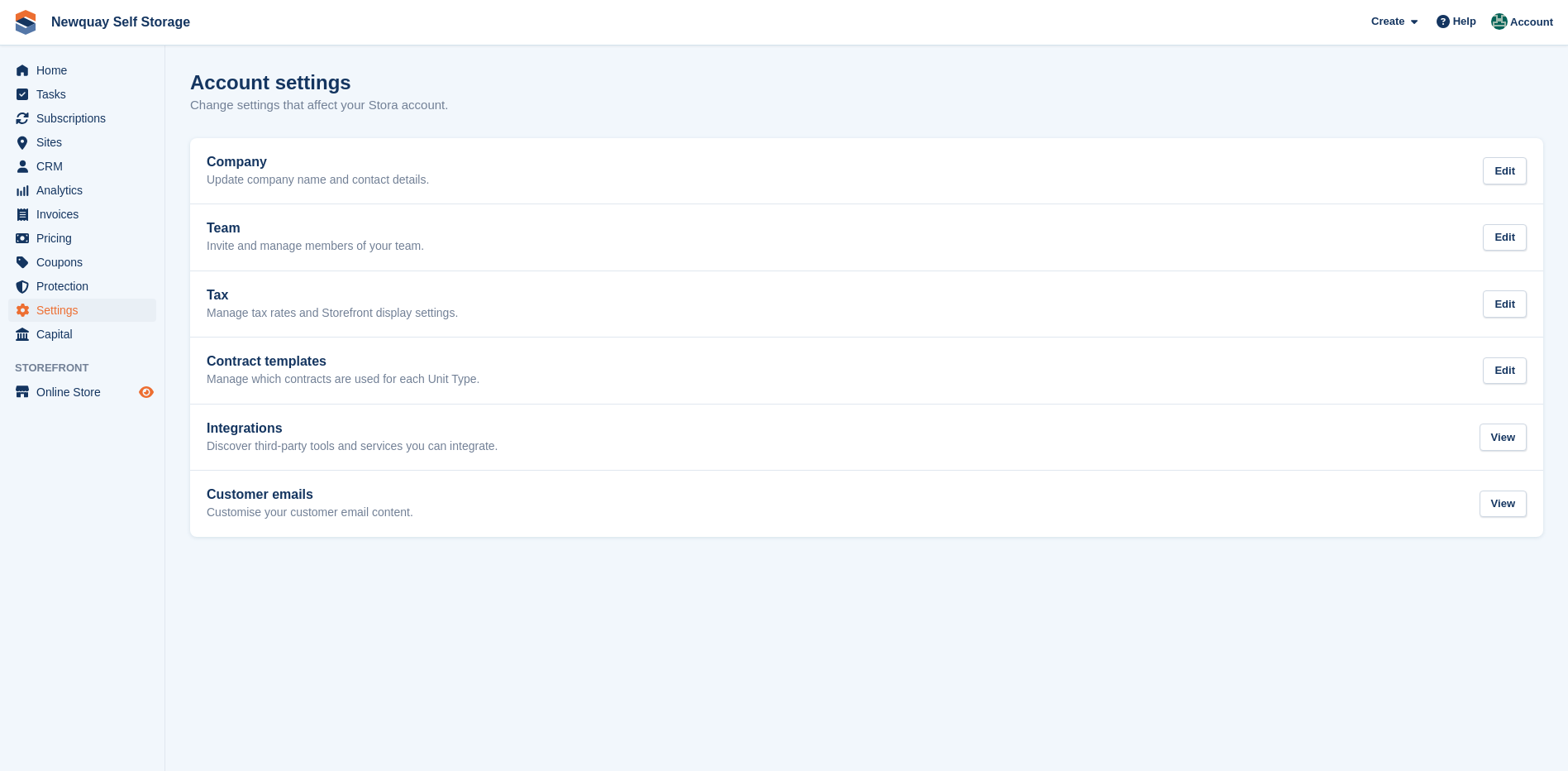
click at [148, 387] on icon "Preview store" at bounding box center [146, 391] width 15 height 13
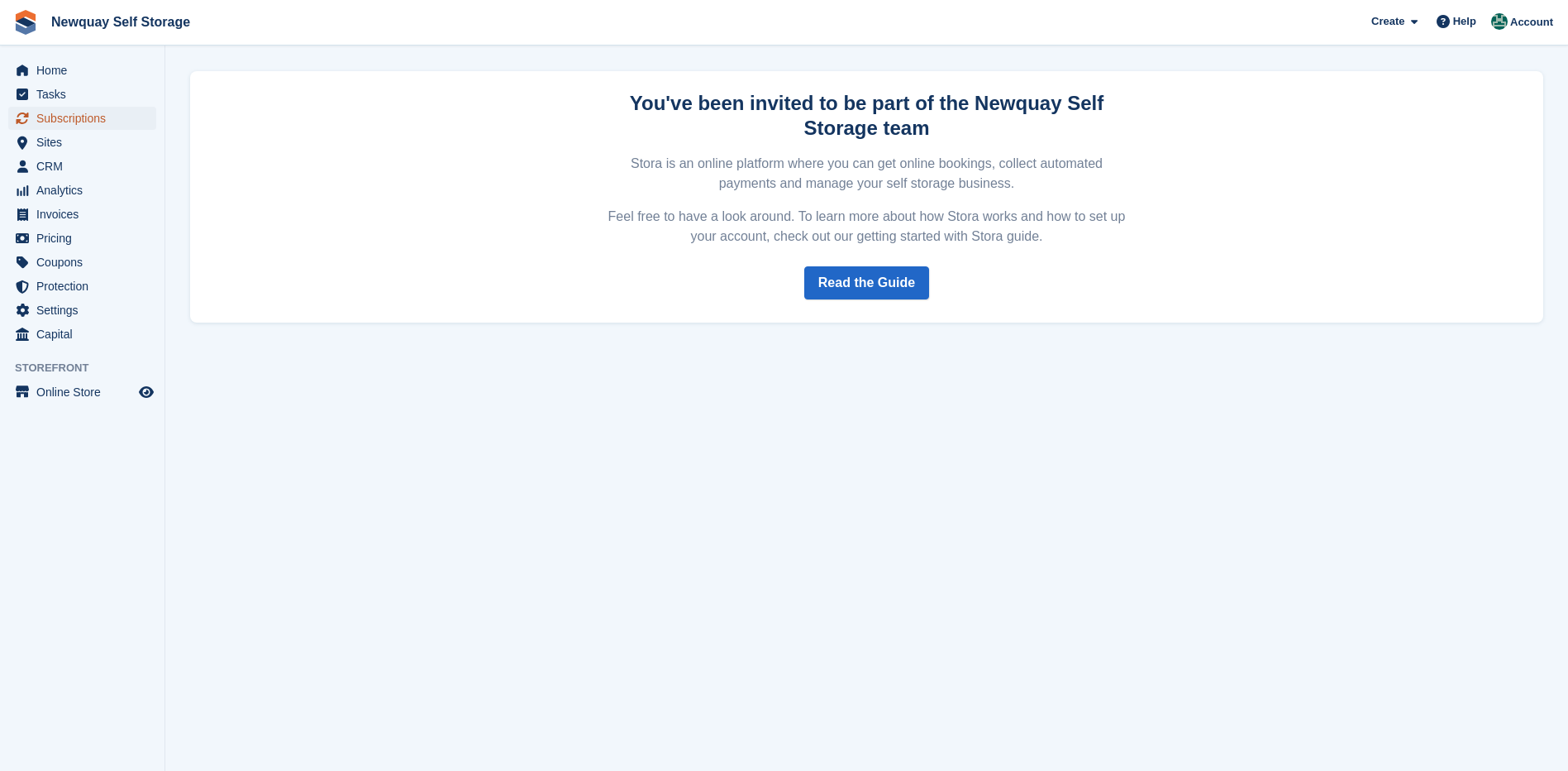
click at [52, 118] on span "Subscriptions" at bounding box center [86, 118] width 99 height 23
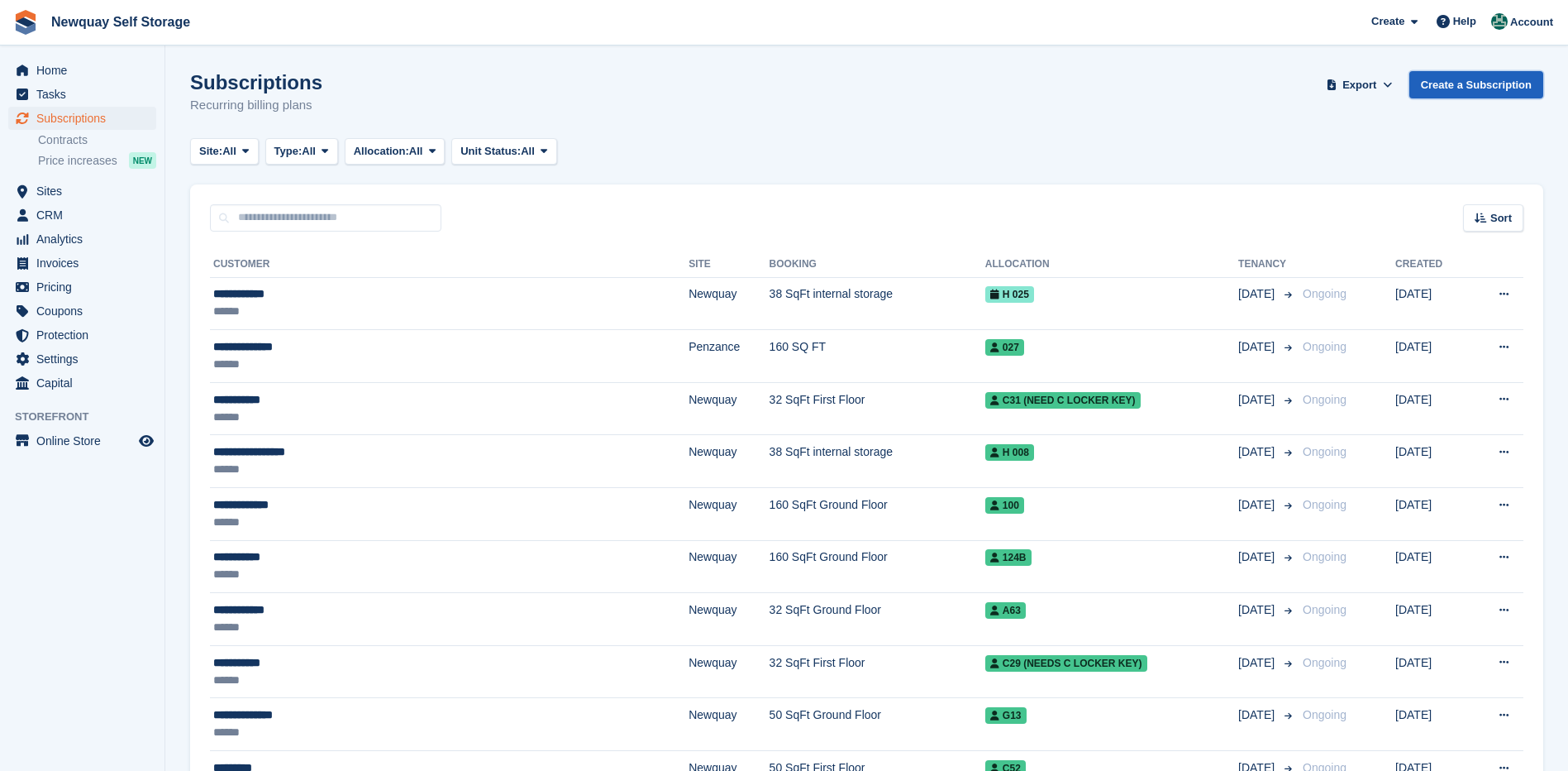
click at [1482, 80] on link "Create a Subscription" at bounding box center [1475, 85] width 134 height 28
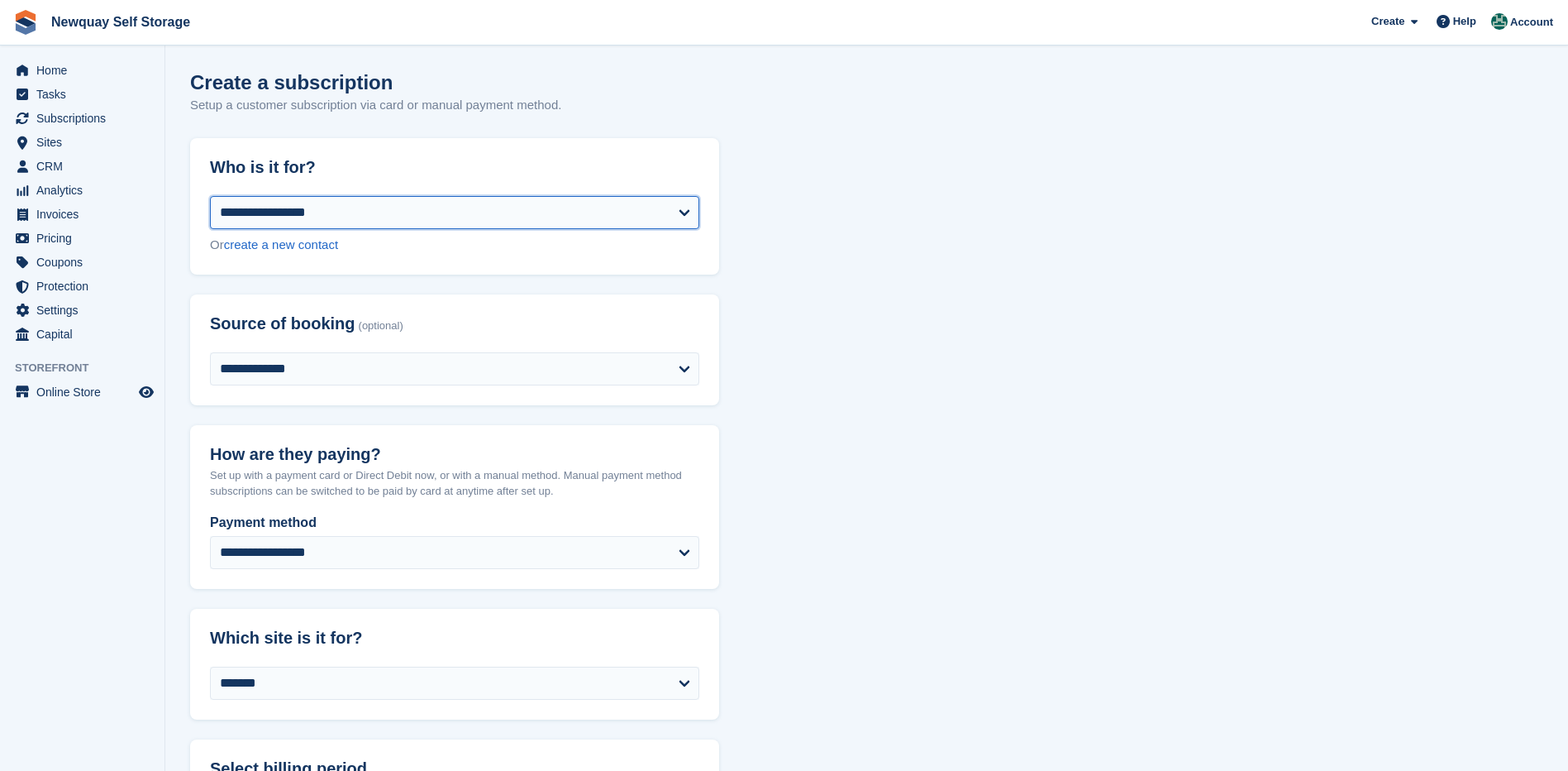
click at [684, 209] on select "**********" at bounding box center [455, 212] width 489 height 33
click at [57, 112] on span "Subscriptions" at bounding box center [86, 118] width 99 height 23
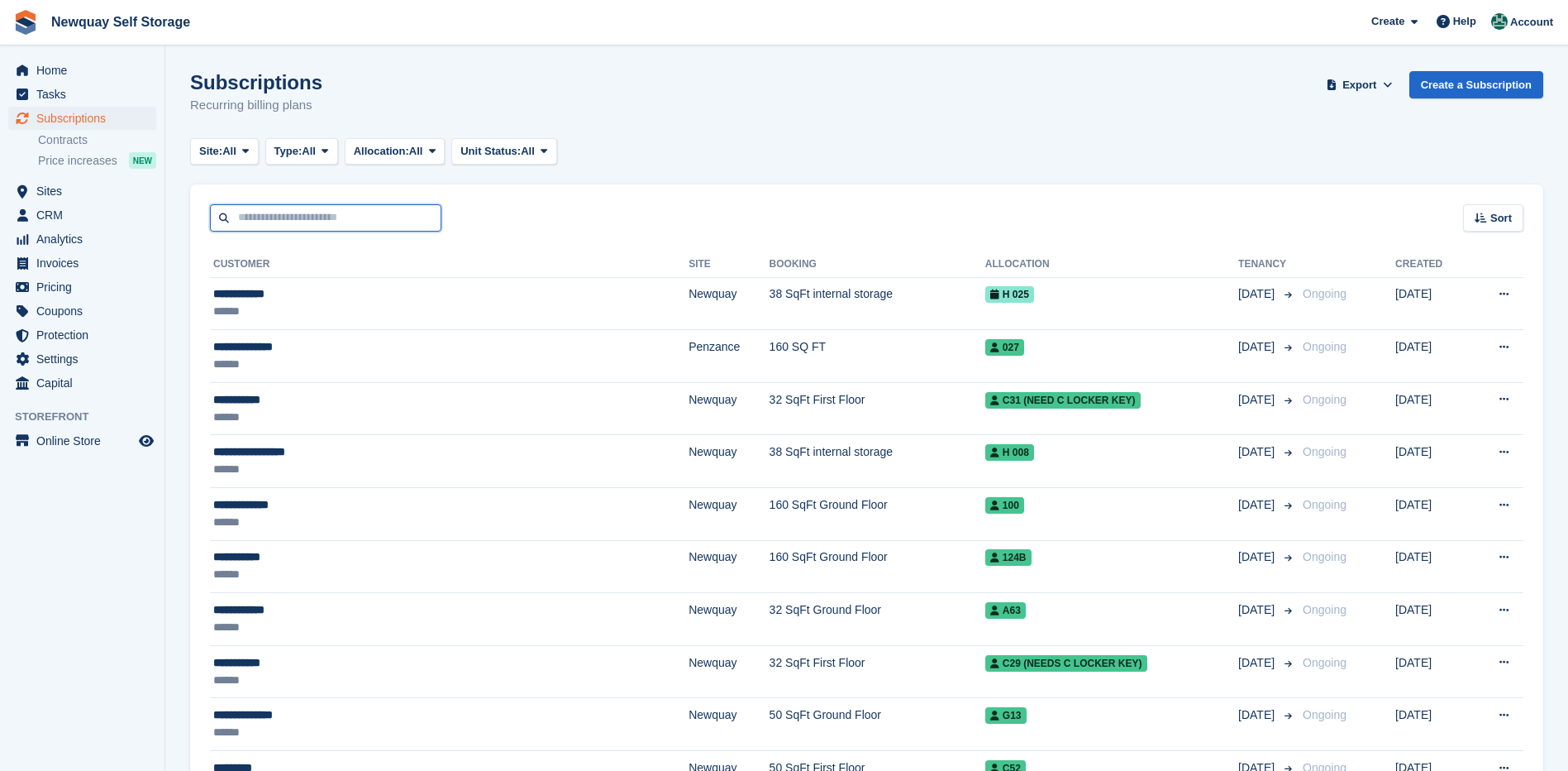
click at [286, 230] on input "text" at bounding box center [326, 218] width 232 height 28
type input "******"
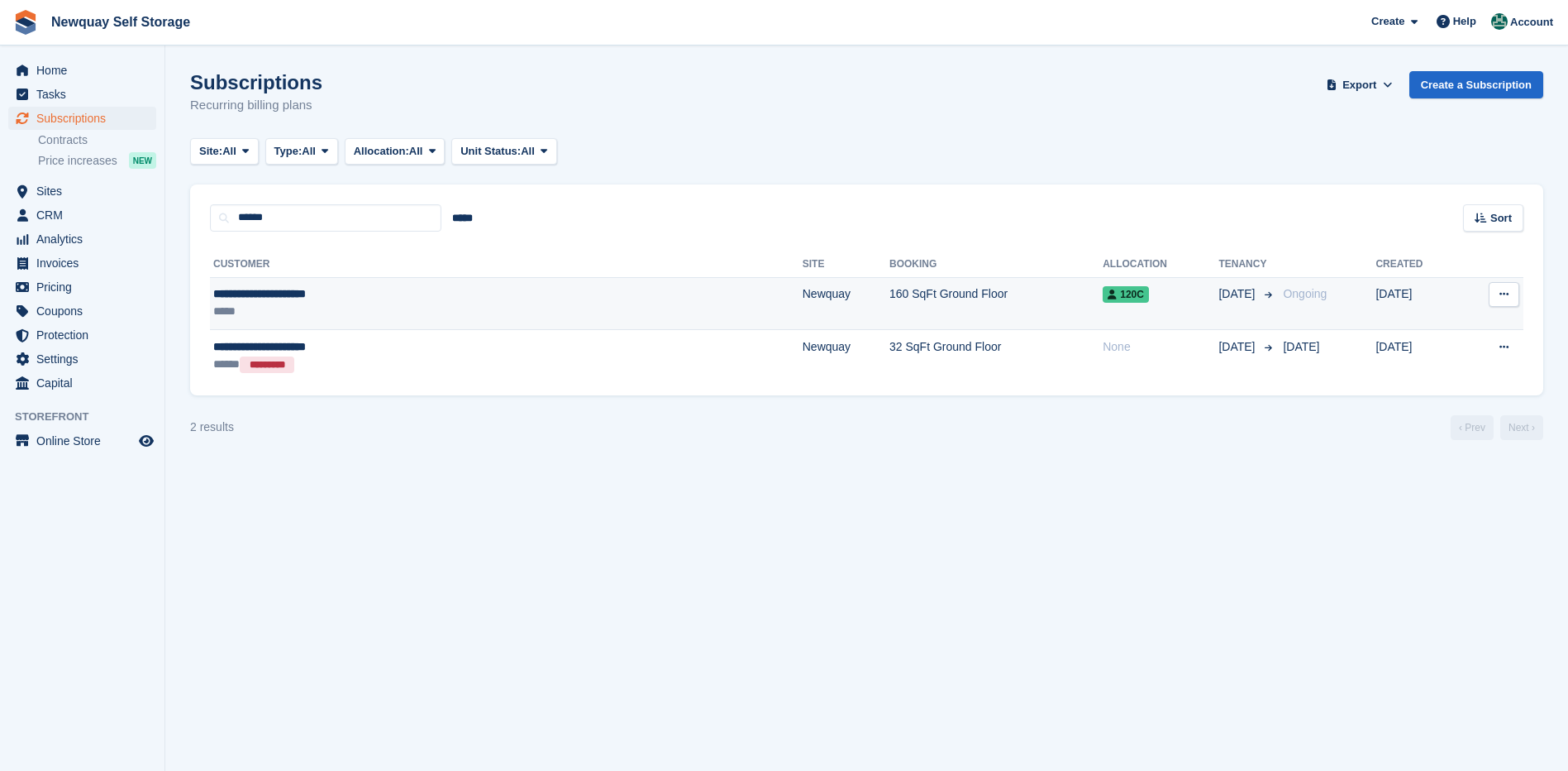
click at [271, 290] on div "**********" at bounding box center [375, 294] width 325 height 18
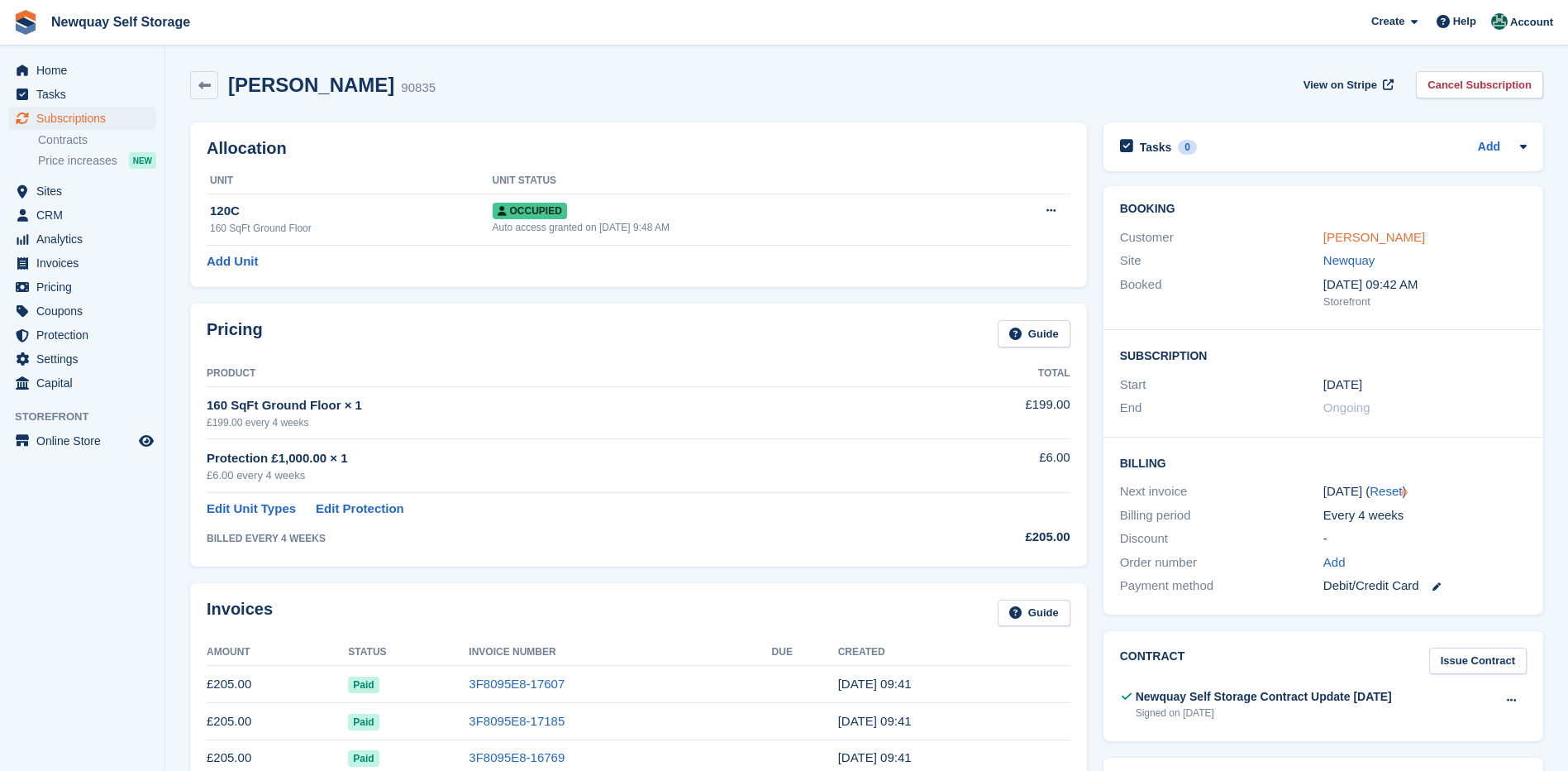
click at [1389, 234] on link "[PERSON_NAME]" at bounding box center [1374, 237] width 102 height 14
